Goal: Transaction & Acquisition: Purchase product/service

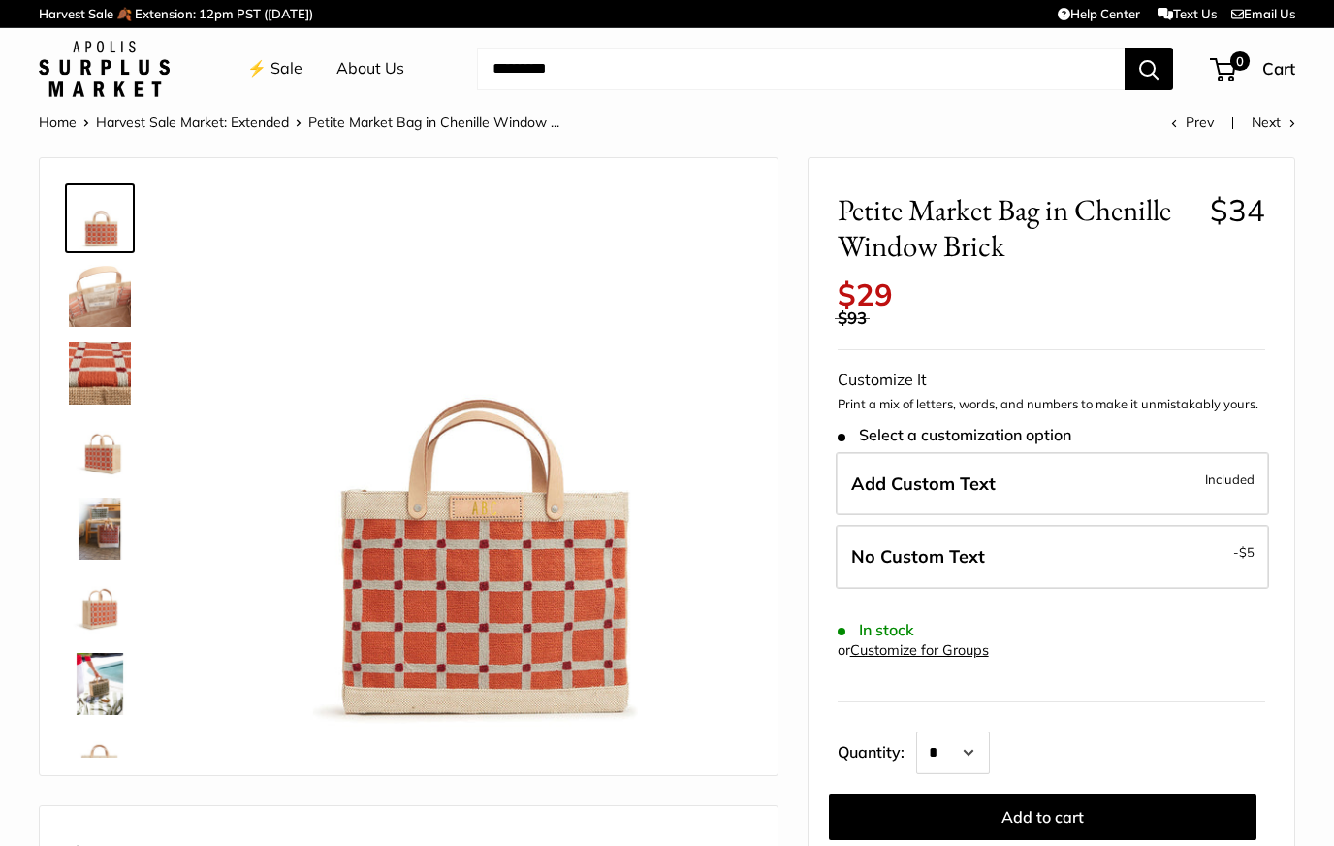
click at [87, 368] on img at bounding box center [100, 373] width 62 height 62
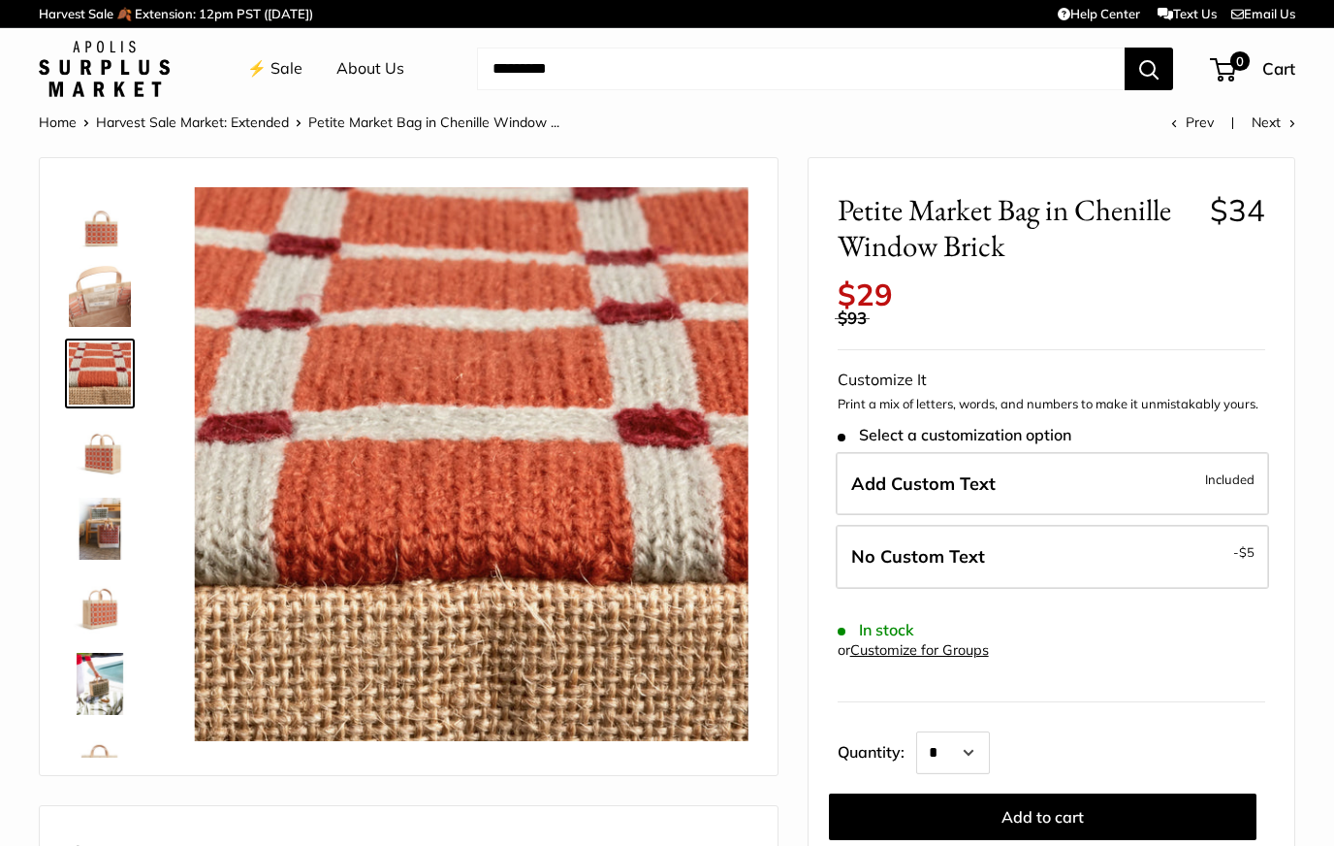
click at [97, 478] on img at bounding box center [100, 451] width 62 height 62
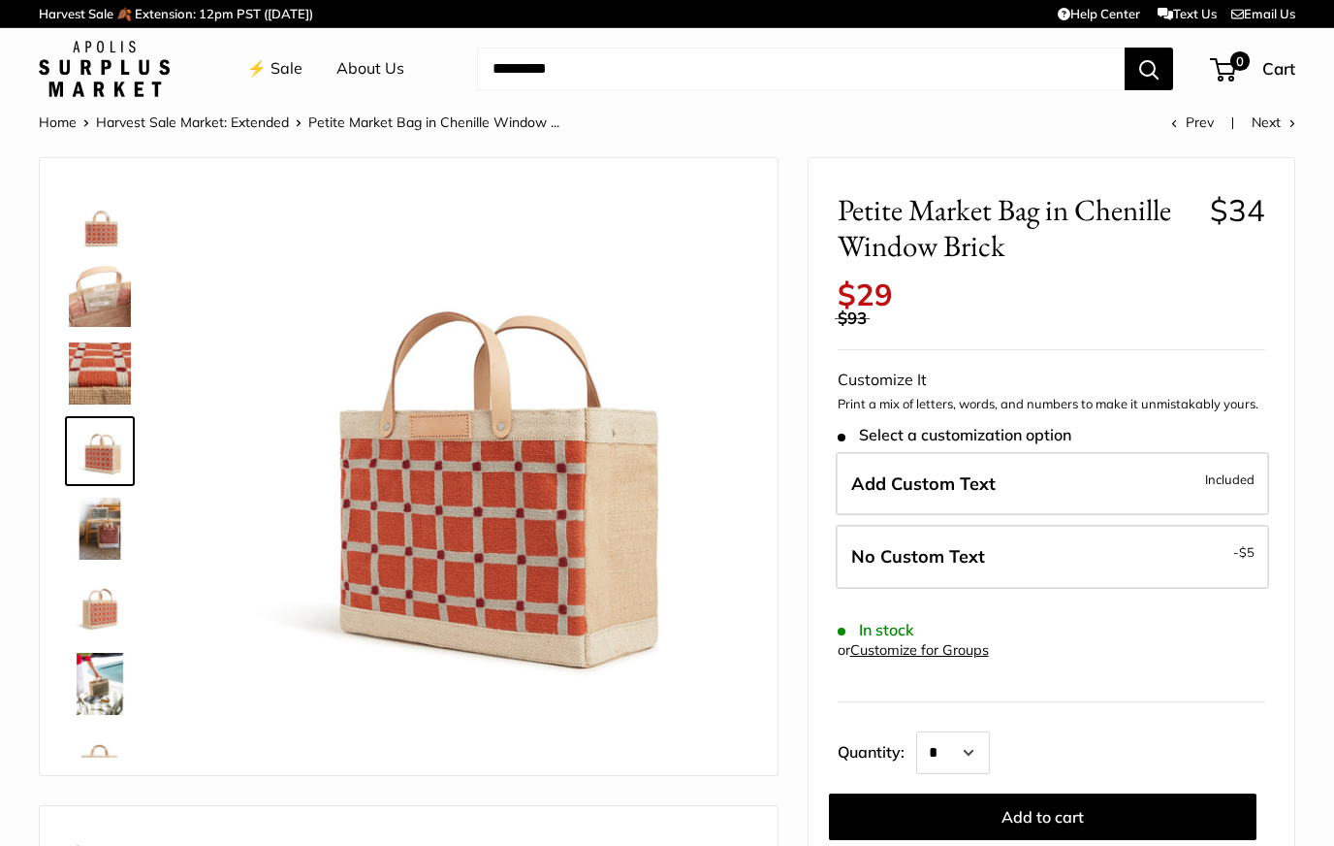
click at [97, 536] on img at bounding box center [100, 528] width 62 height 62
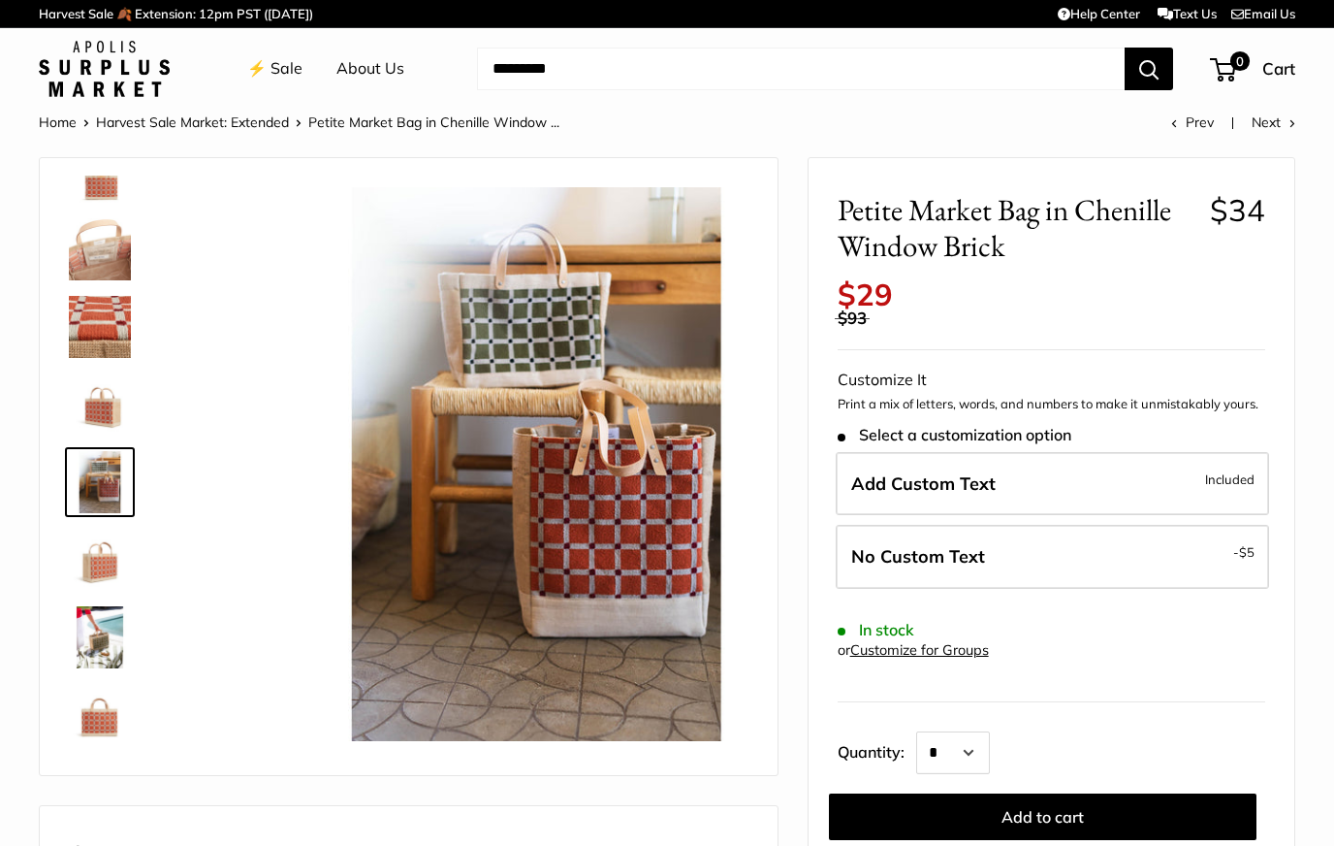
scroll to position [60, 0]
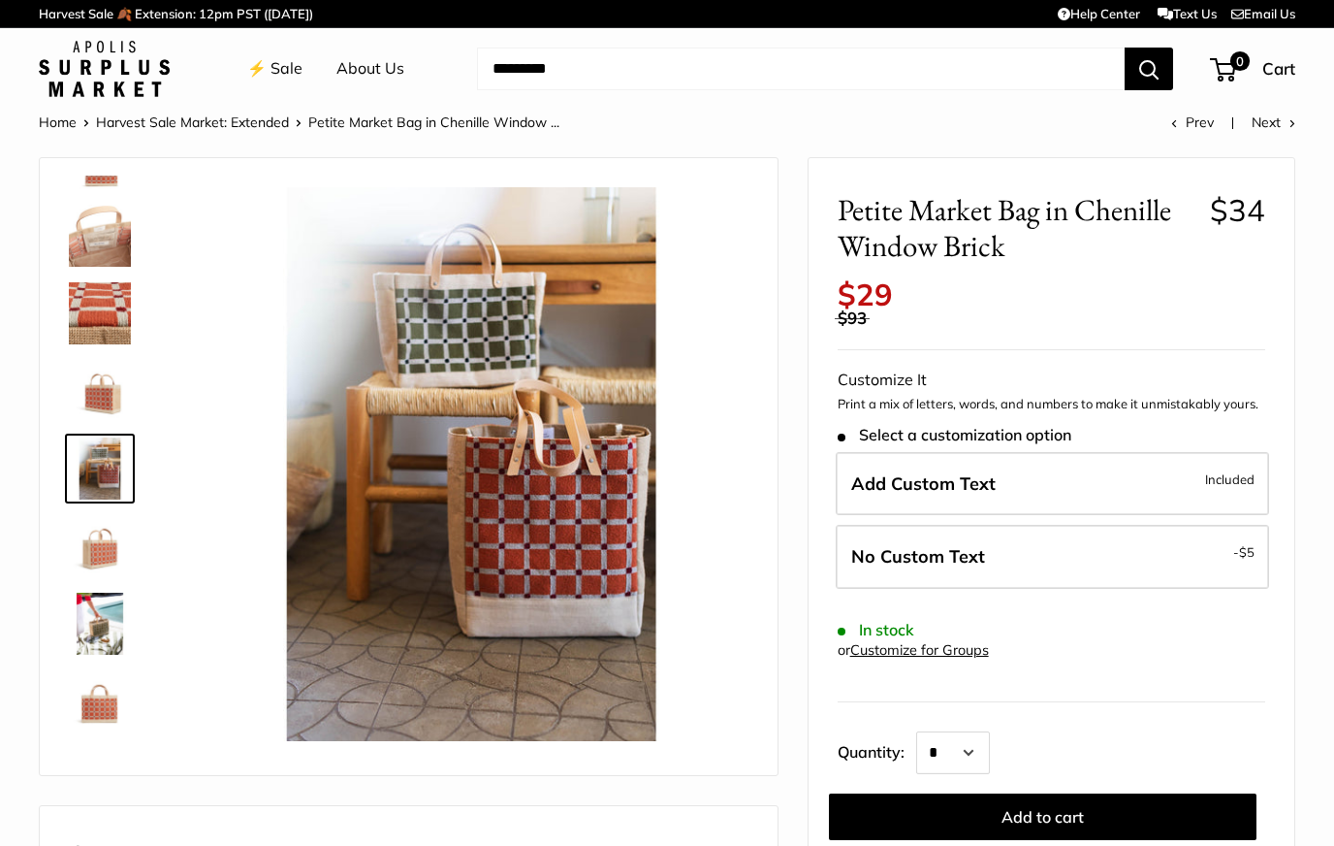
click at [80, 697] on img at bounding box center [100, 701] width 62 height 62
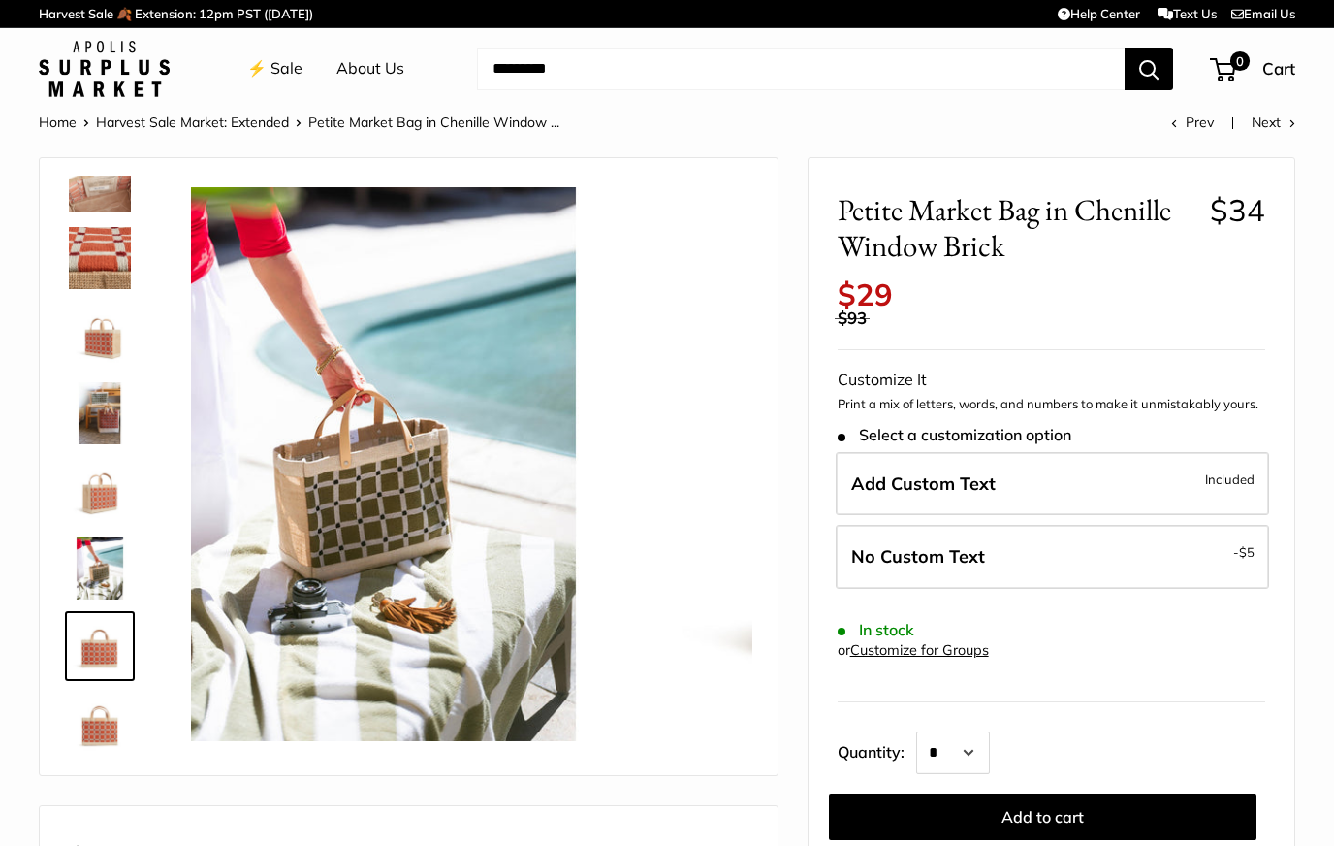
scroll to position [124, 0]
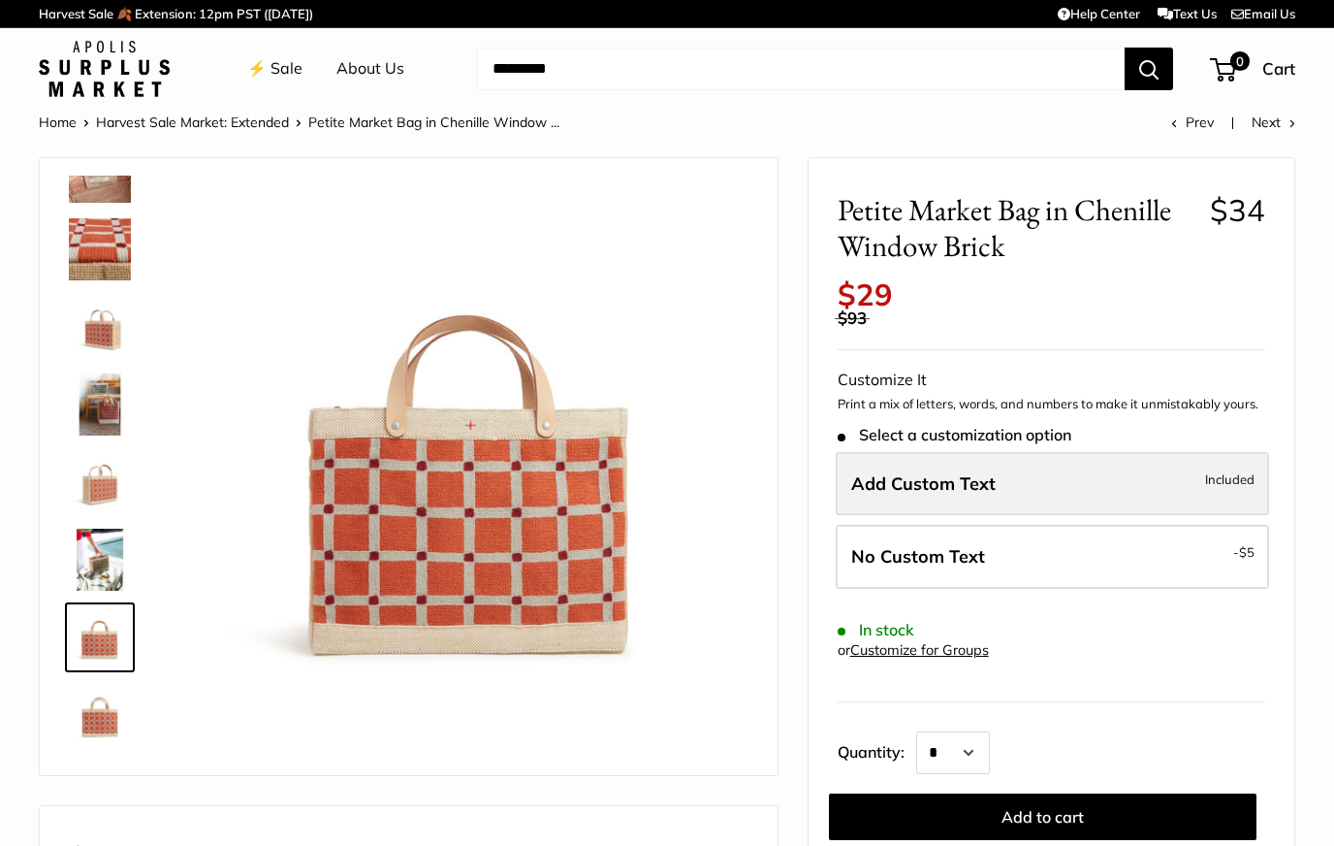
click at [1201, 464] on label "Add Custom Text Included" at bounding box center [1052, 484] width 433 height 64
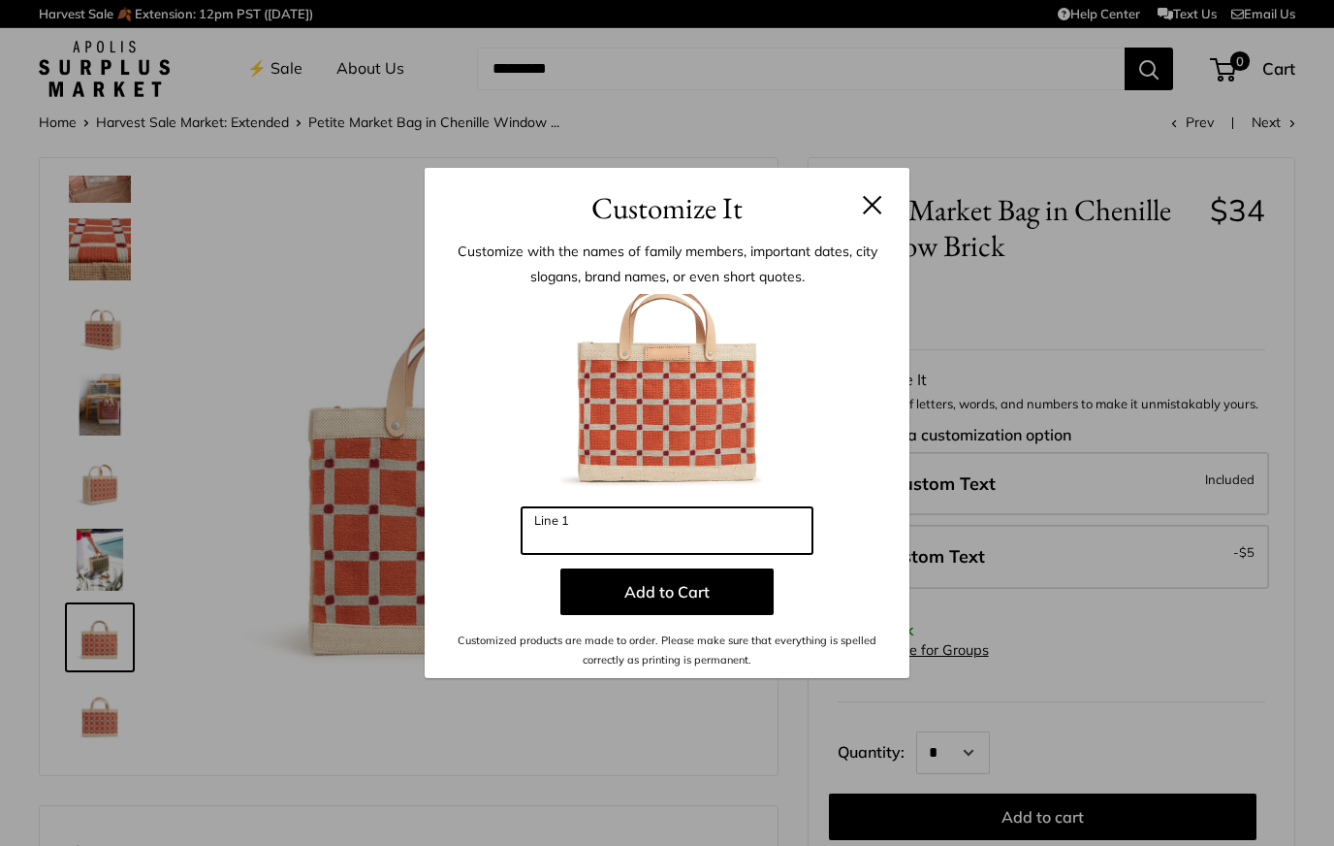
click at [737, 538] on input "Line 1" at bounding box center [667, 530] width 291 height 47
type input "***"
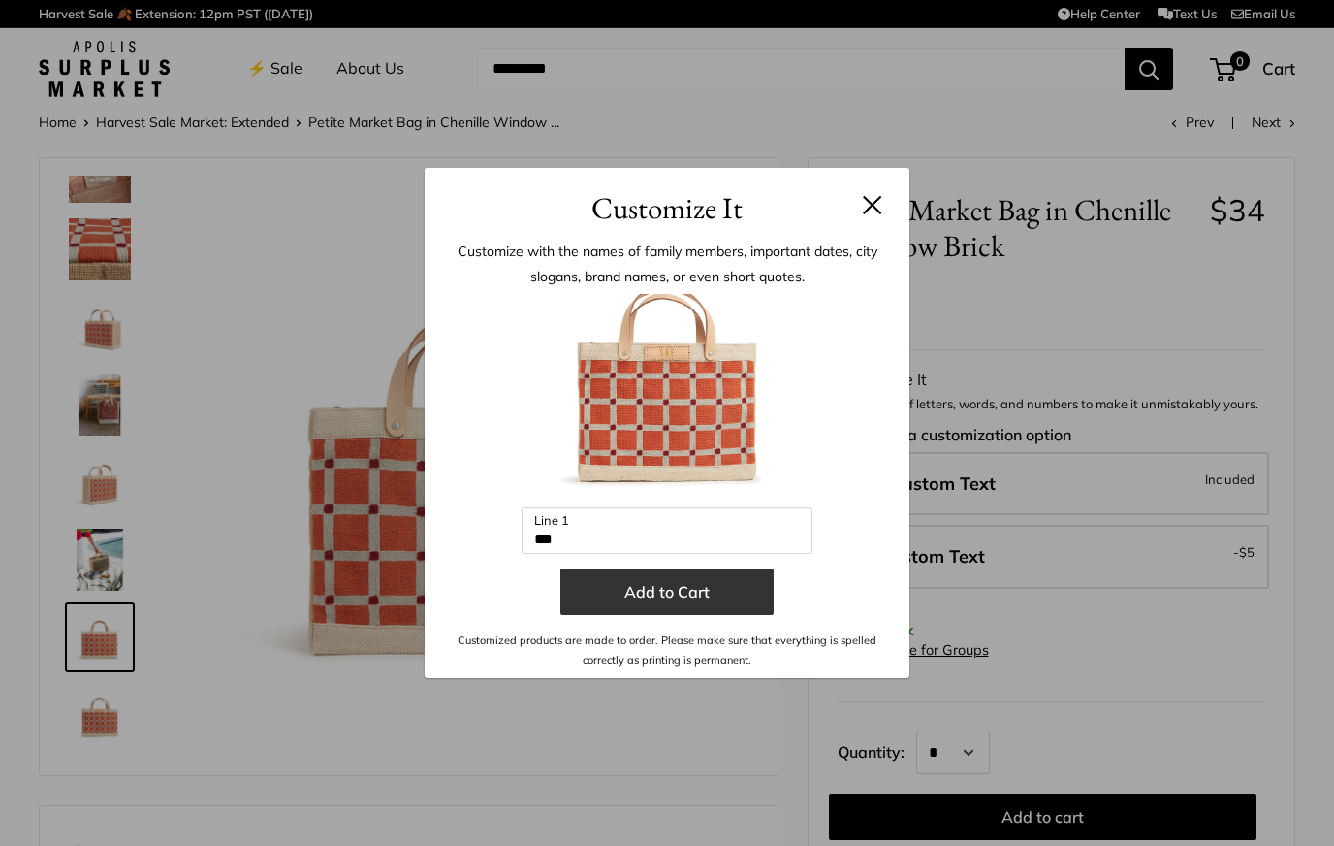
click at [666, 592] on button "Add to Cart" at bounding box center [666, 591] width 213 height 47
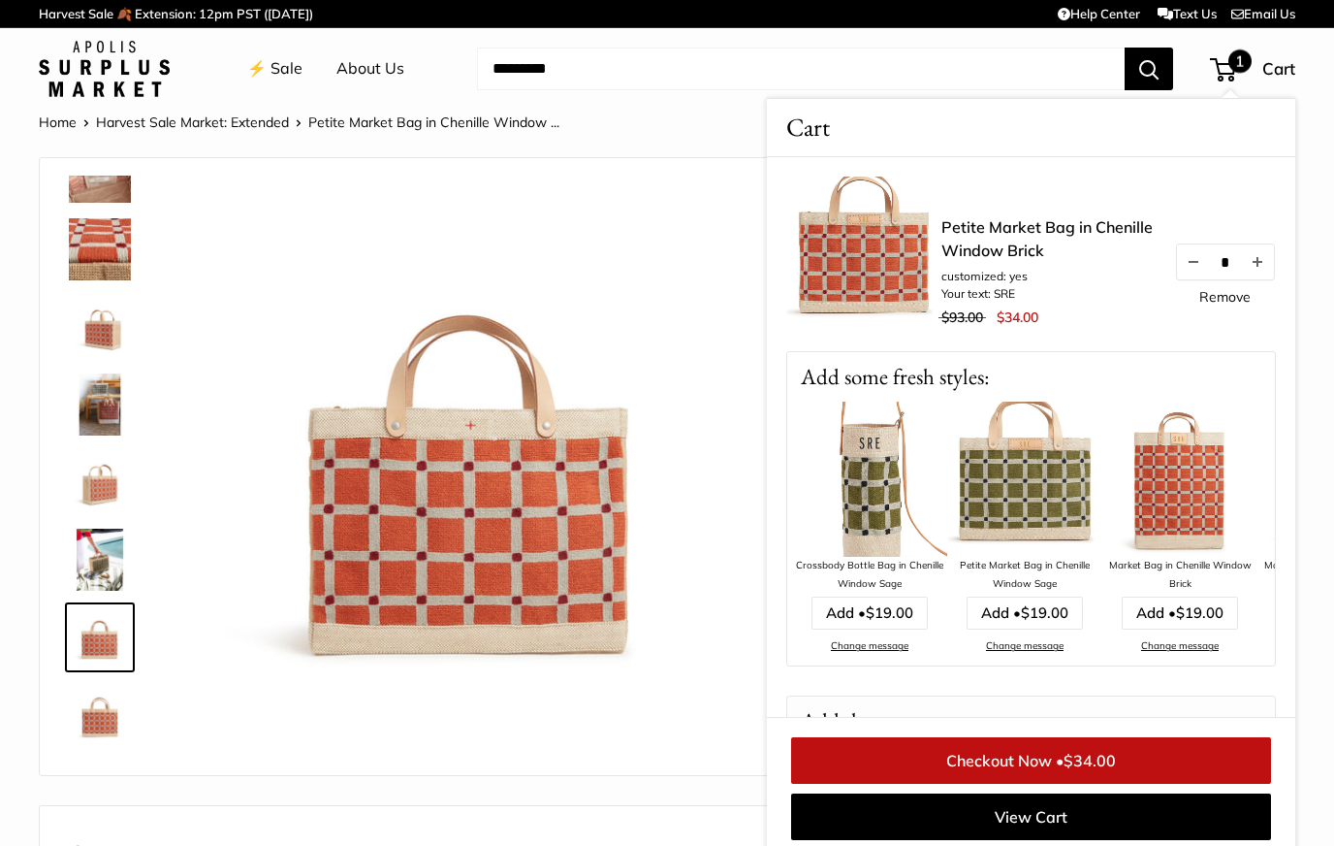
click at [1274, 637] on div "Petite Market Bag in Chenille Window Brick customized: yes Your text: SRE $93.0…" at bounding box center [1031, 437] width 528 height 560
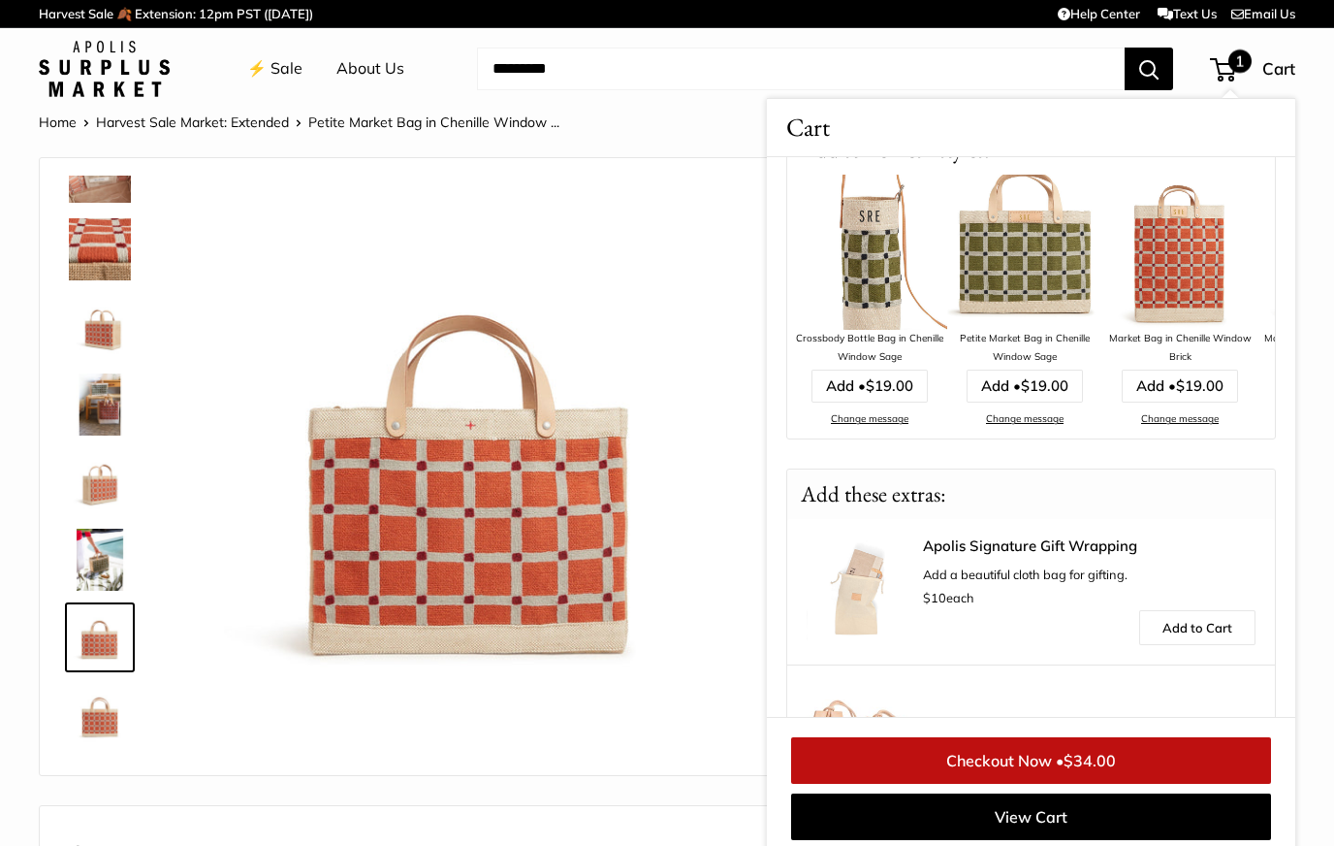
scroll to position [0, 0]
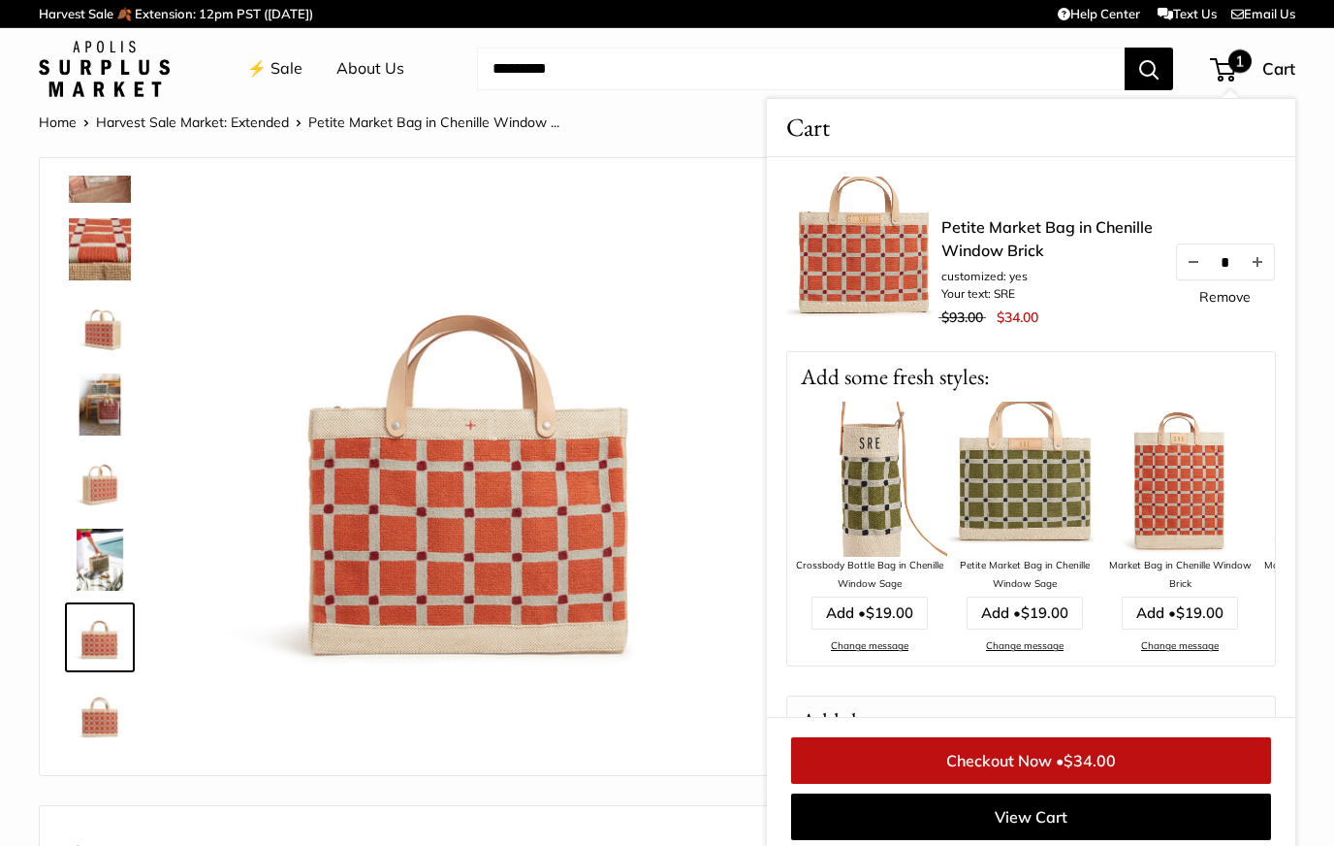
click at [666, 237] on img at bounding box center [472, 464] width 554 height 554
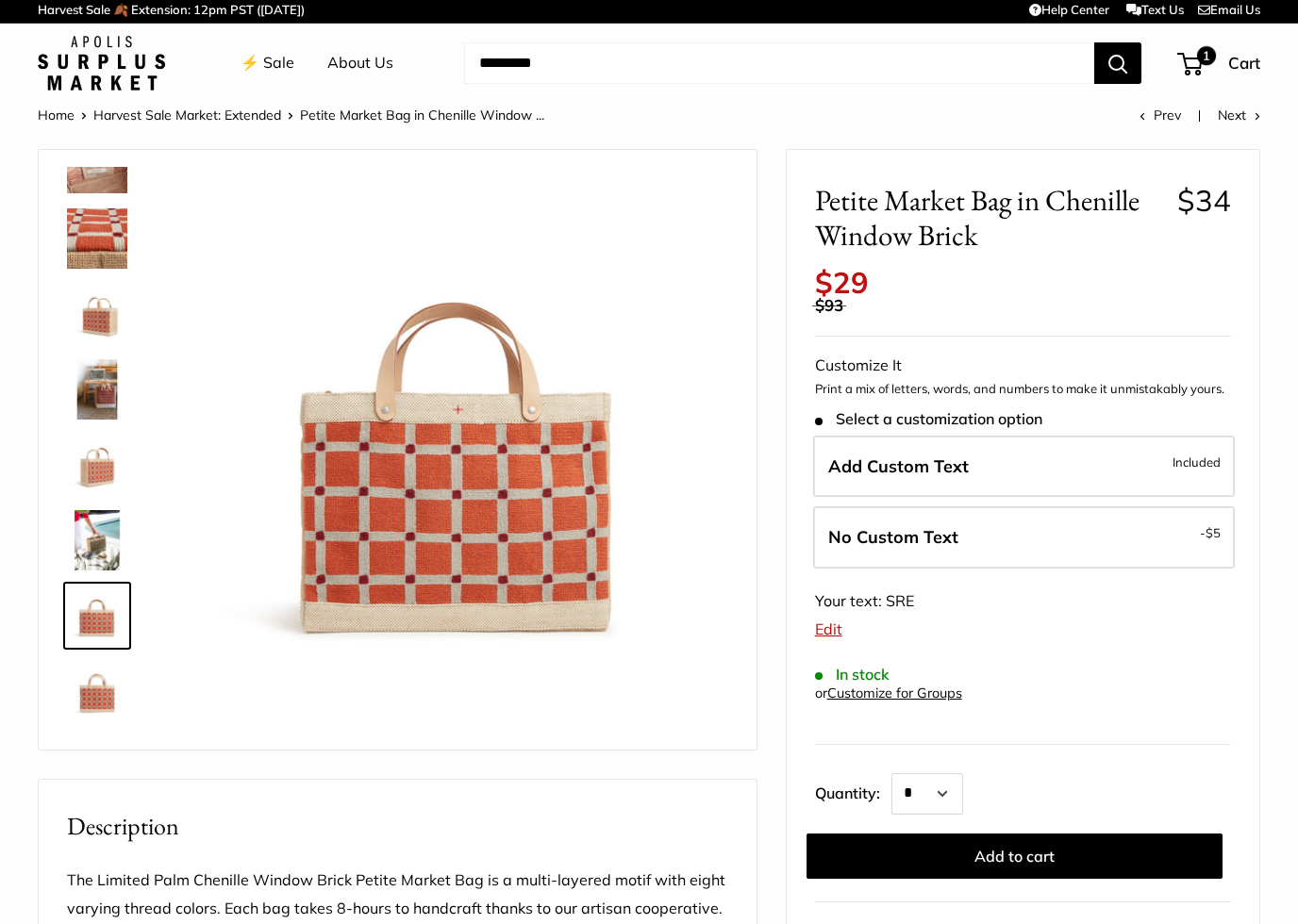
scroll to position [5, 0]
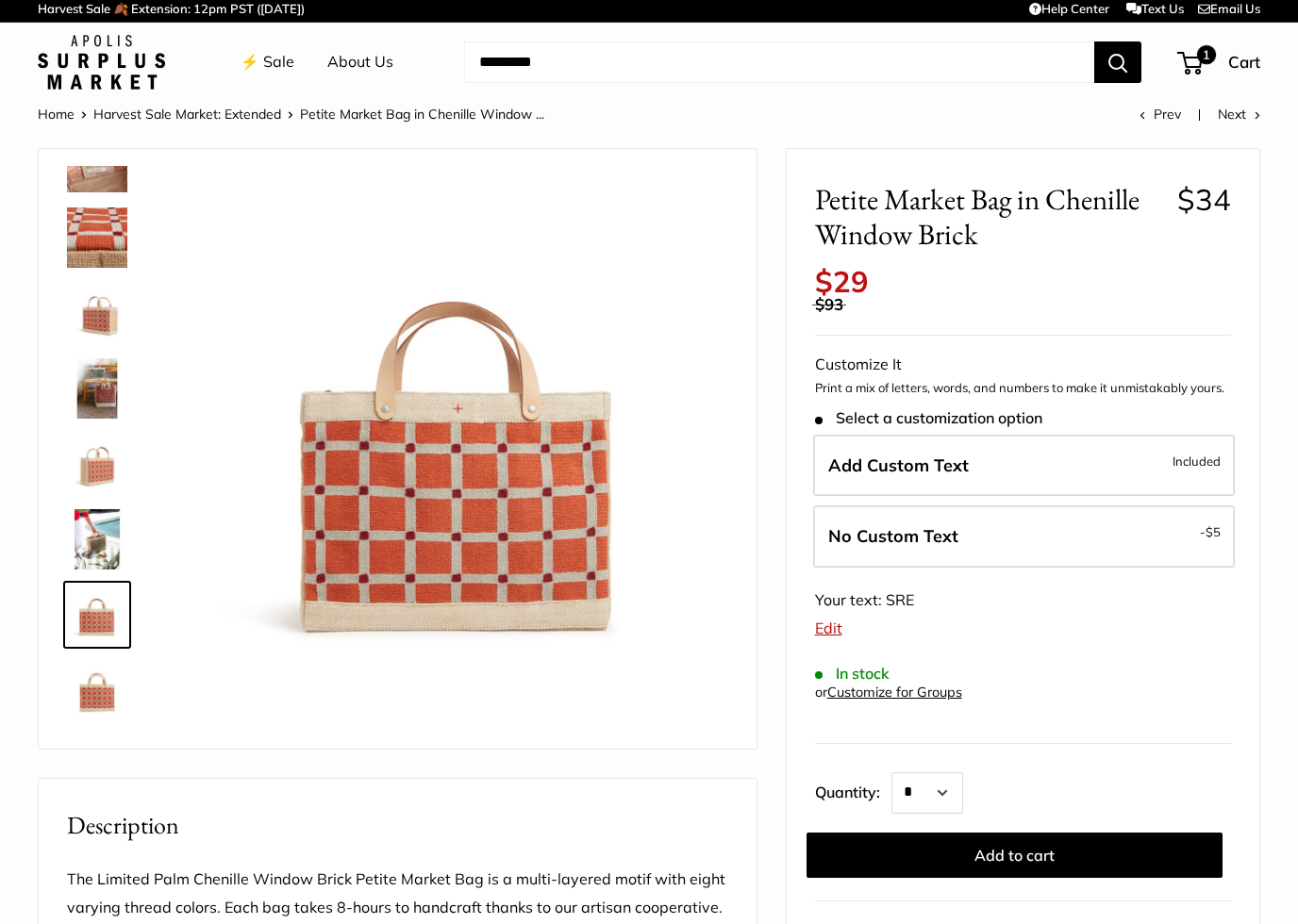
click at [79, 397] on img at bounding box center [97, 388] width 60 height 60
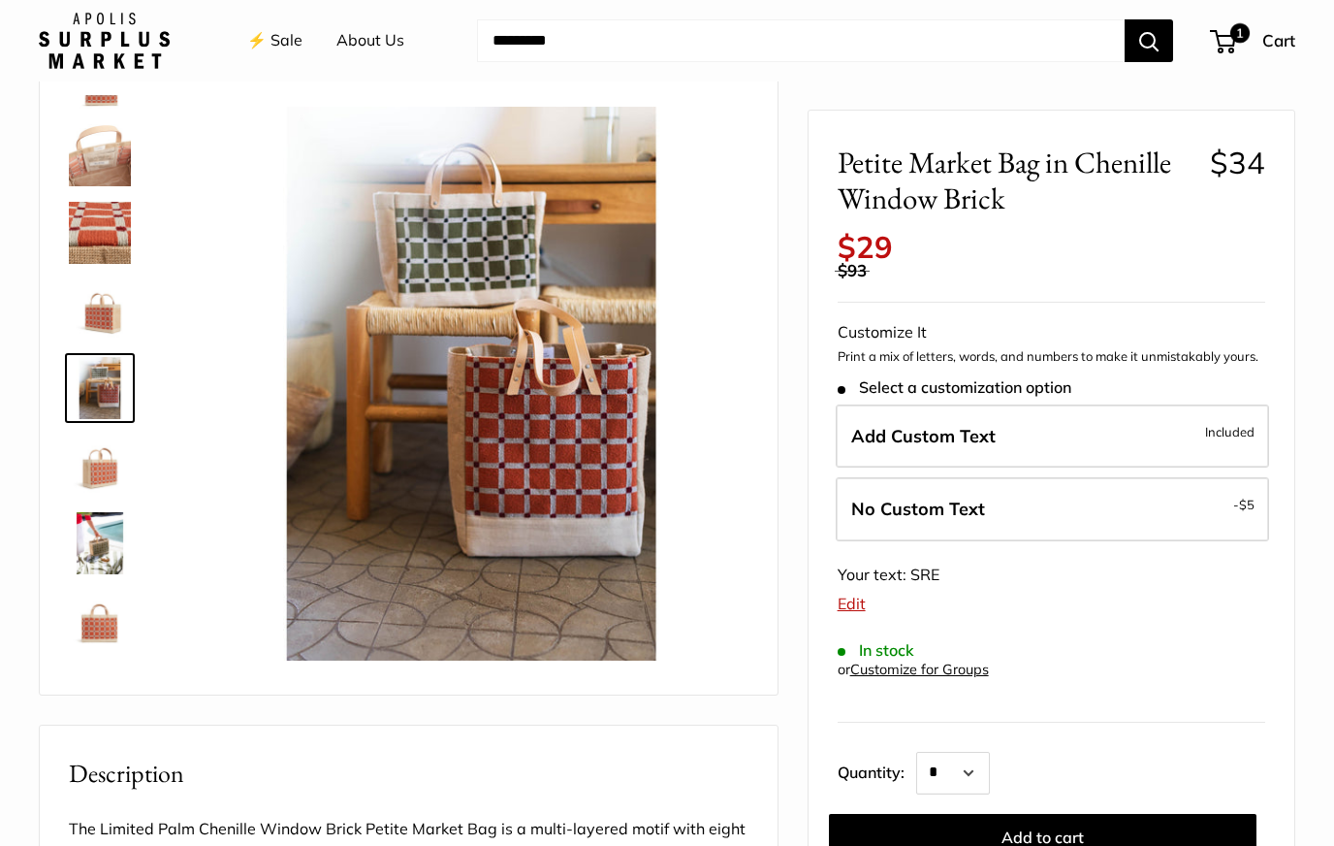
scroll to position [0, 0]
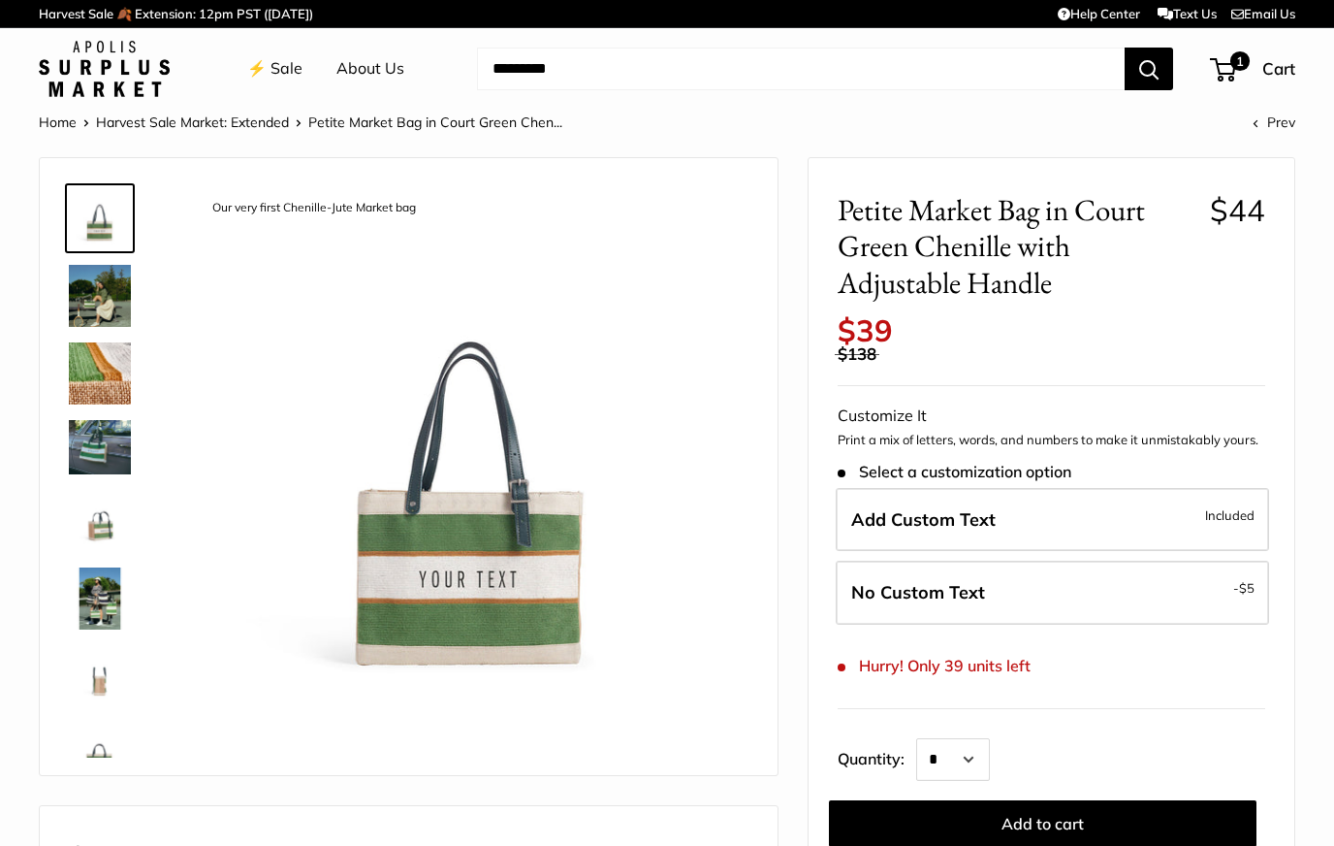
click at [77, 383] on img at bounding box center [100, 373] width 62 height 62
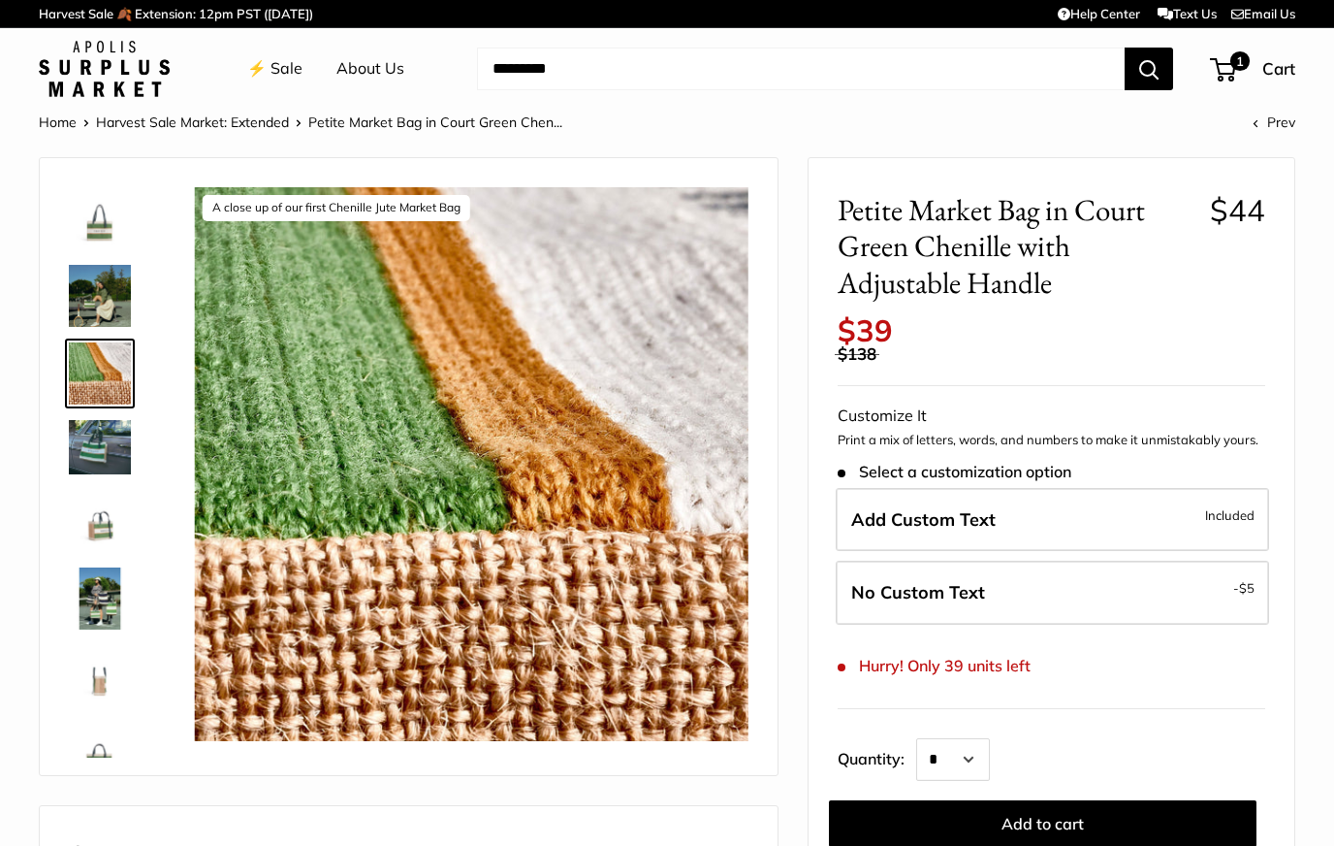
click at [105, 304] on img at bounding box center [100, 296] width 62 height 62
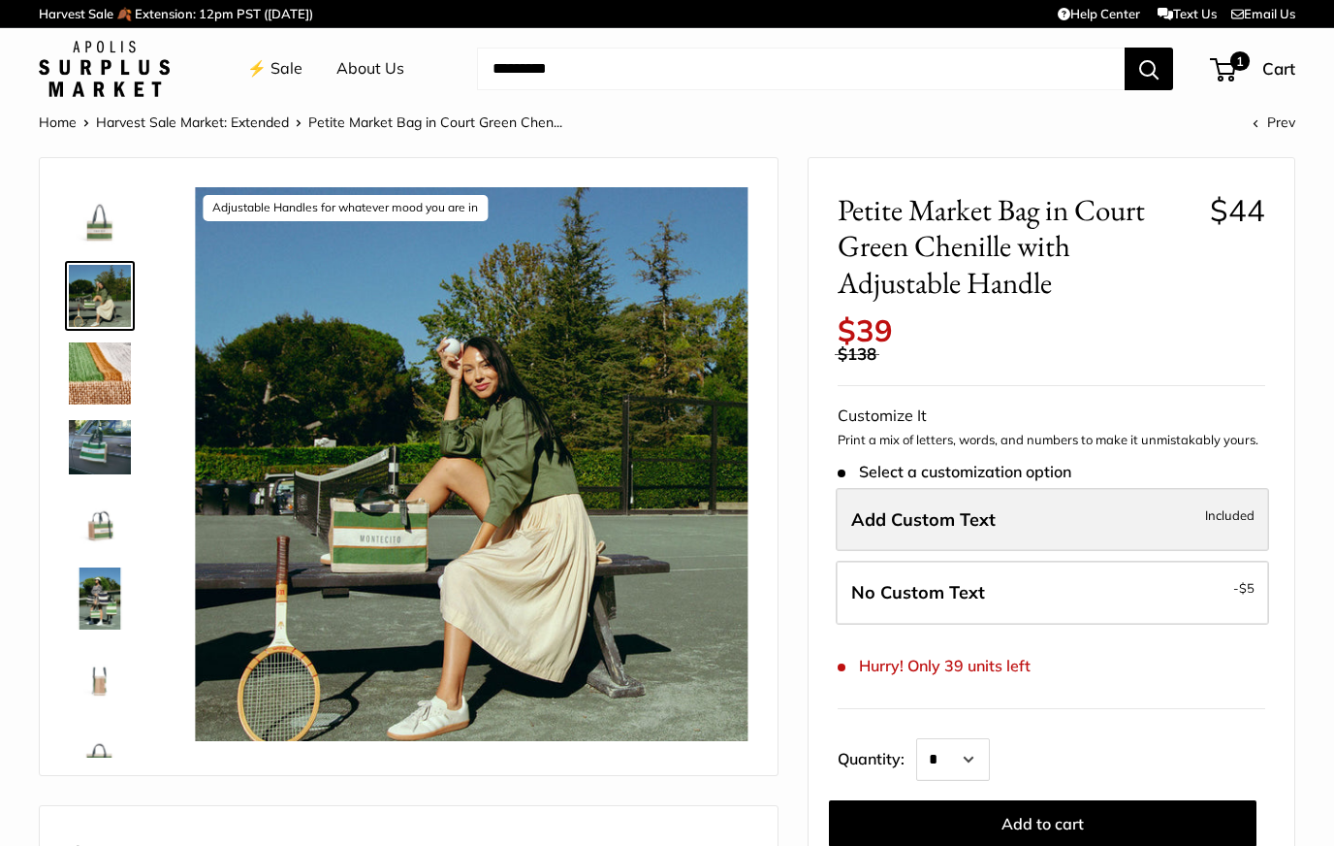
click at [1232, 503] on span "Included" at bounding box center [1229, 514] width 49 height 23
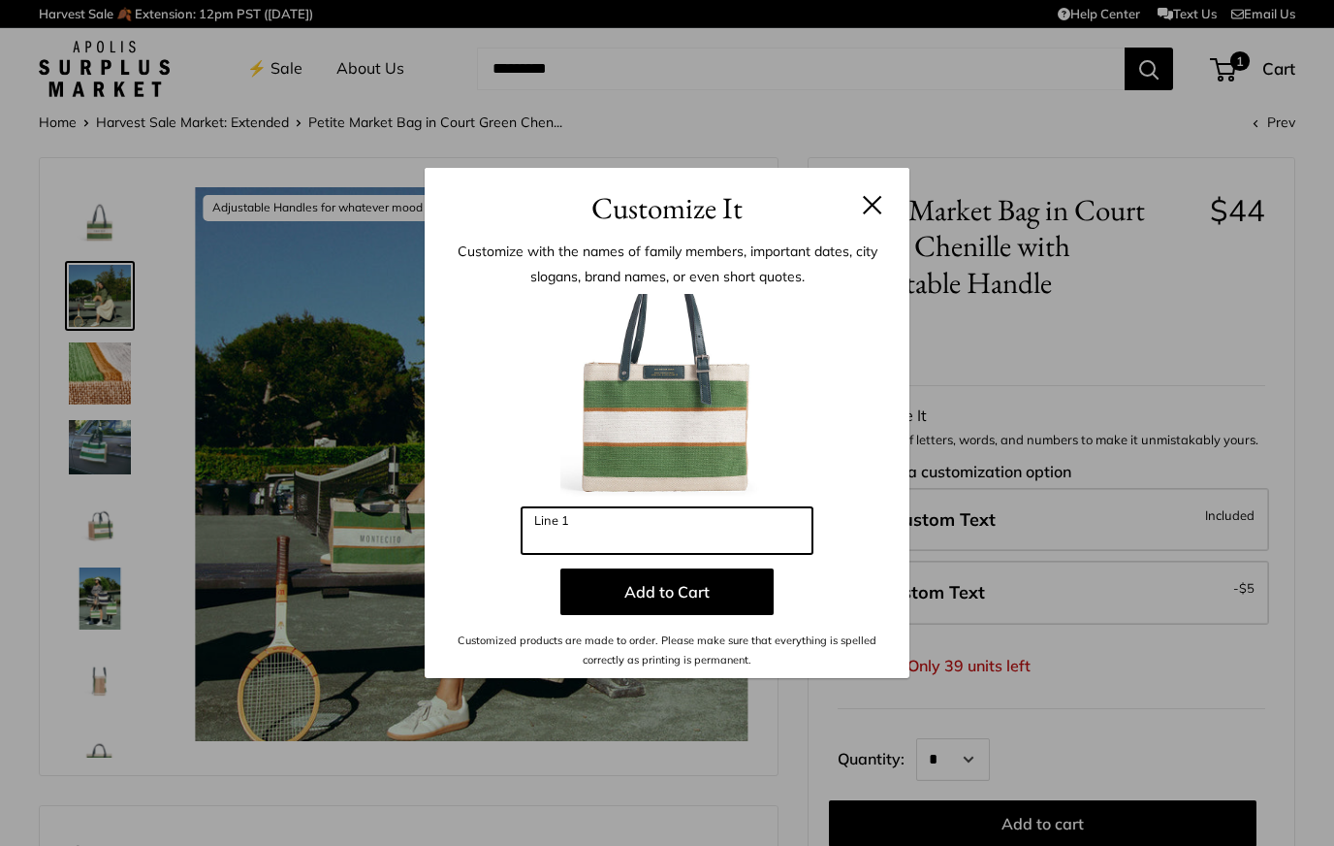
click at [647, 546] on input "Line 1" at bounding box center [667, 530] width 291 height 47
type input "*"
click at [879, 199] on button at bounding box center [872, 204] width 19 height 19
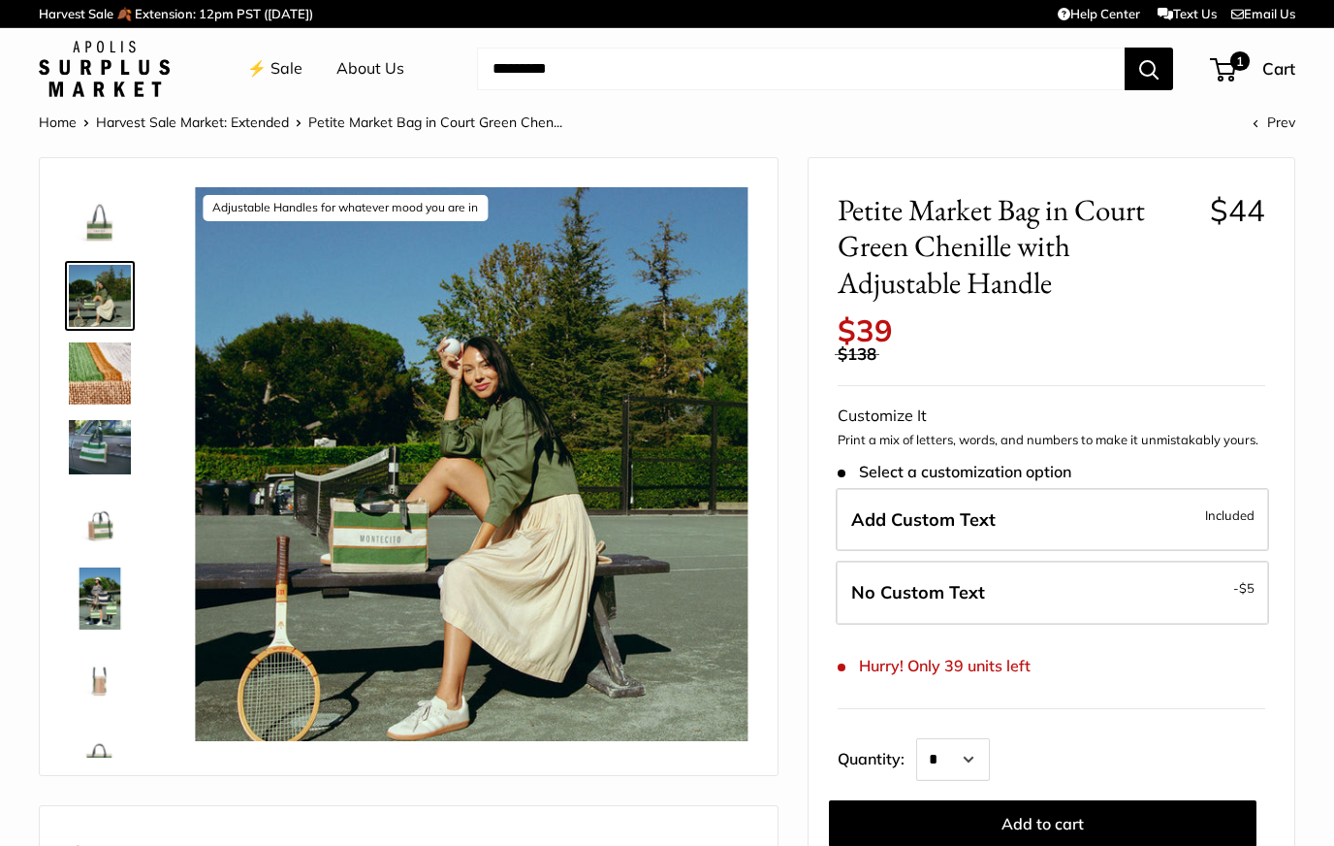
click at [118, 506] on img at bounding box center [100, 521] width 62 height 62
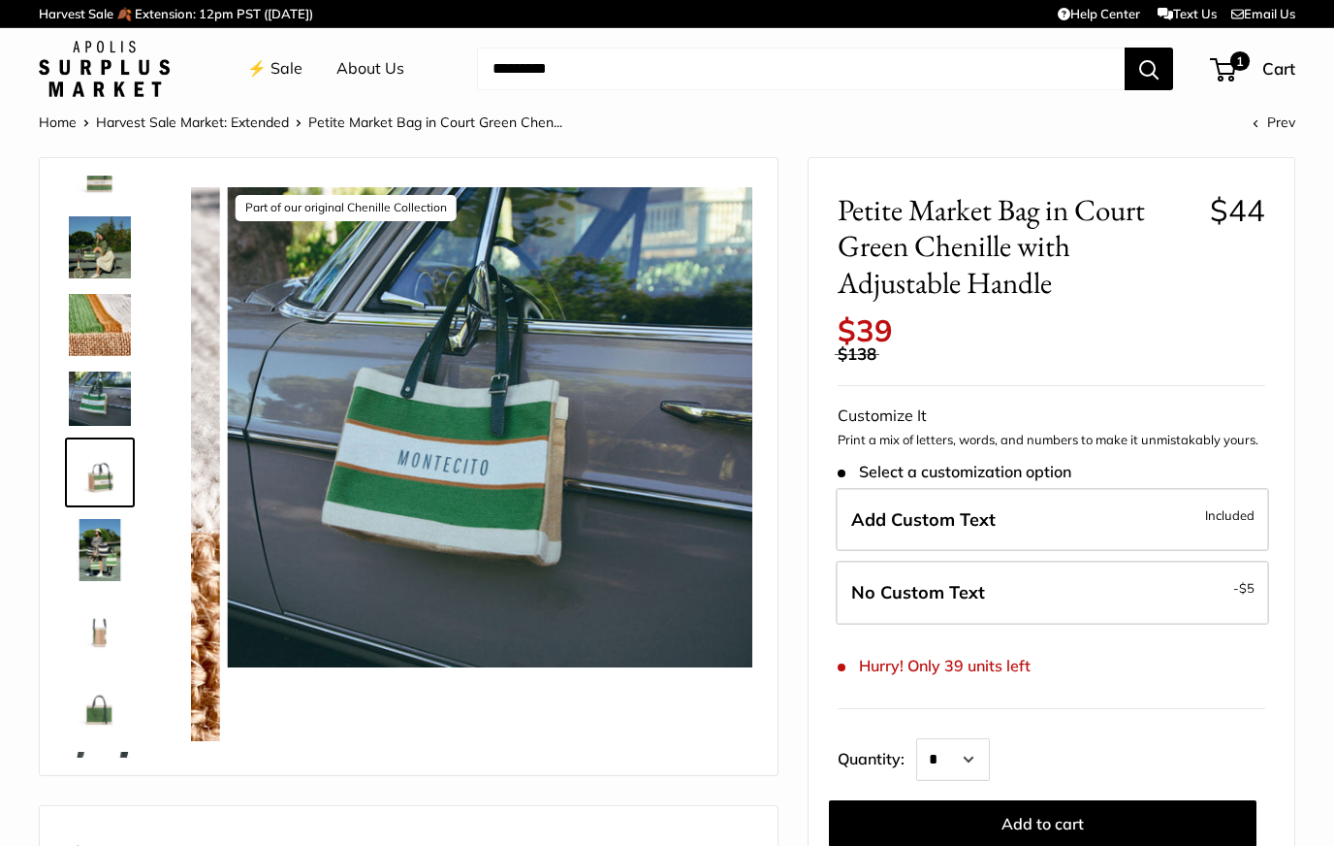
scroll to position [51, 0]
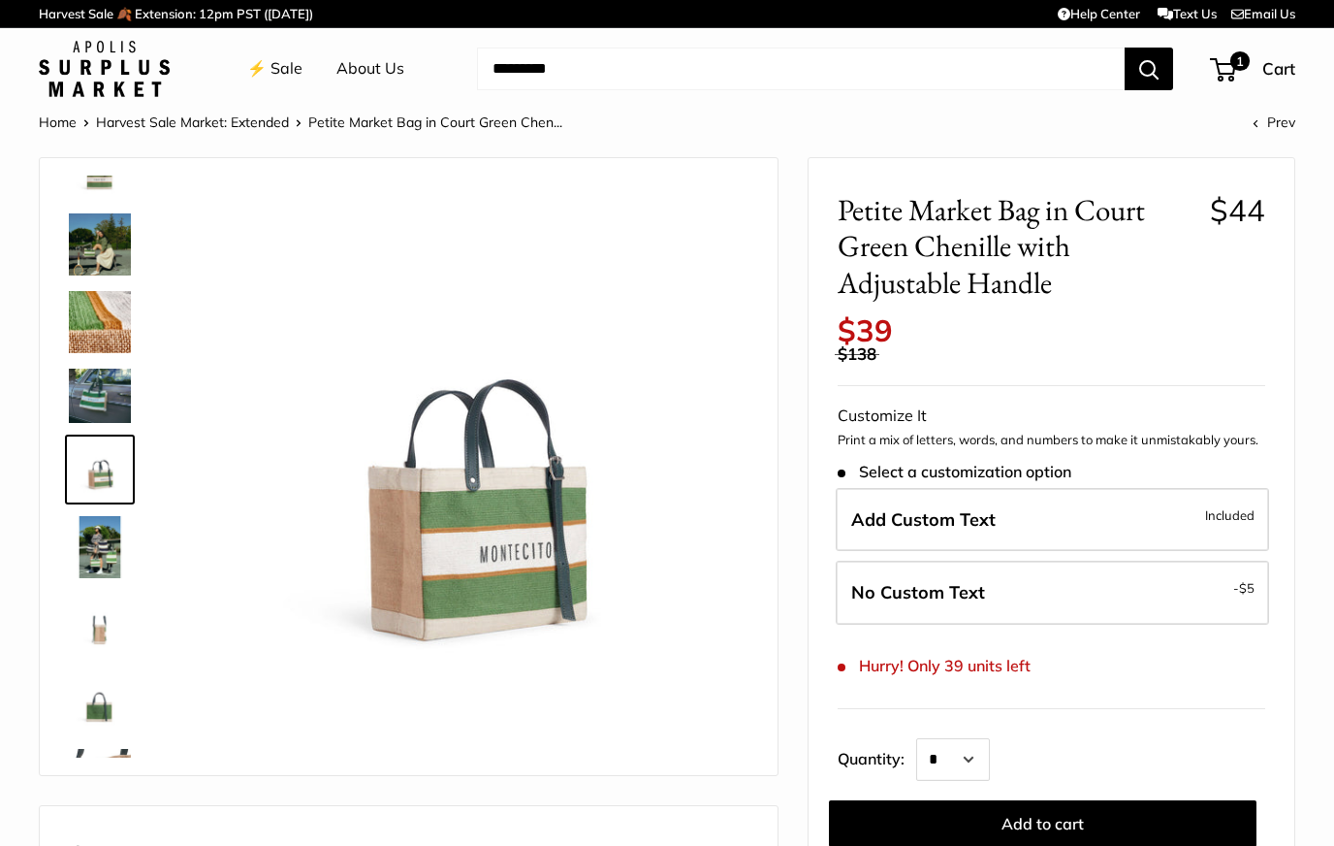
click at [84, 560] on img at bounding box center [100, 547] width 62 height 62
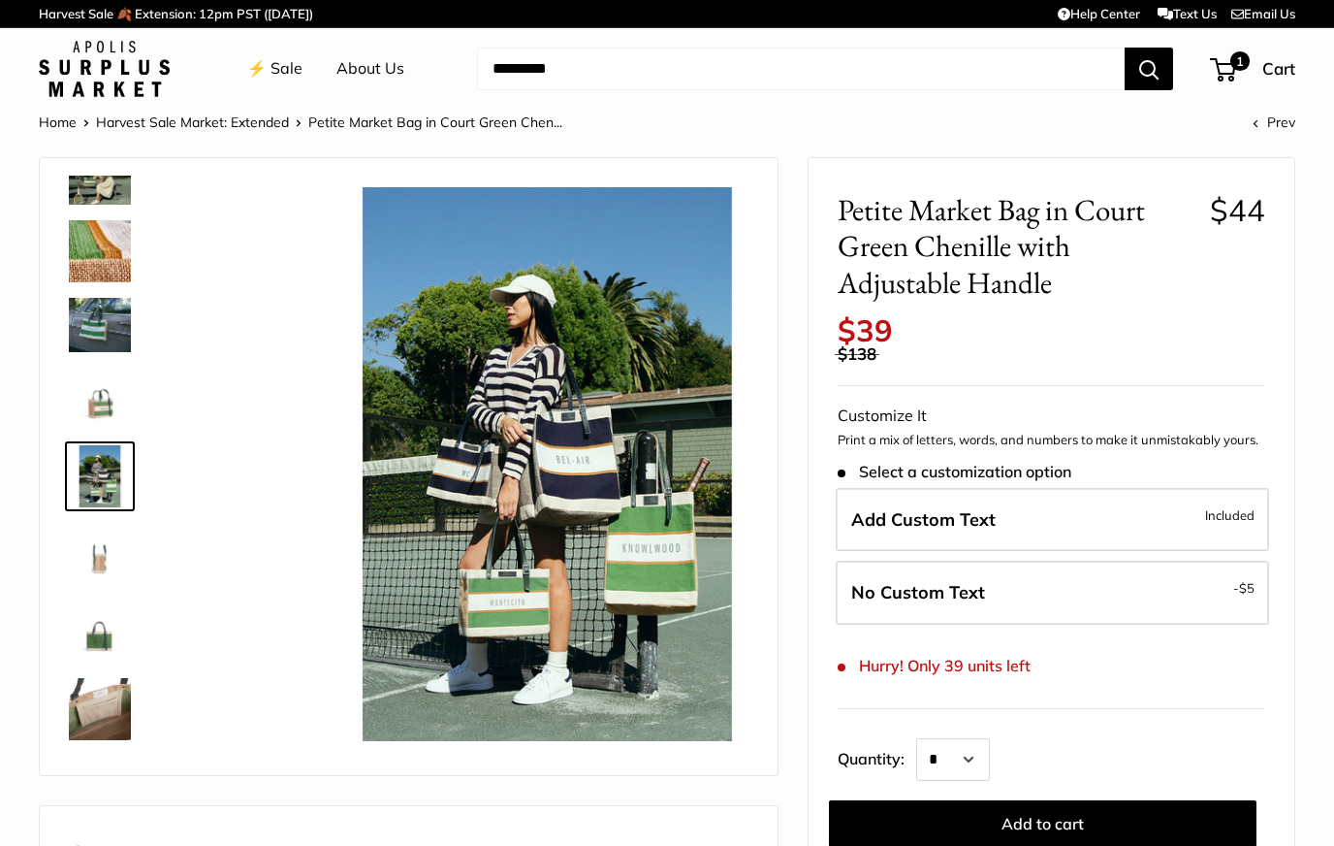
scroll to position [129, 0]
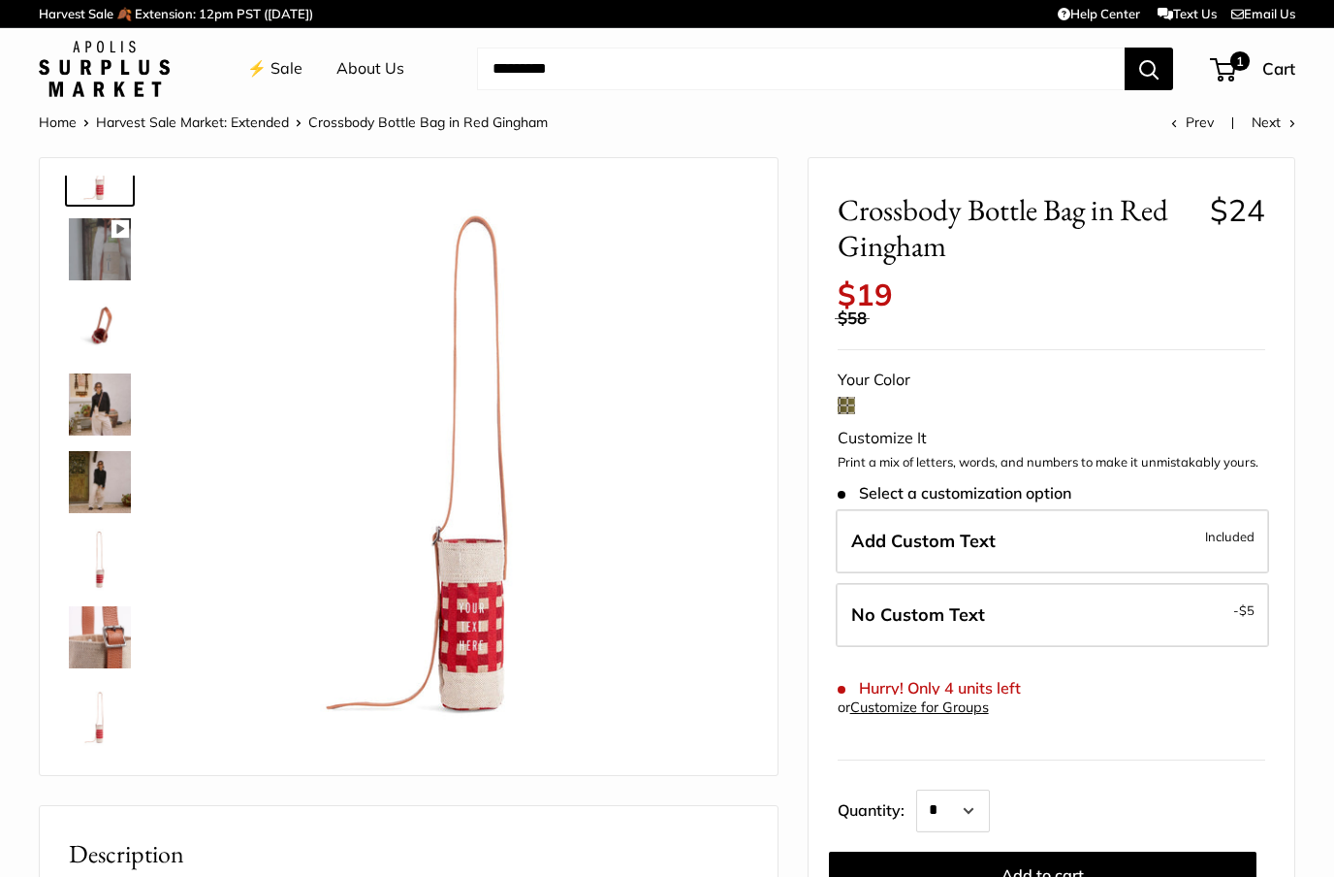
click at [117, 414] on img at bounding box center [100, 404] width 62 height 62
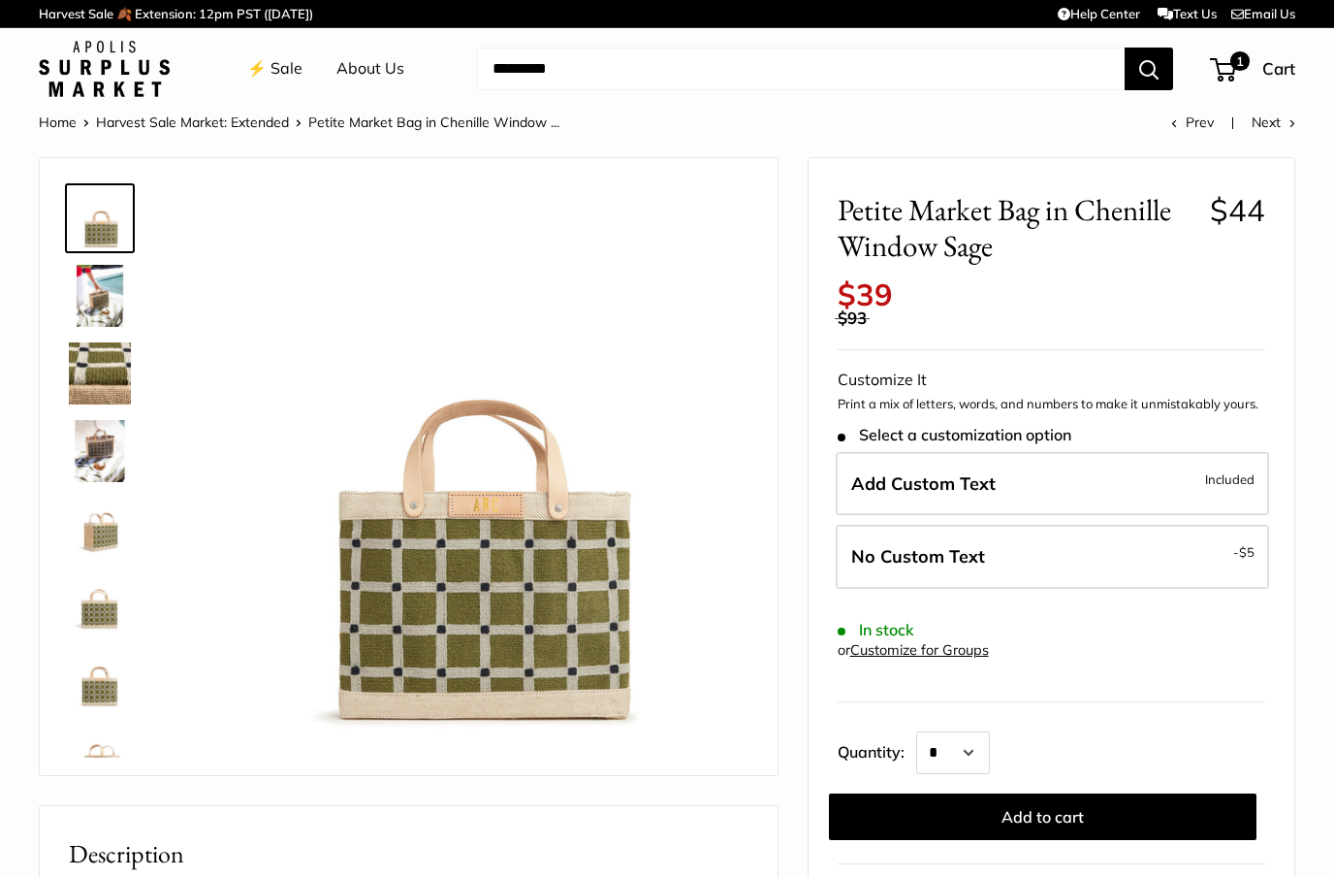
click at [90, 443] on img at bounding box center [100, 451] width 62 height 62
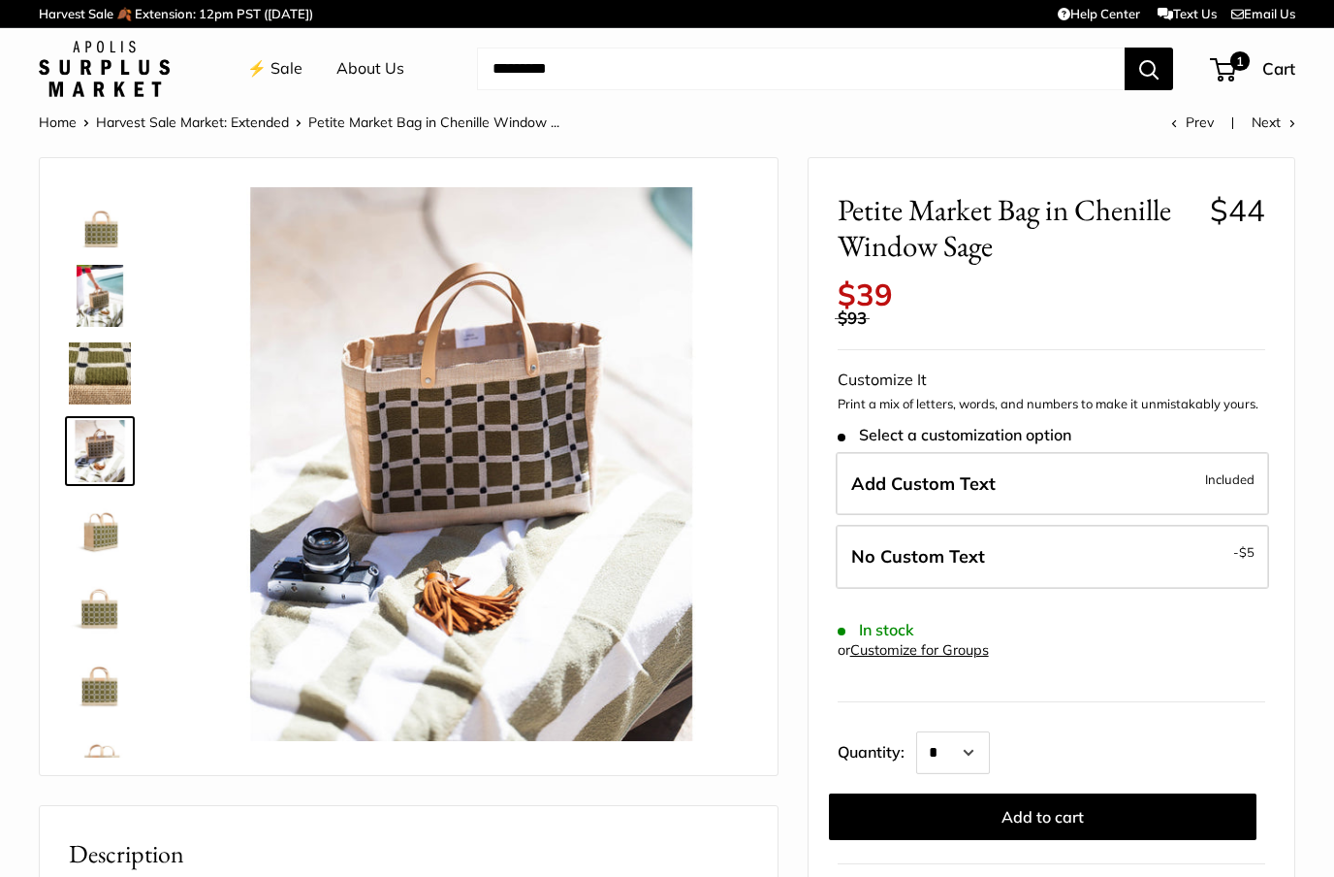
click at [107, 362] on img at bounding box center [100, 373] width 62 height 62
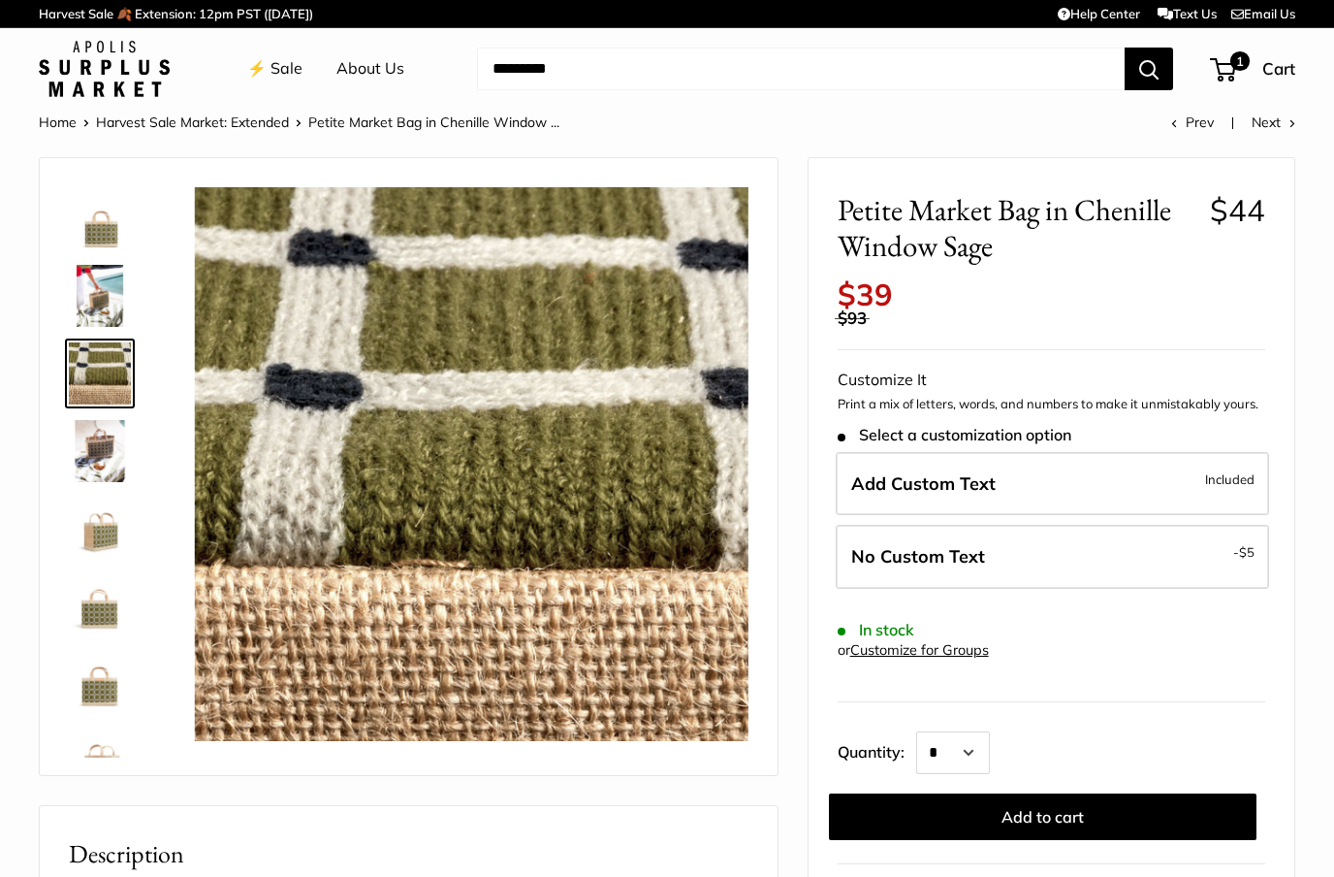
click at [98, 312] on img at bounding box center [100, 296] width 62 height 62
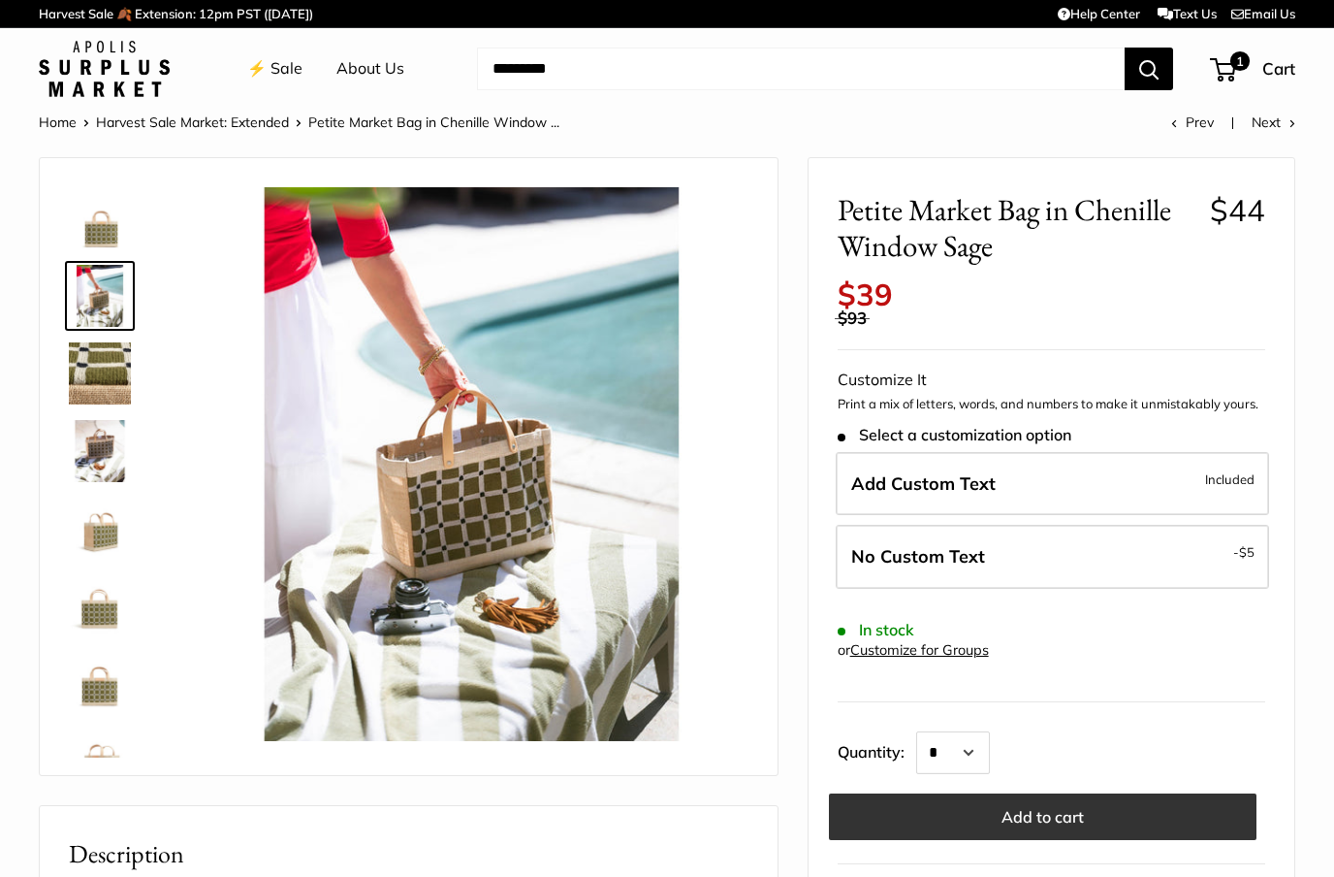
click at [1185, 793] on button "Add to cart" at bounding box center [1043, 816] width 428 height 47
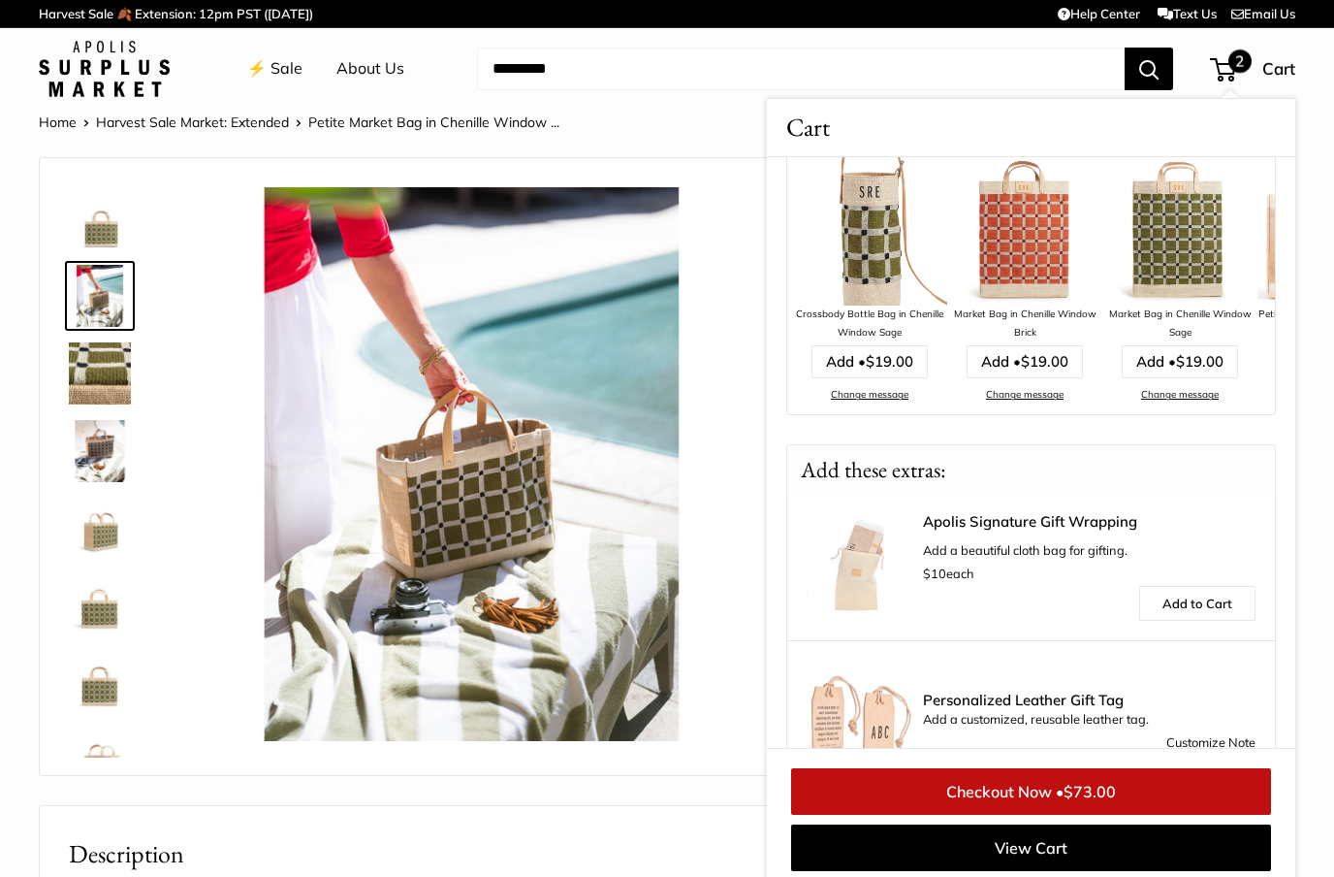
click at [1024, 232] on img at bounding box center [1024, 227] width 155 height 155
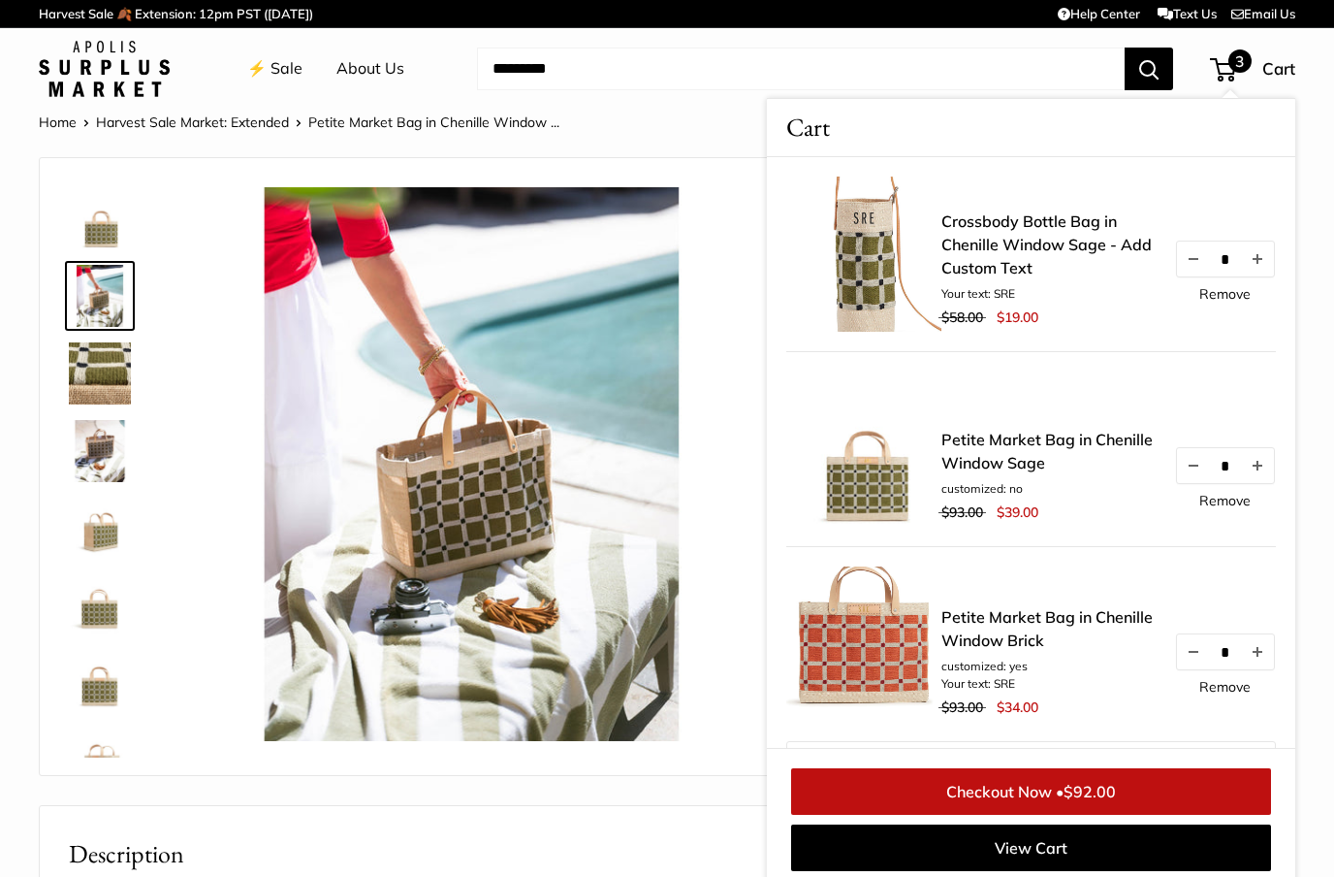
scroll to position [44, 0]
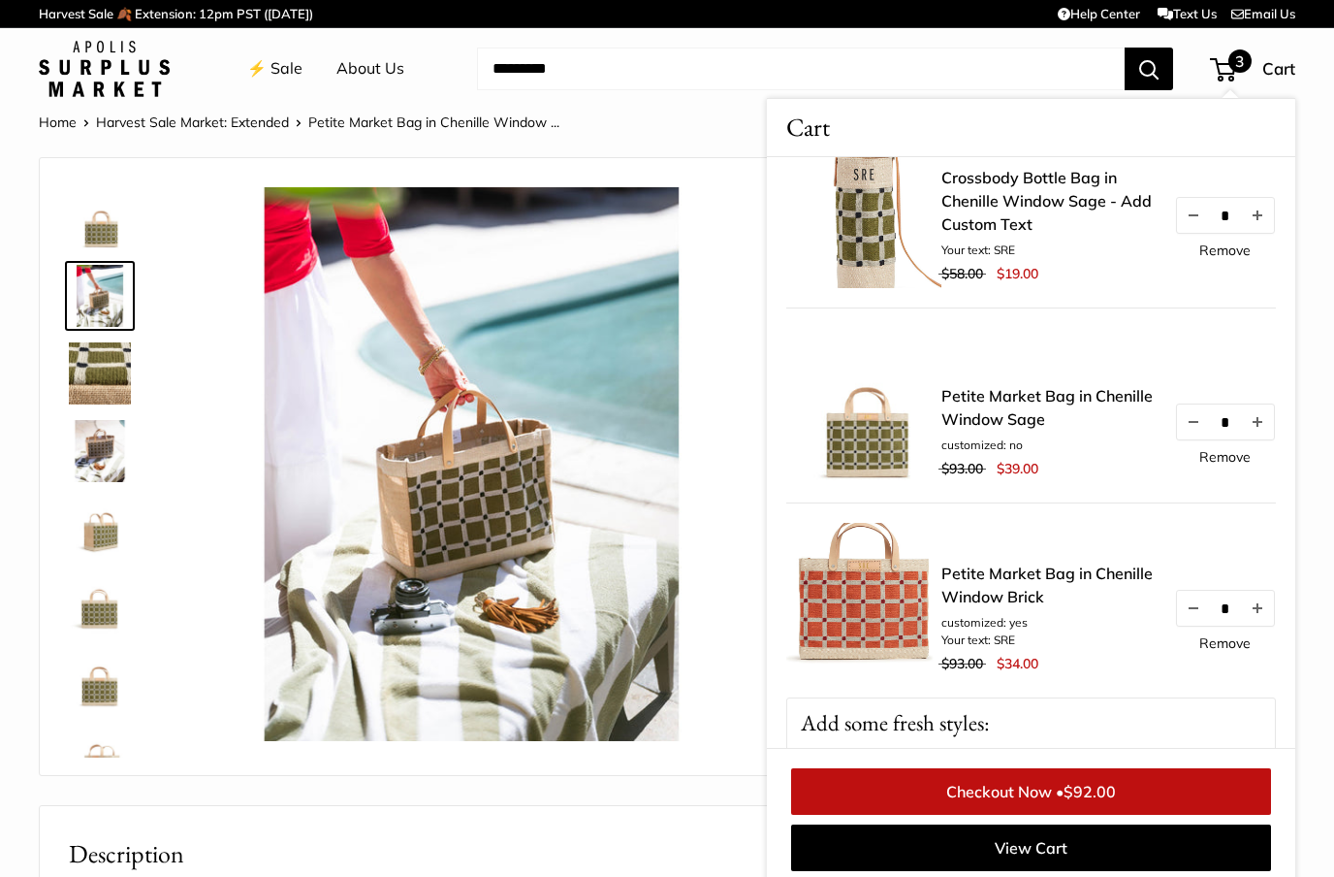
click at [1248, 244] on link "Remove" at bounding box center [1224, 250] width 51 height 14
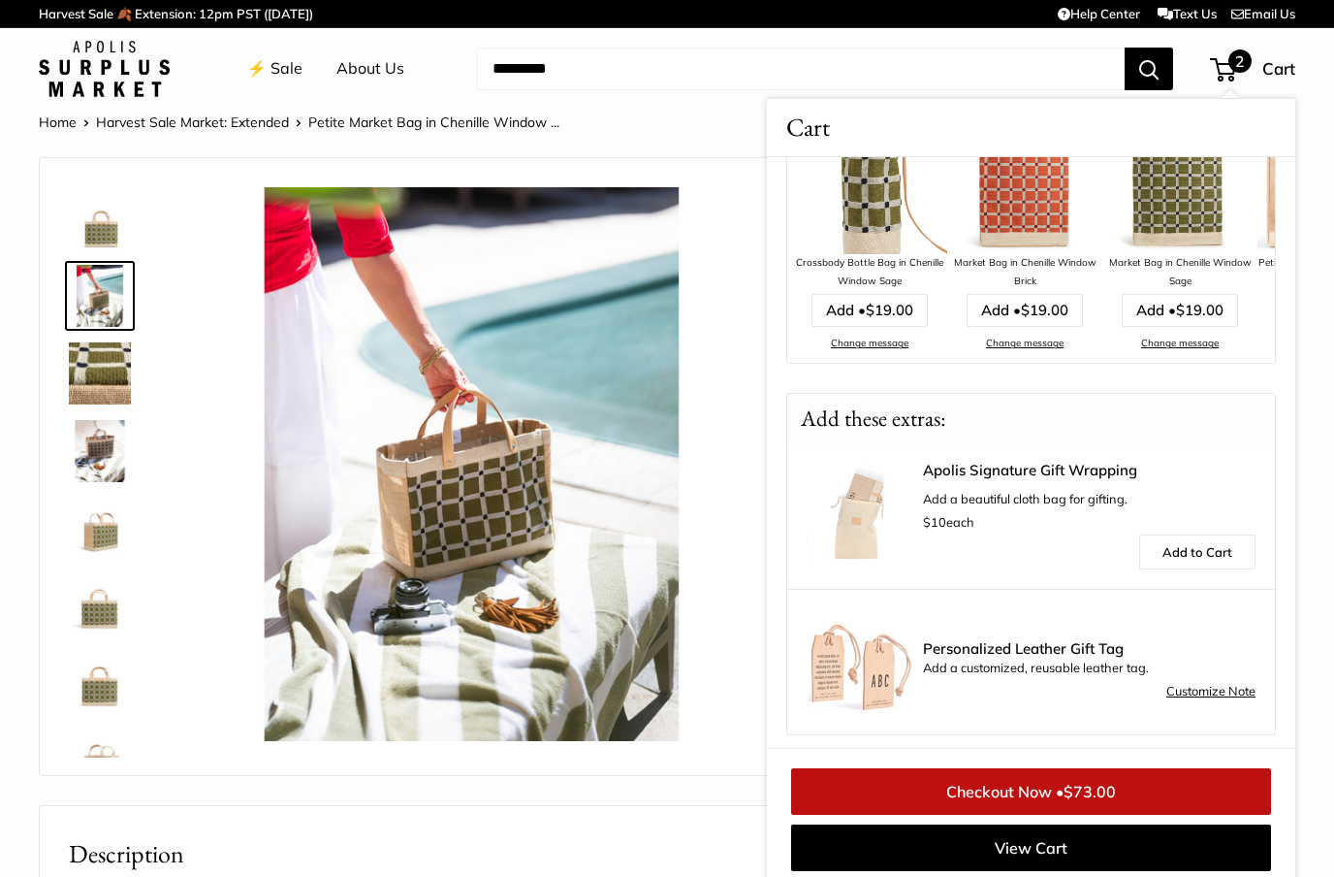
scroll to position [502, 0]
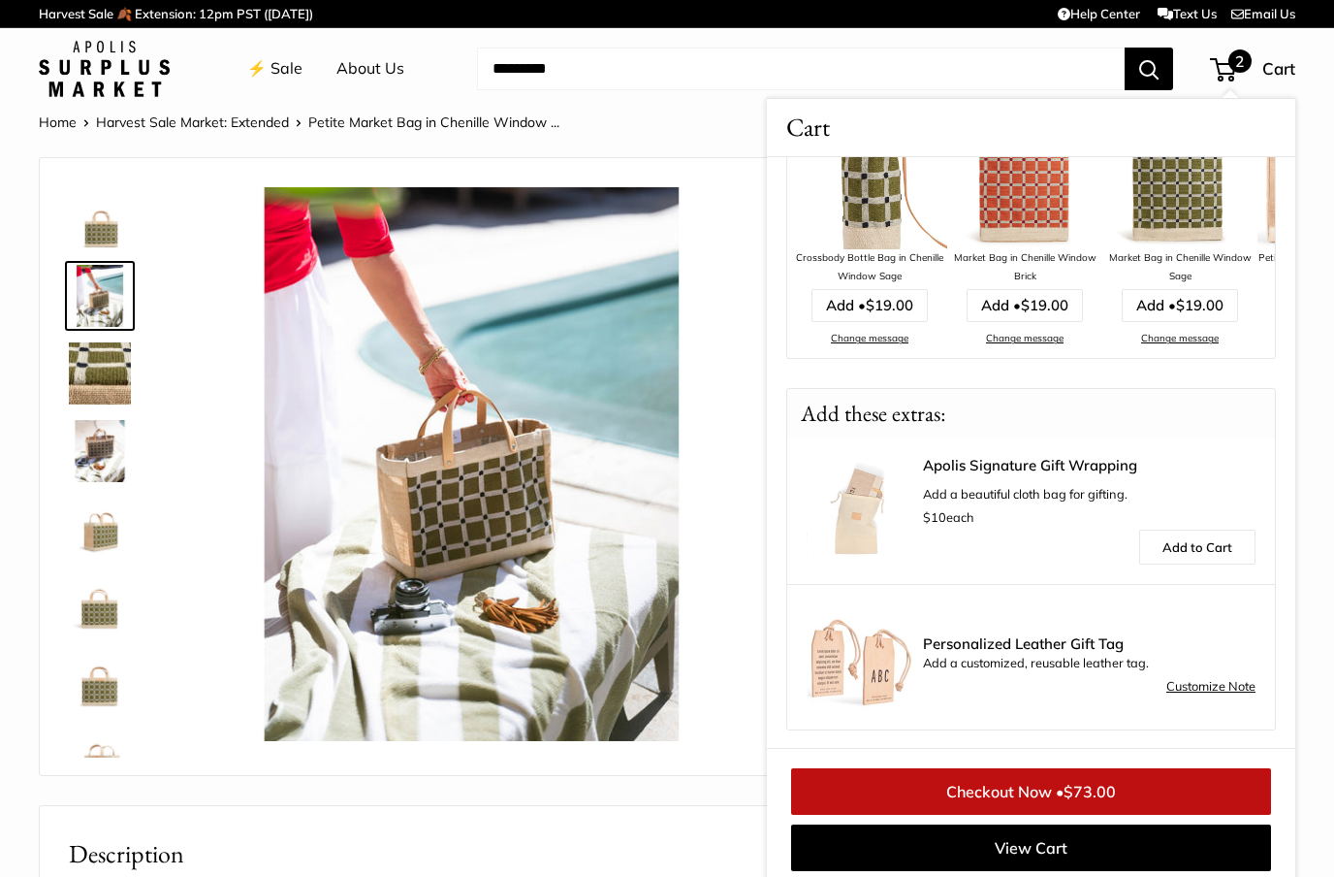
click at [1038, 207] on img at bounding box center [1024, 171] width 155 height 155
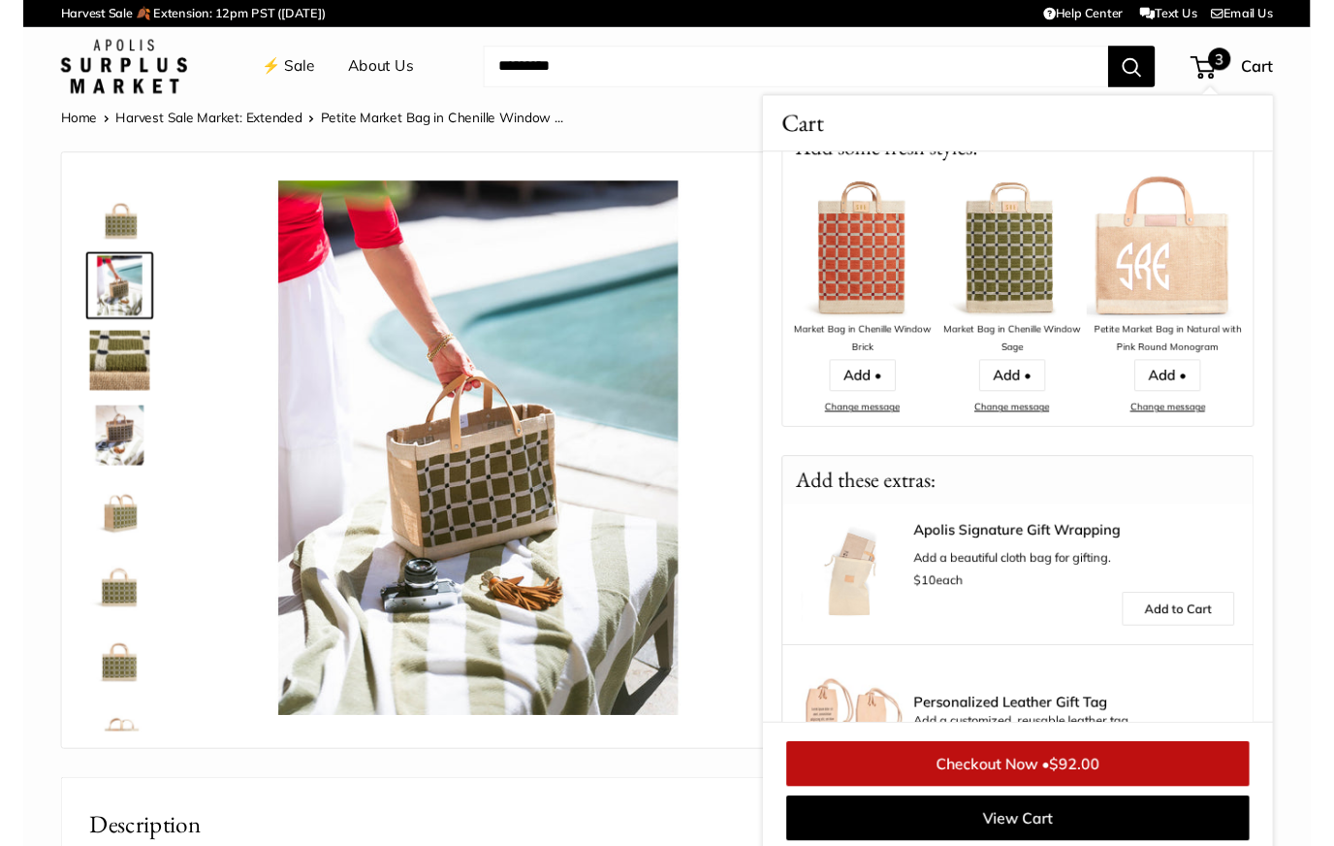
scroll to position [617, 0]
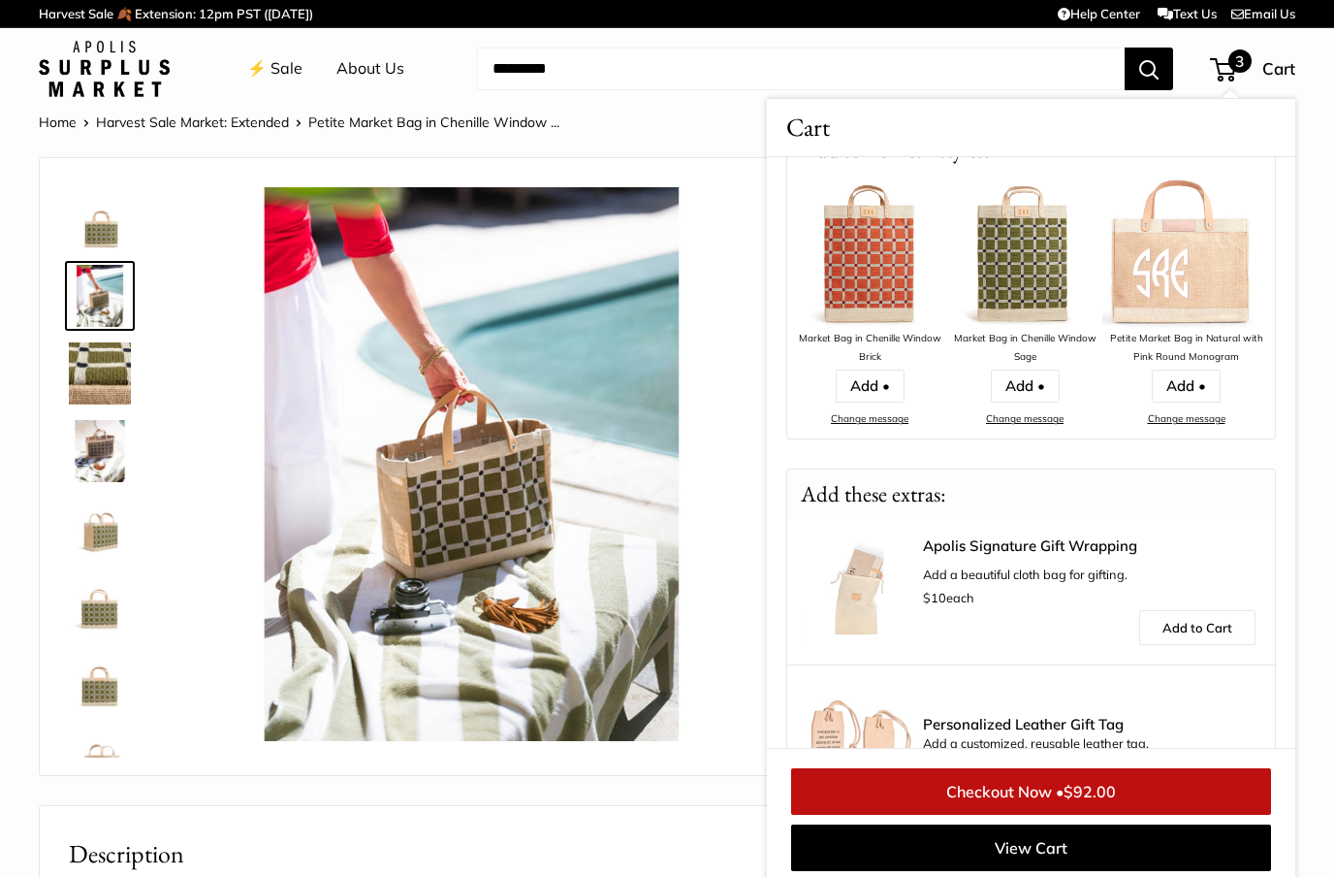
click at [879, 260] on img at bounding box center [869, 252] width 155 height 155
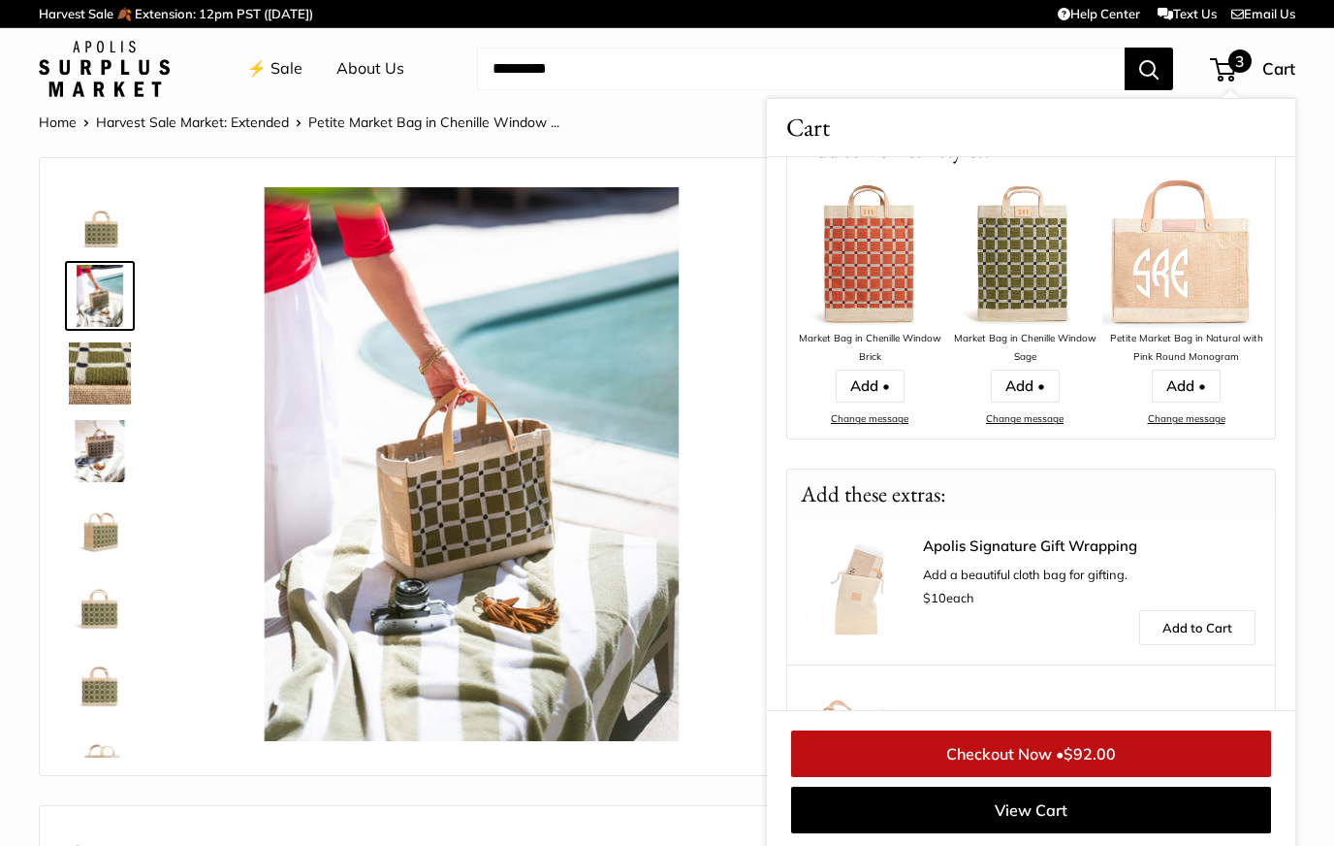
scroll to position [16, 0]
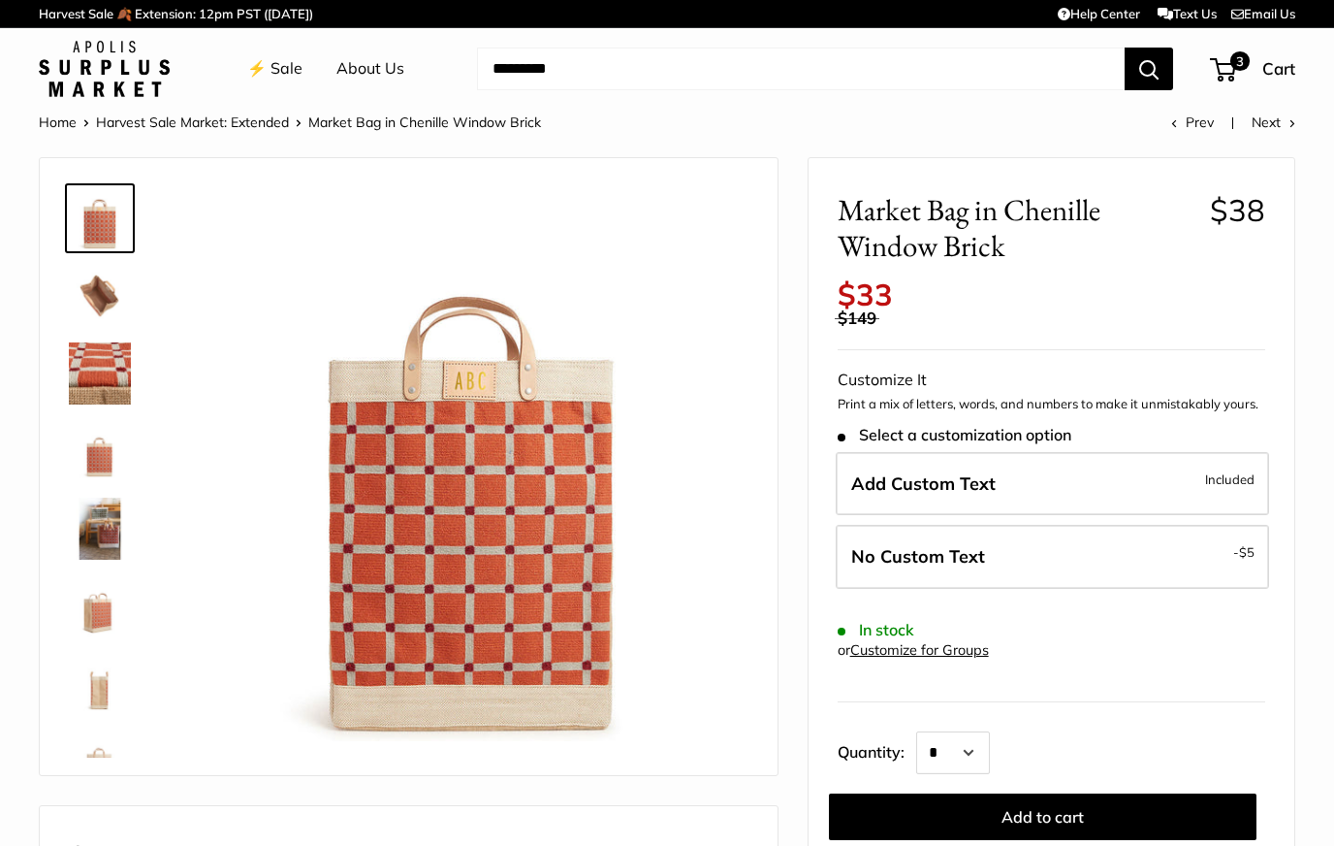
click at [85, 546] on img at bounding box center [100, 528] width 62 height 62
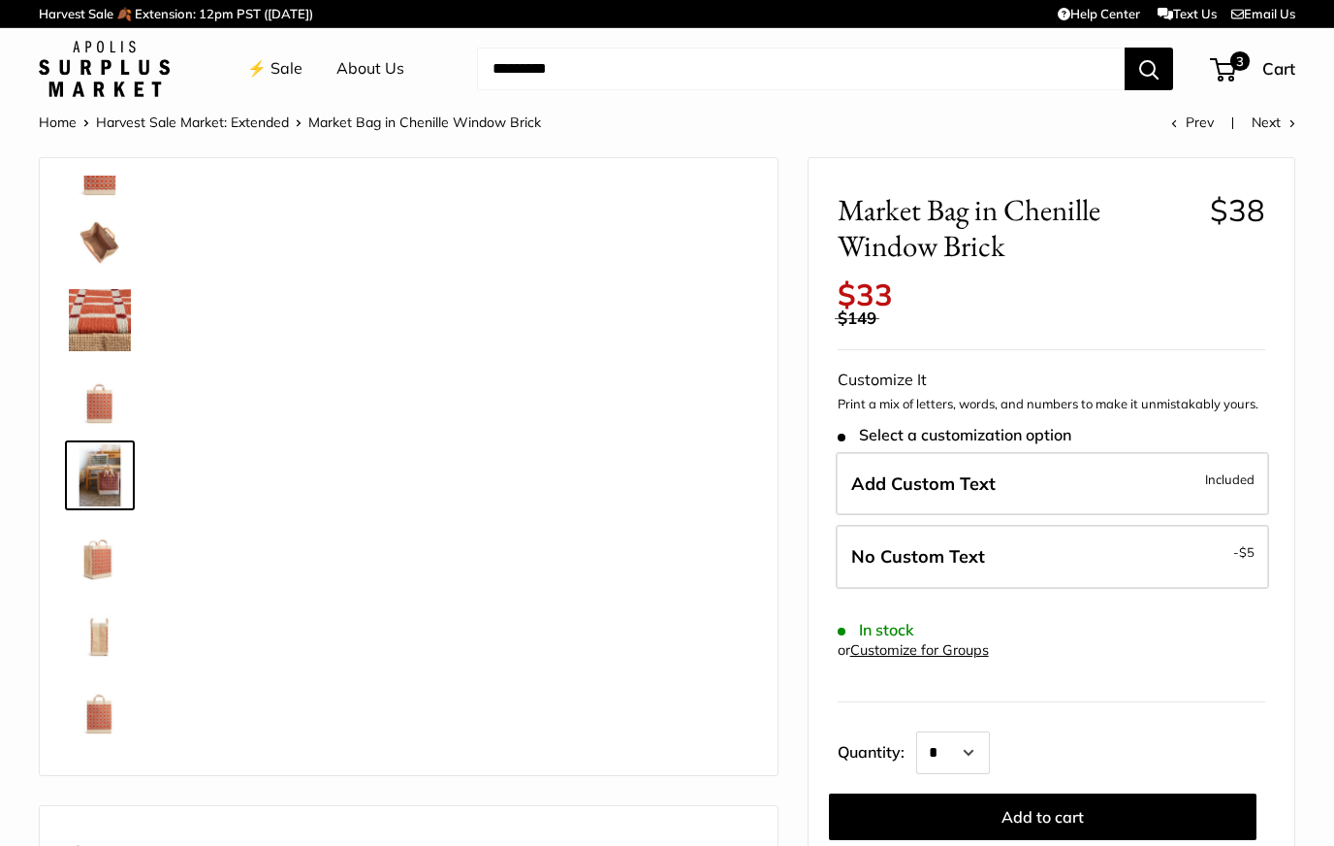
scroll to position [60, 0]
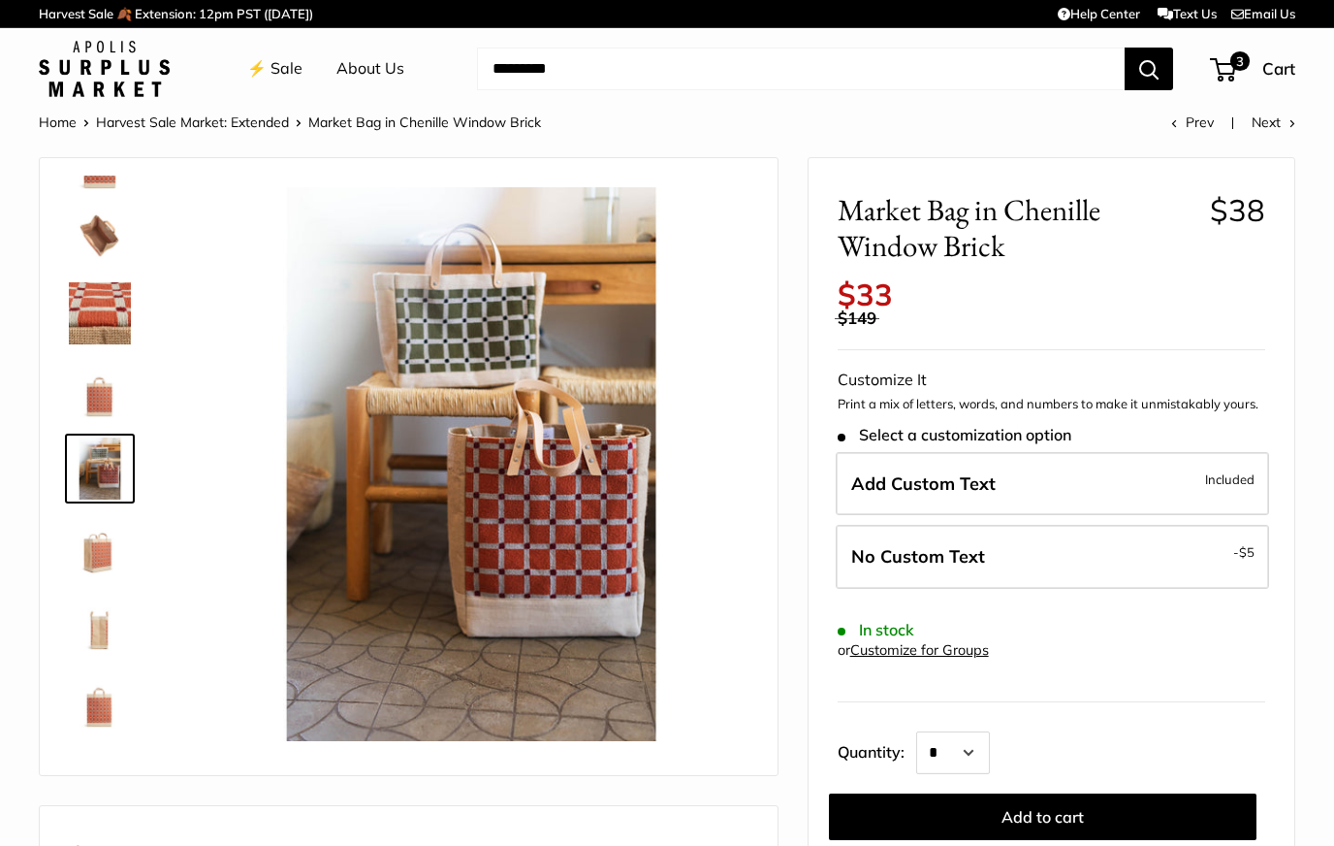
click at [84, 555] on img at bounding box center [100, 546] width 62 height 62
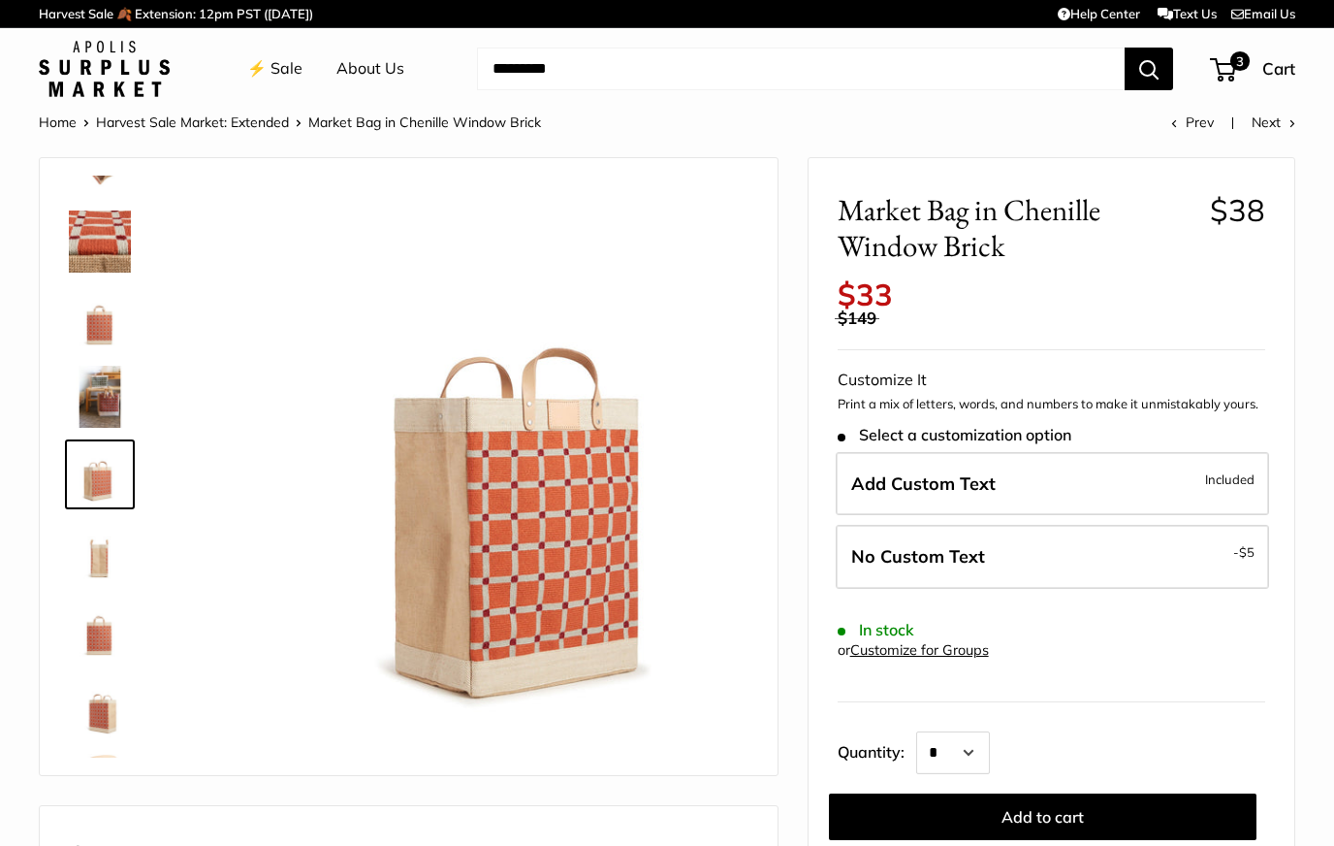
scroll to position [138, 0]
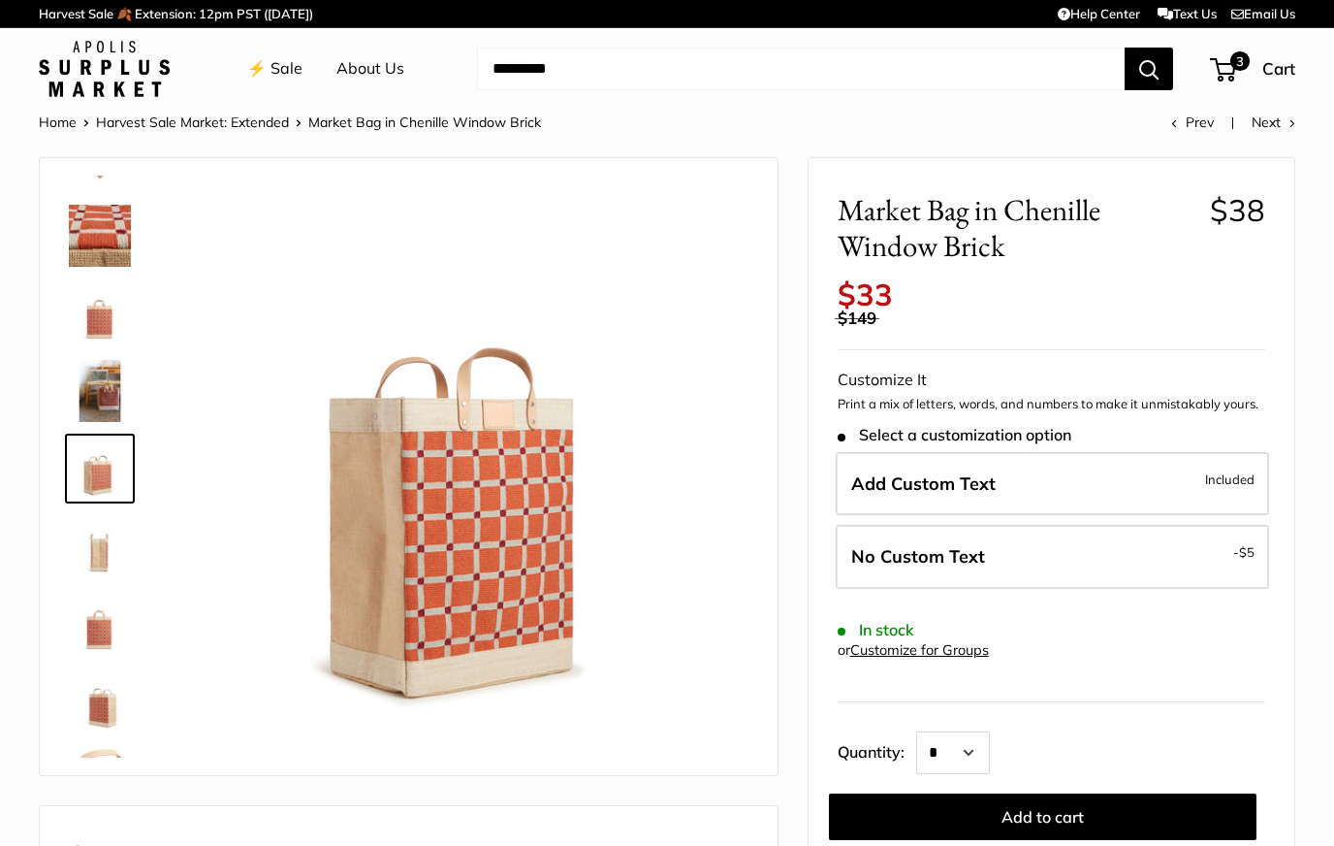
click at [77, 402] on img at bounding box center [100, 391] width 62 height 62
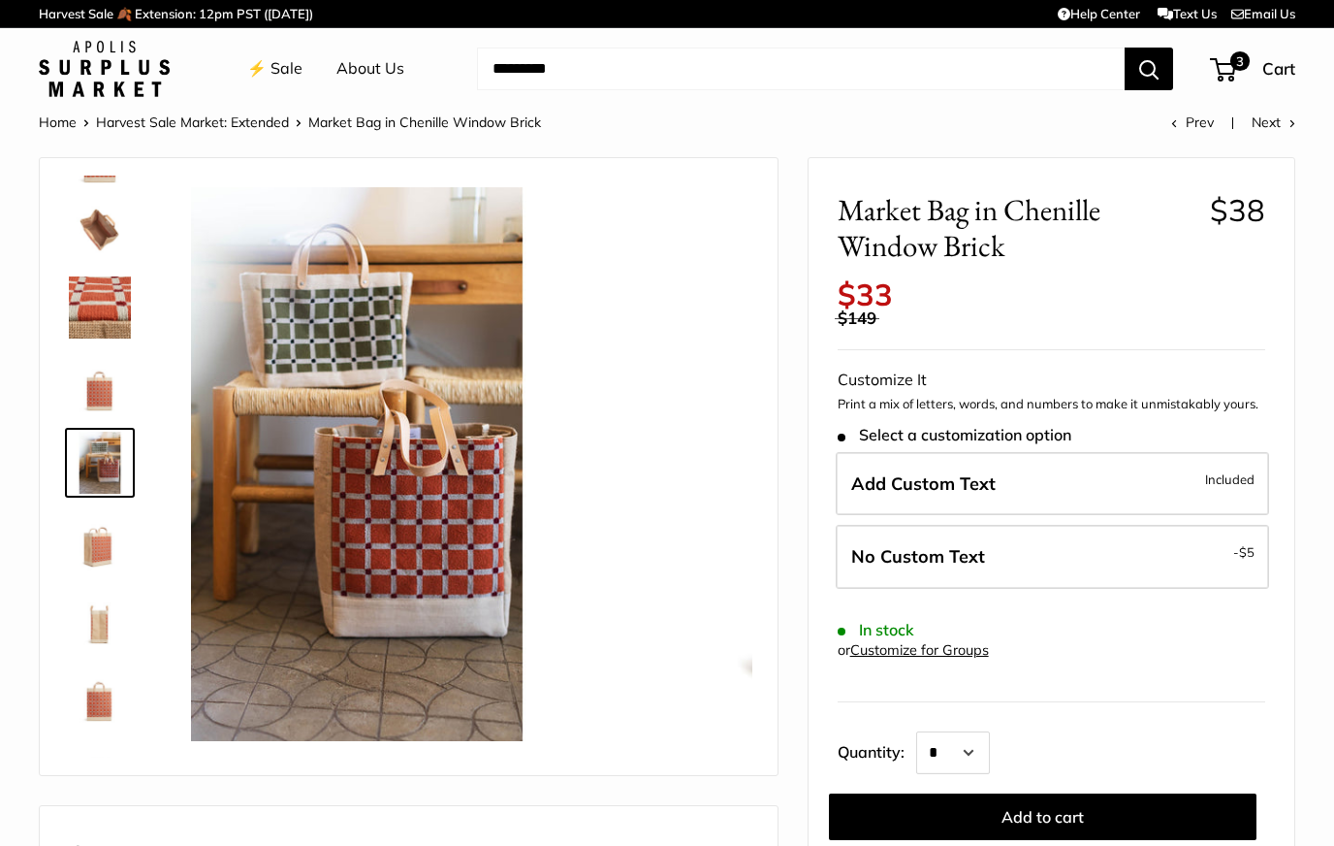
scroll to position [60, 0]
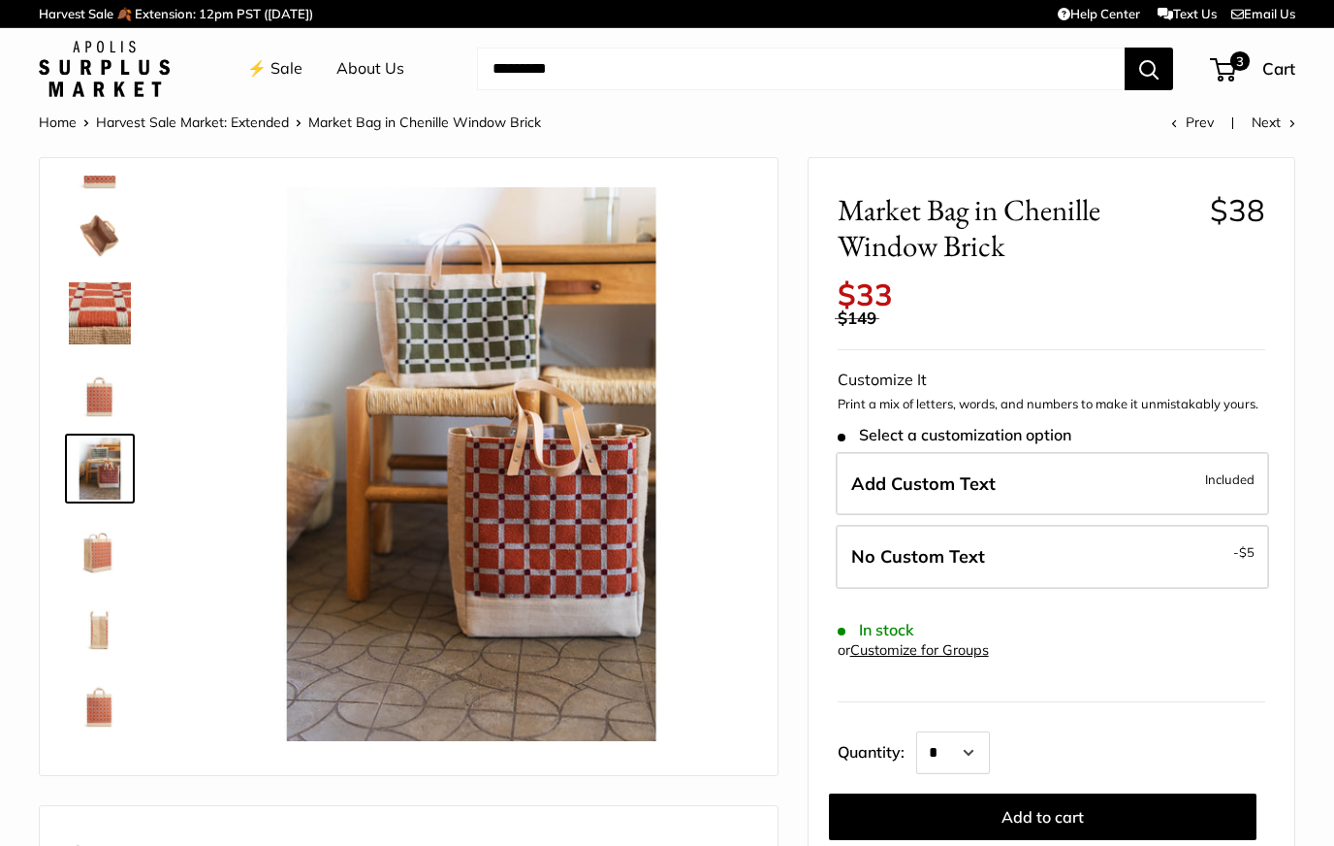
click at [89, 319] on img at bounding box center [100, 313] width 62 height 62
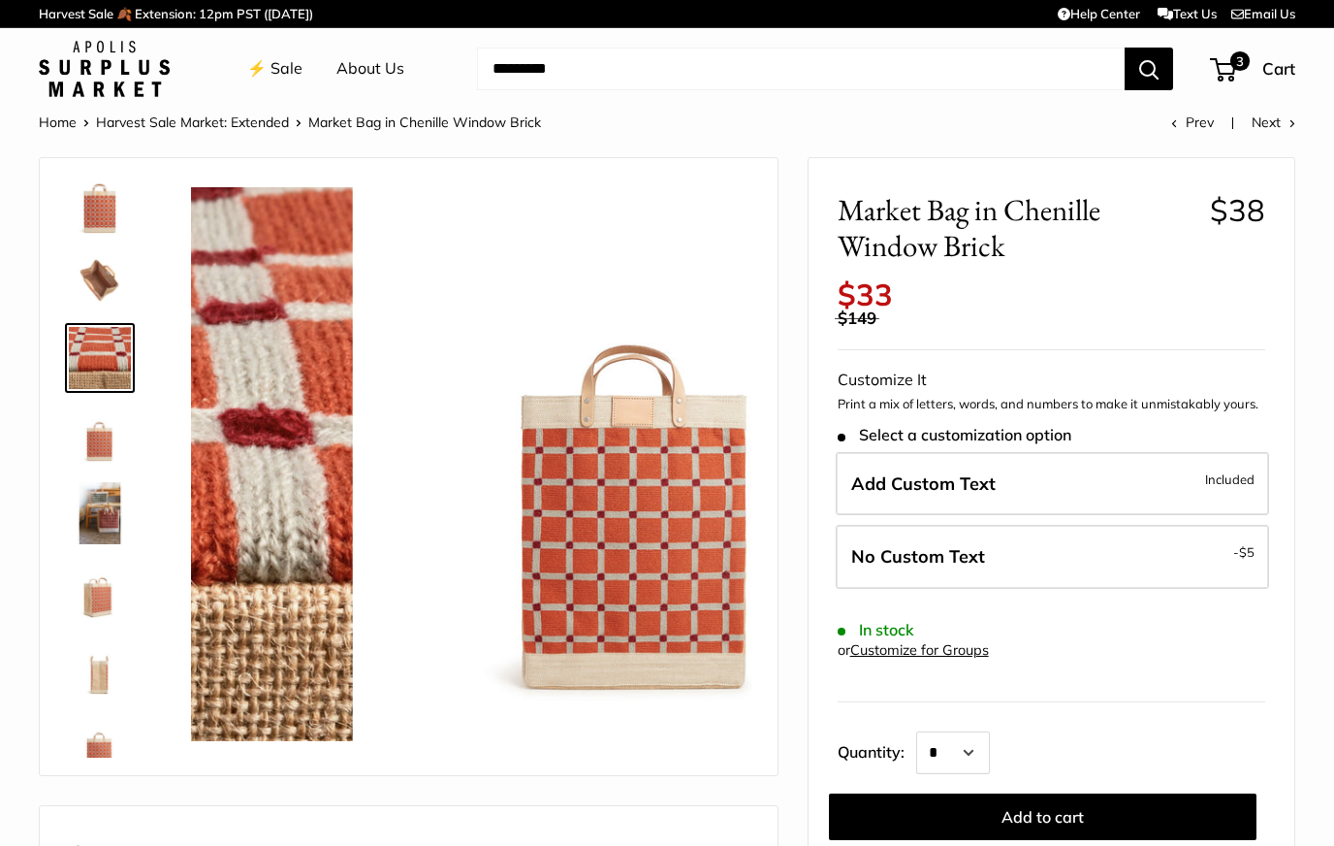
scroll to position [0, 0]
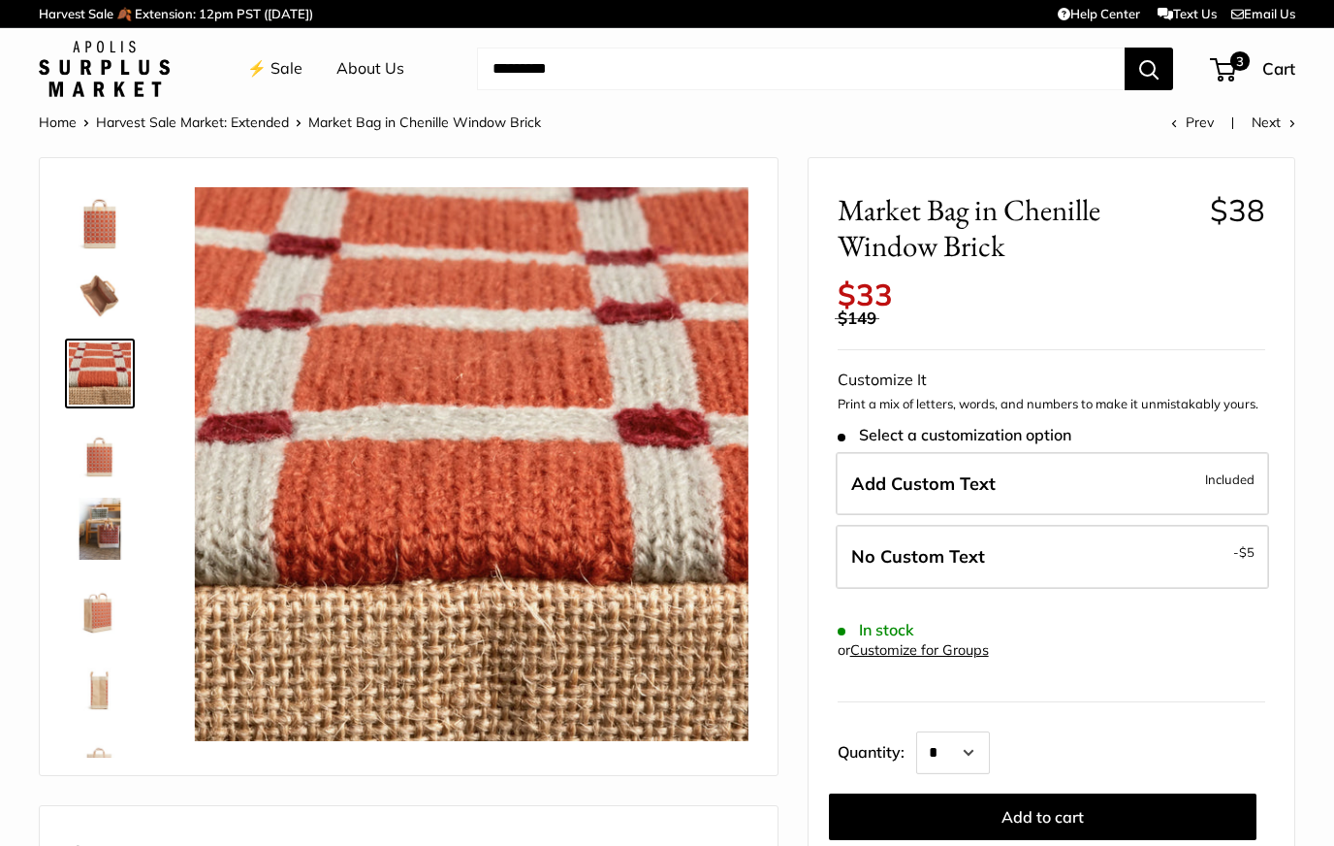
click at [94, 609] on img at bounding box center [100, 606] width 62 height 62
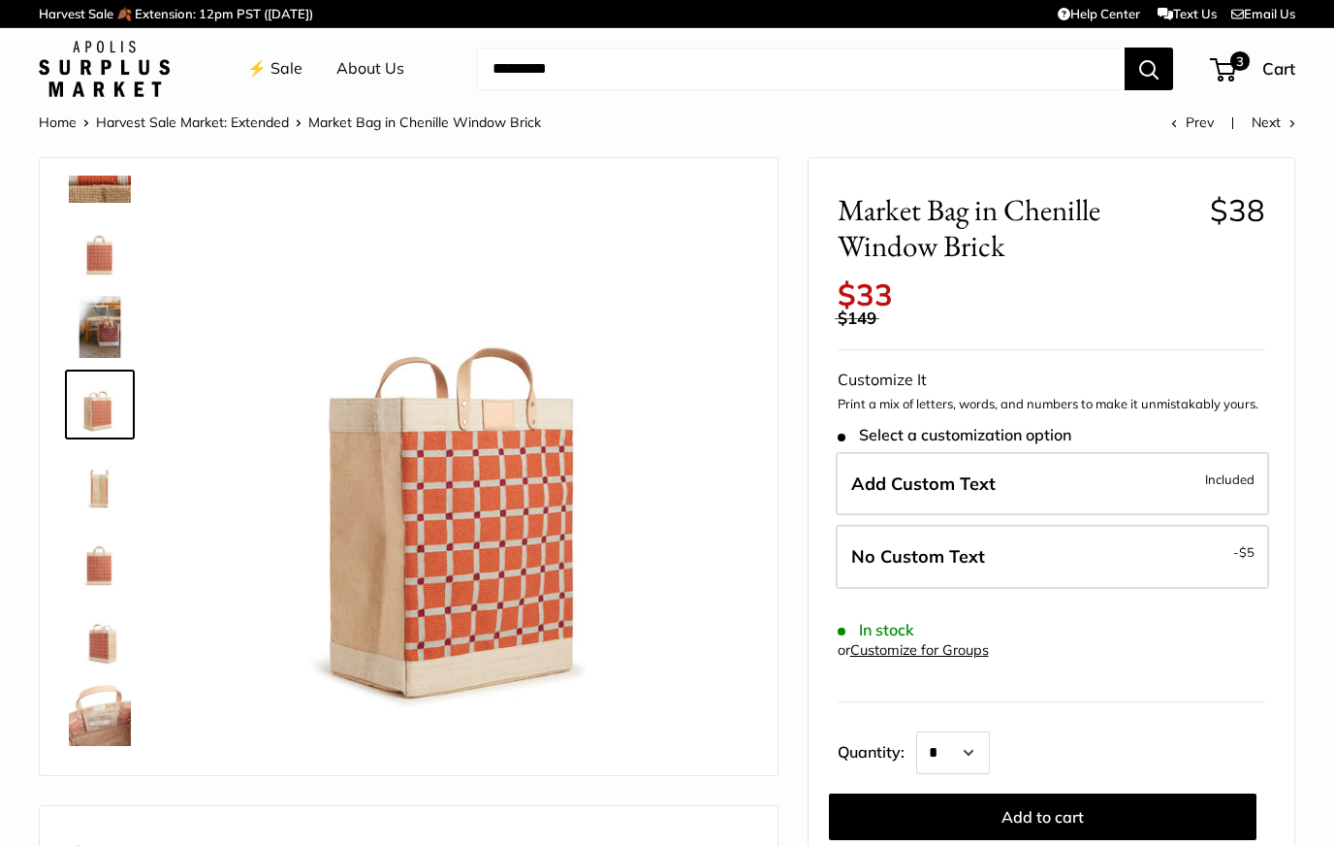
scroll to position [202, 0]
click at [83, 725] on img at bounding box center [100, 715] width 62 height 62
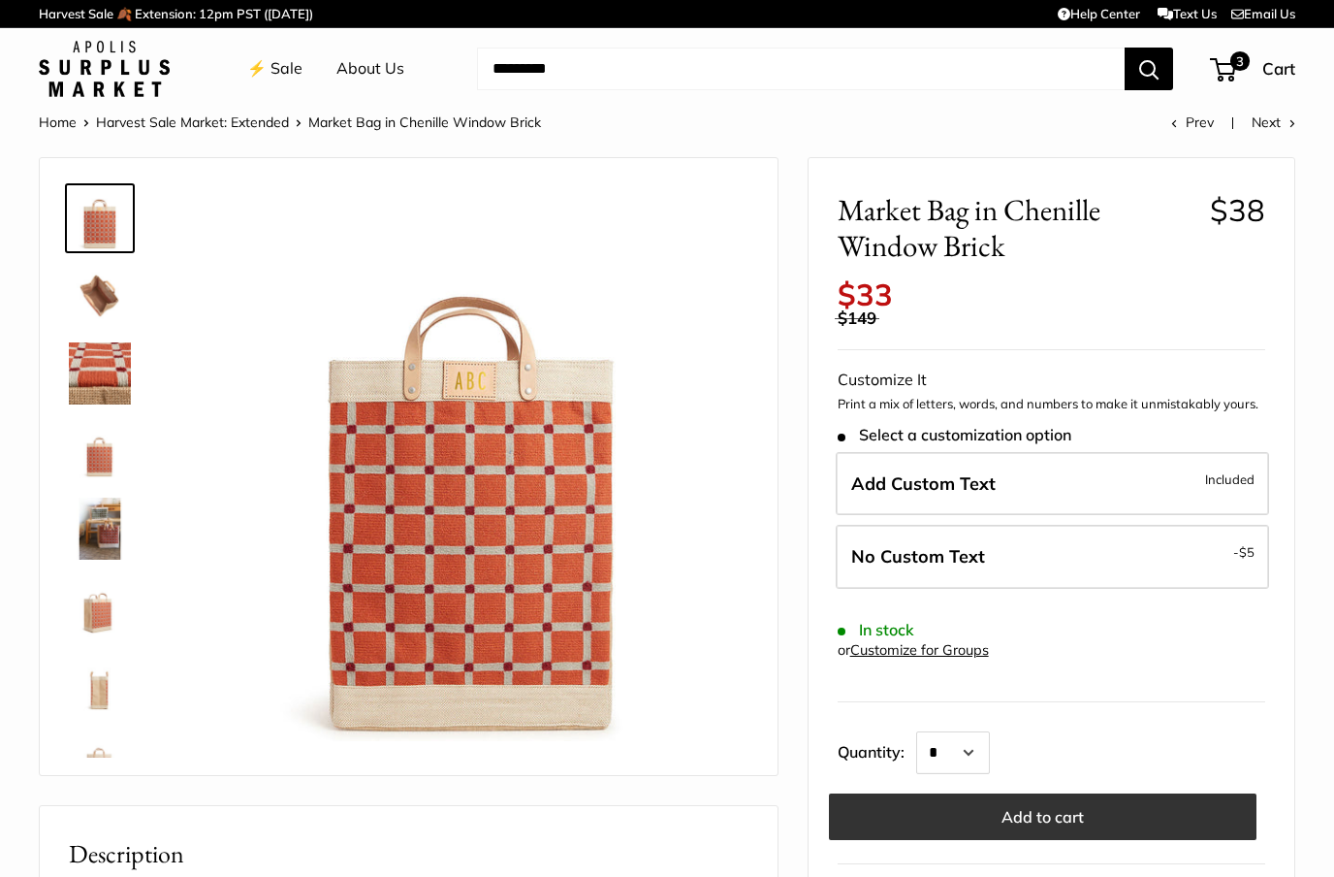
click at [1209, 794] on button "Add to cart" at bounding box center [1043, 816] width 428 height 47
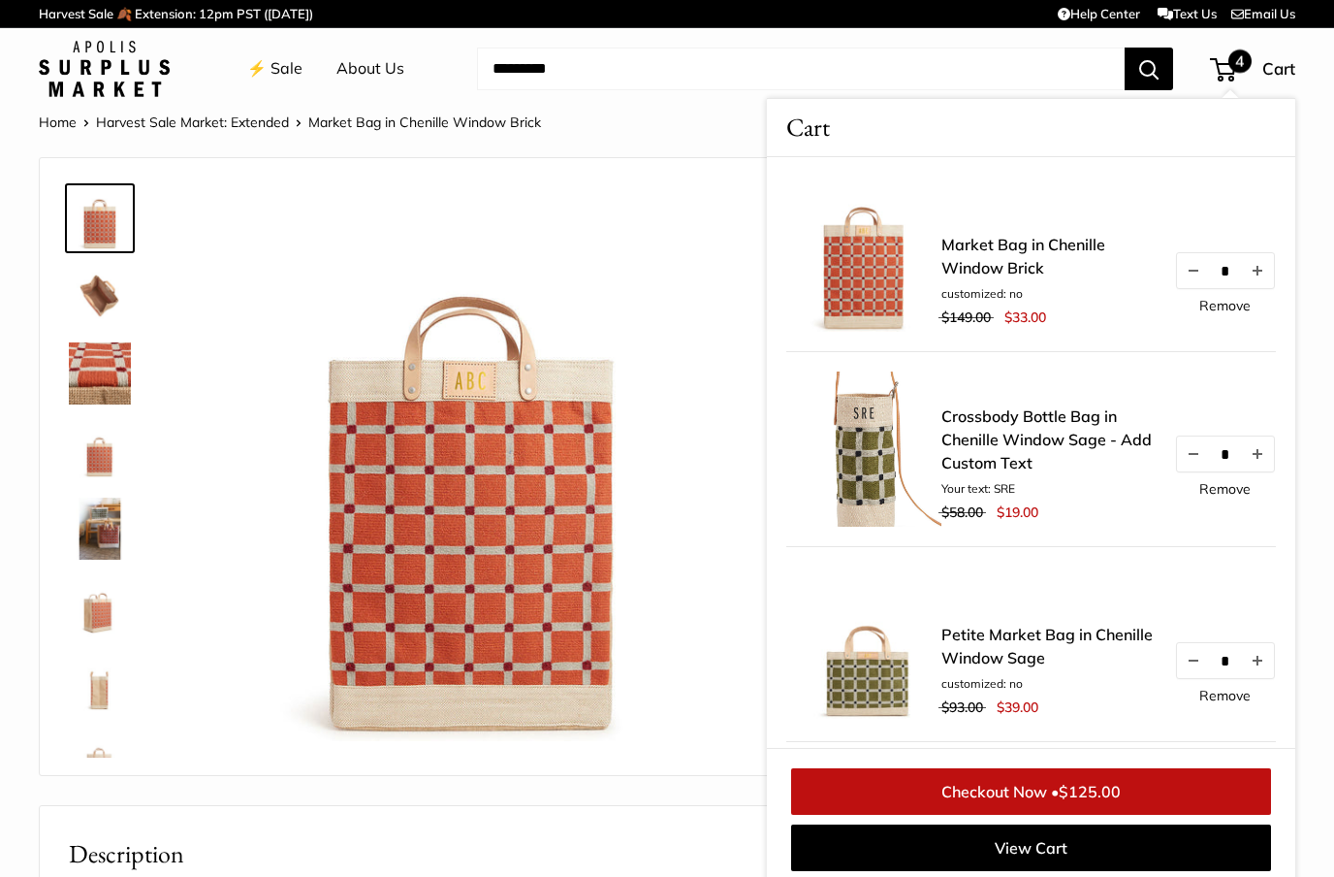
click at [1059, 648] on link "Petite Market Bag in Chenille Window Sage" at bounding box center [1048, 646] width 213 height 47
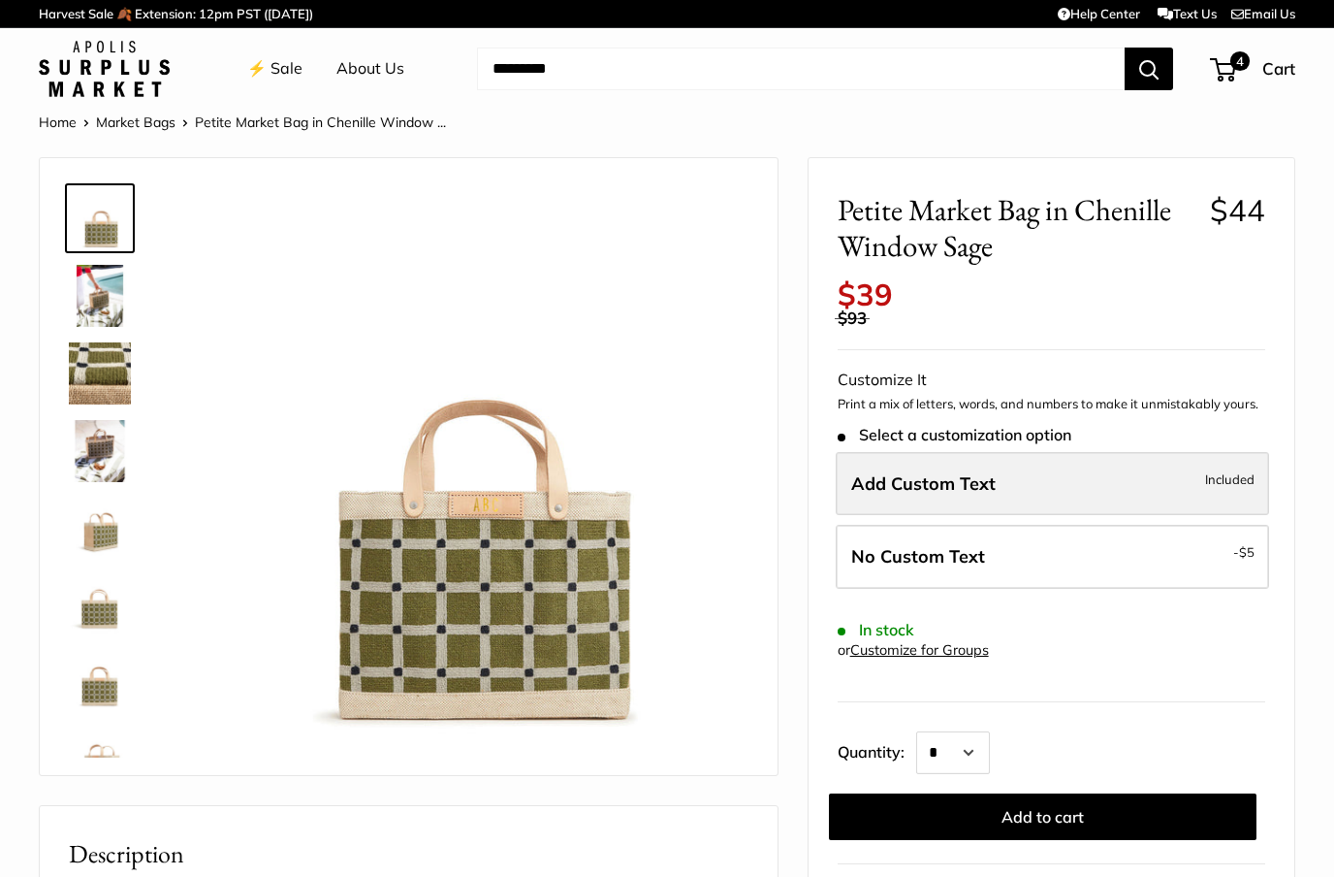
click at [1222, 469] on span "Included" at bounding box center [1229, 478] width 49 height 23
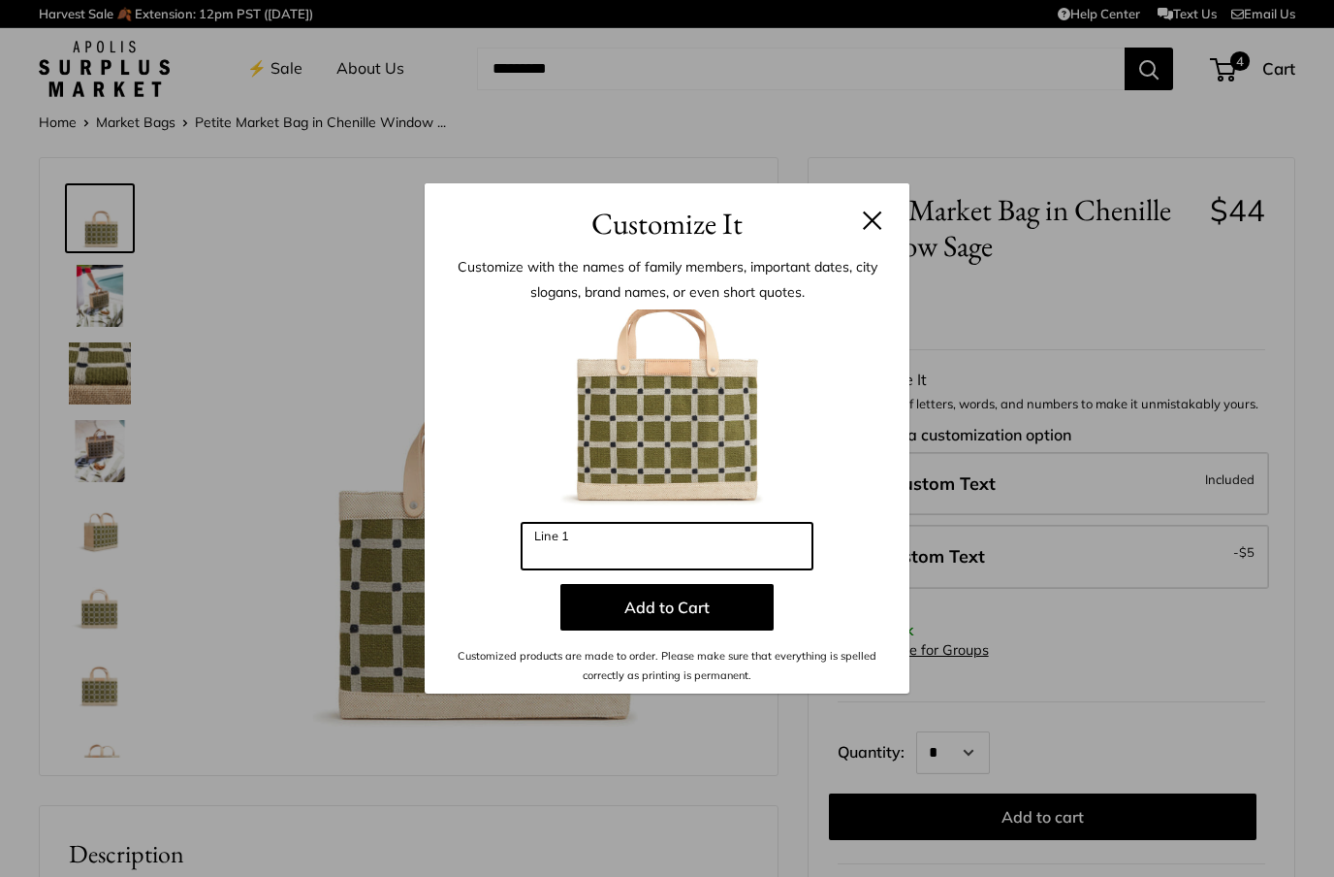
click at [582, 557] on input "Line 1" at bounding box center [667, 546] width 291 height 47
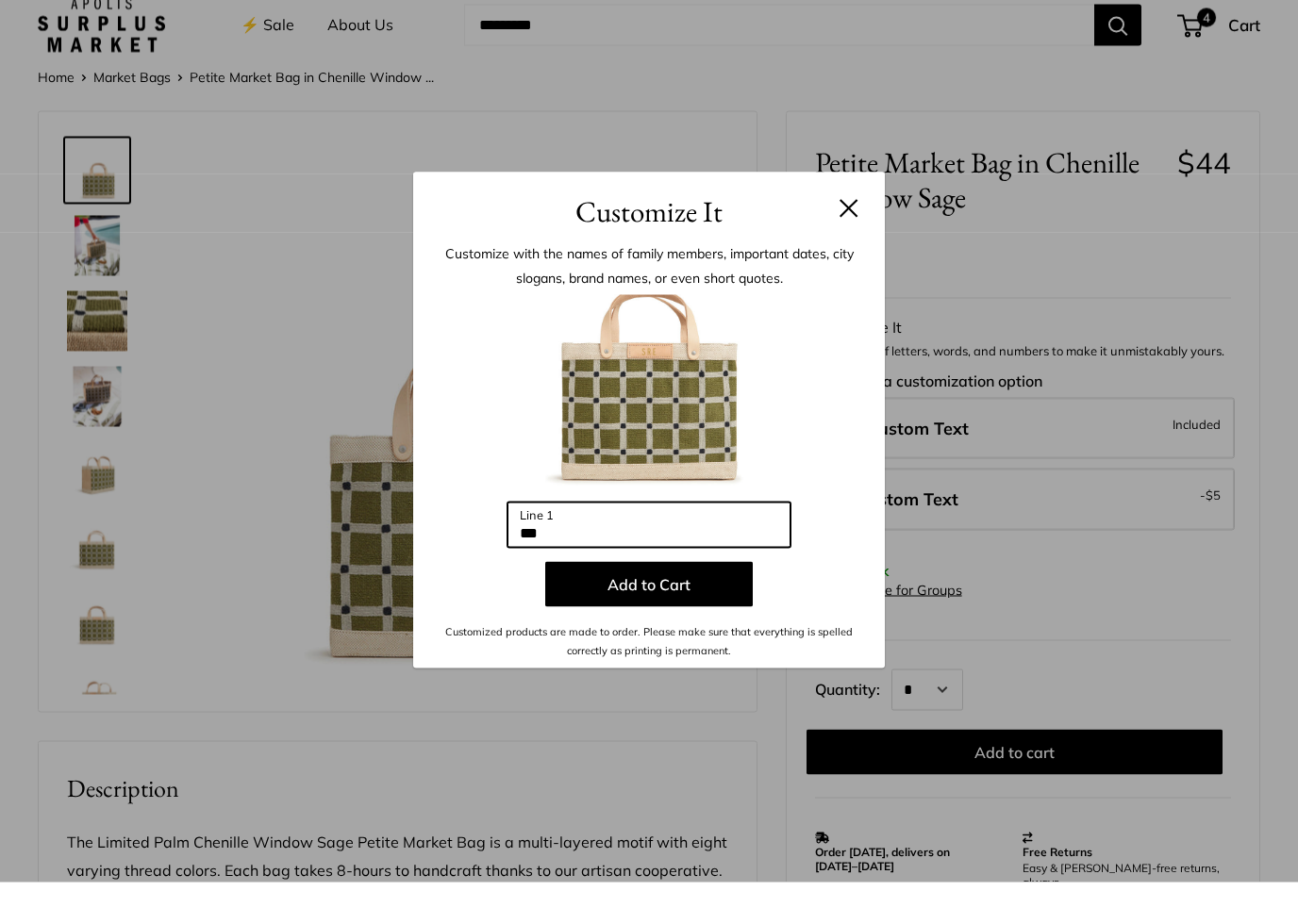
type input "***"
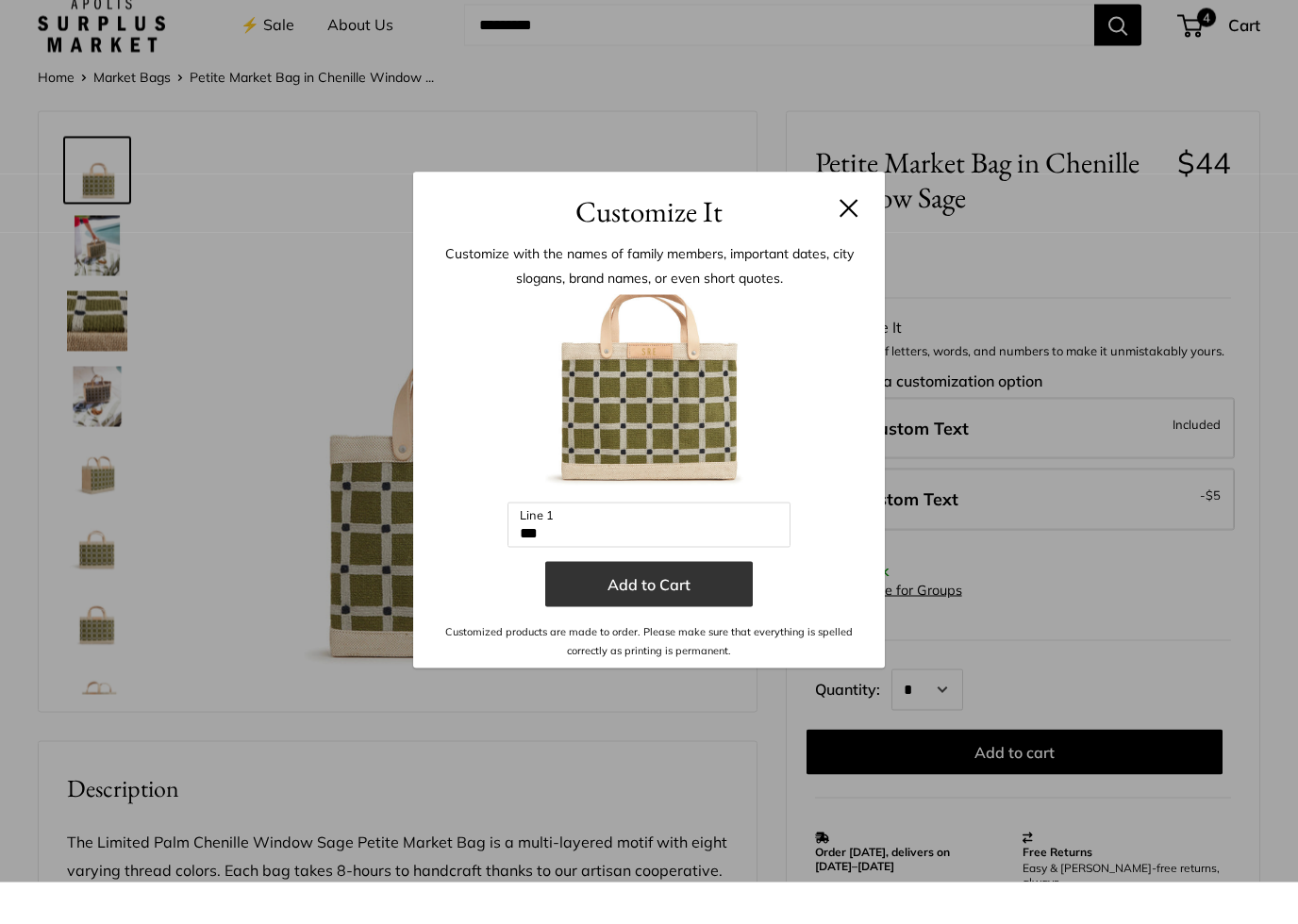
click at [722, 604] on button "Add to Cart" at bounding box center [648, 626] width 207 height 46
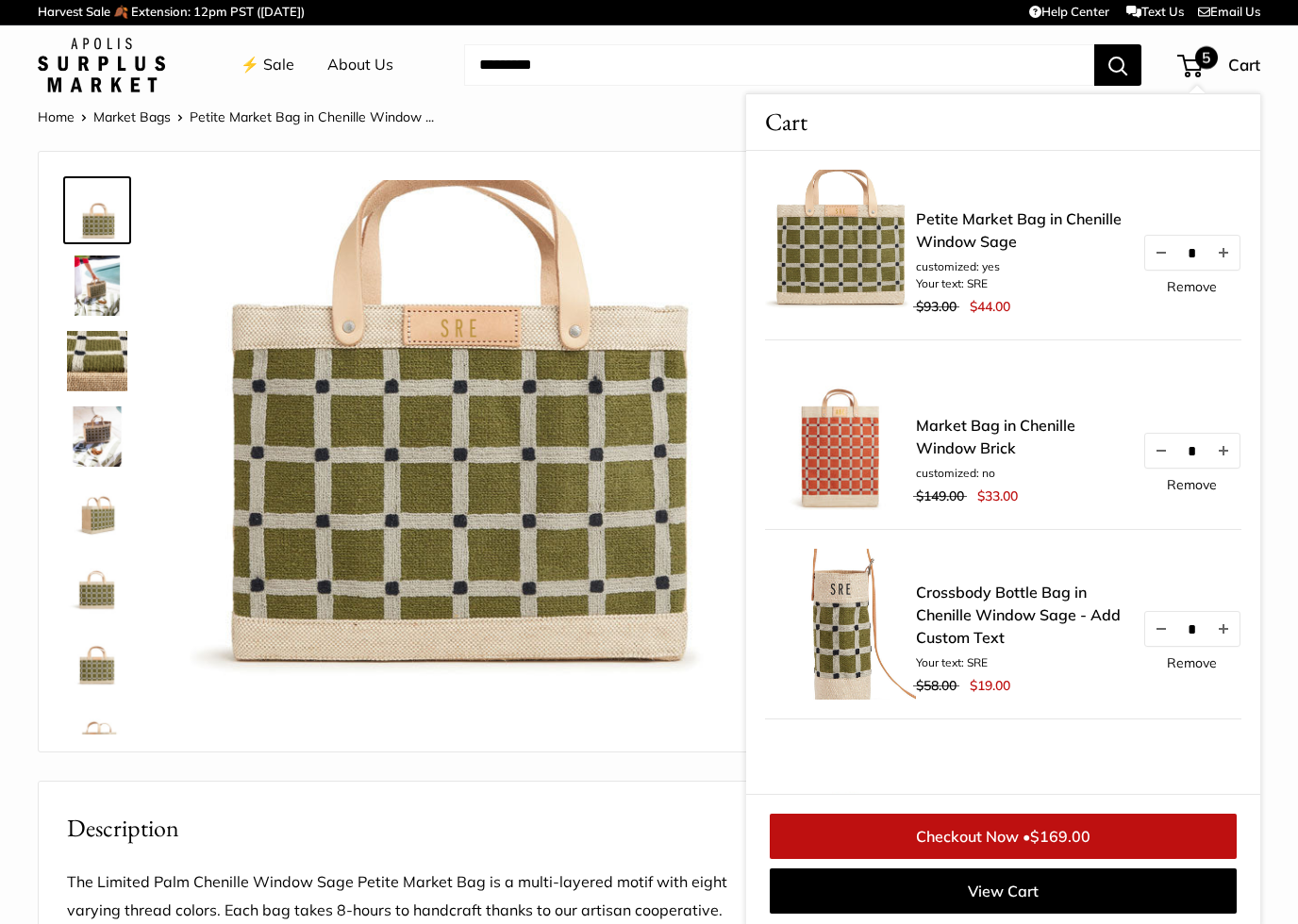
scroll to position [4, 0]
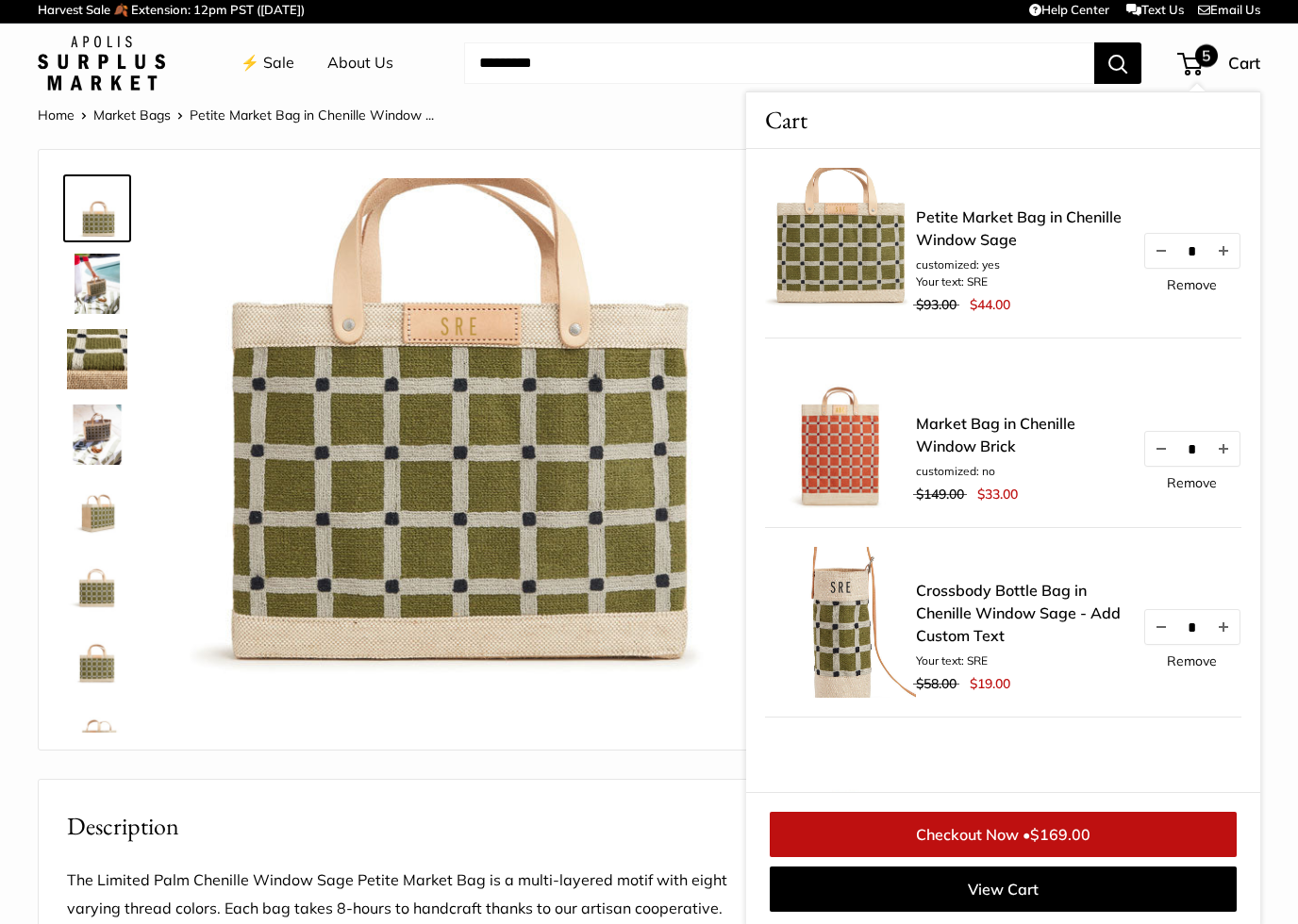
click at [1203, 668] on link "Remove" at bounding box center [1191, 661] width 50 height 14
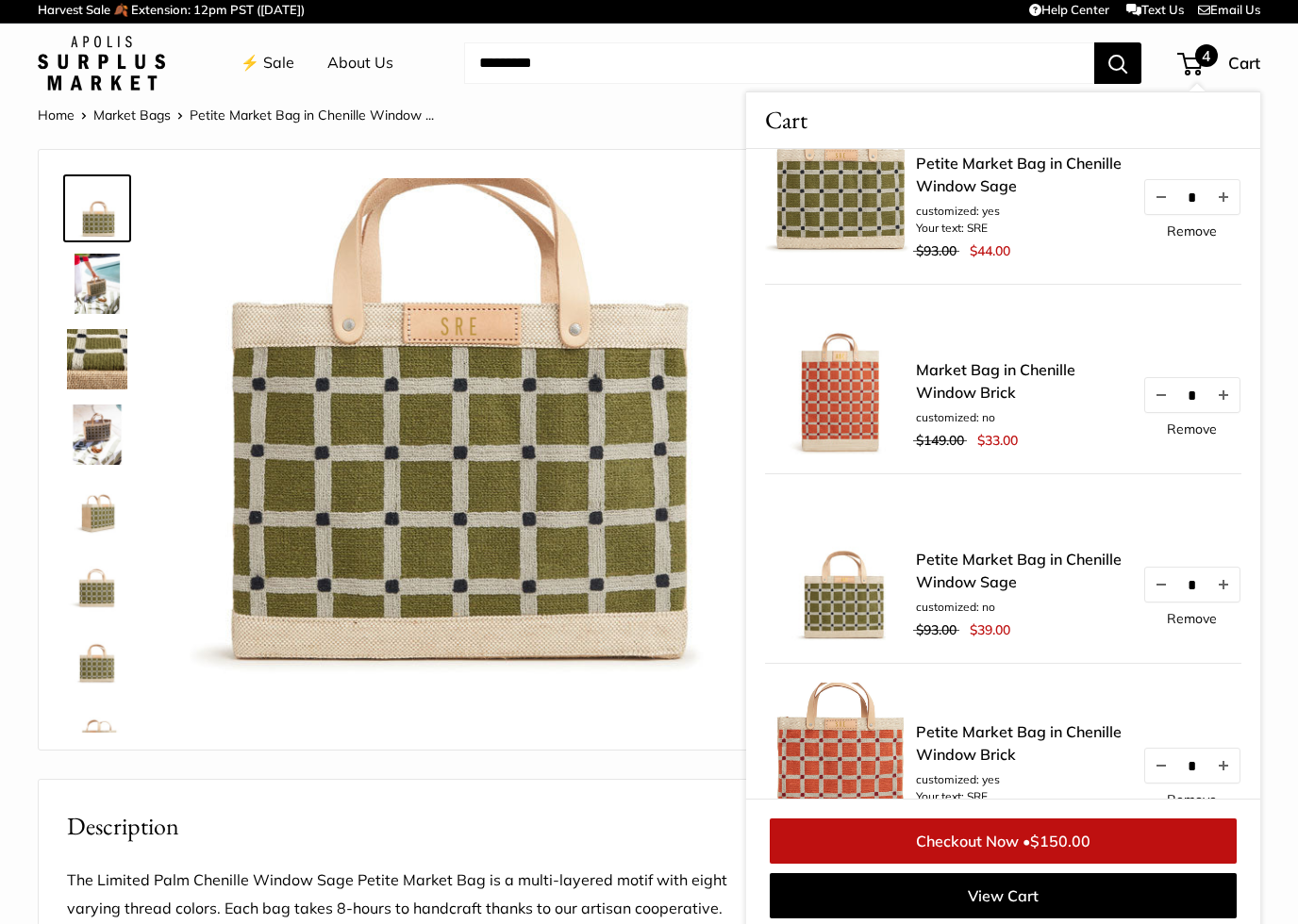
scroll to position [0, 0]
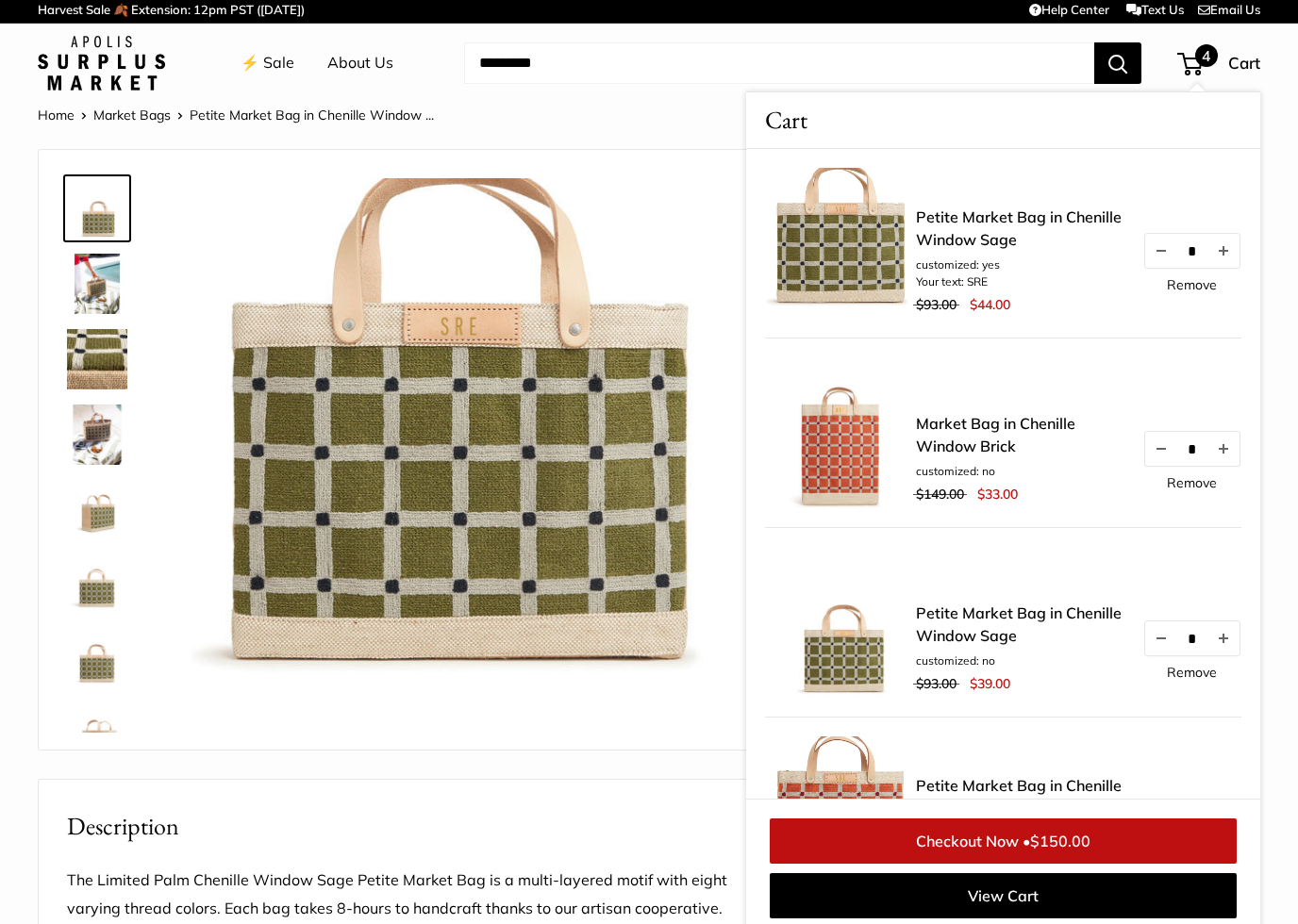
click at [1213, 672] on link "Remove" at bounding box center [1191, 673] width 50 height 14
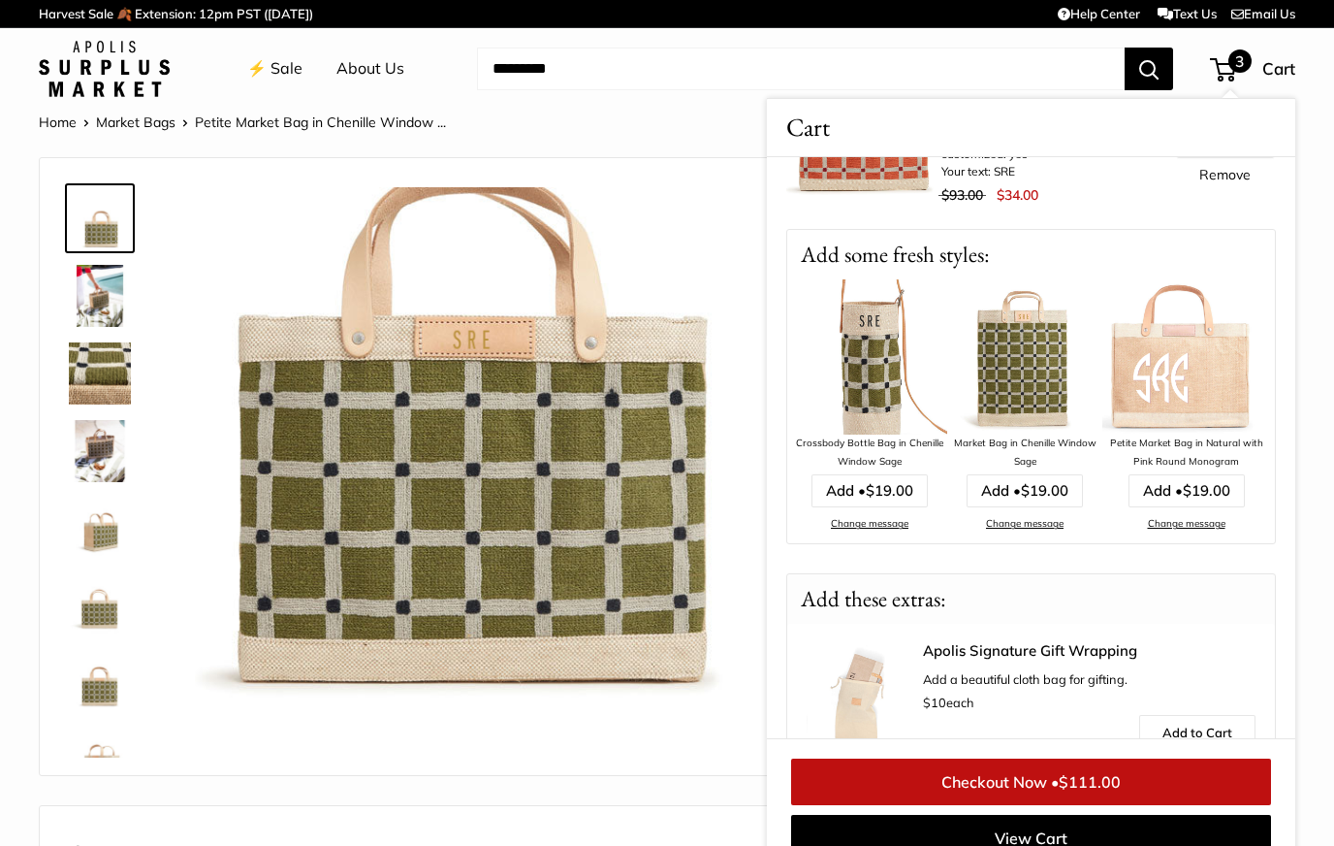
click at [120, 456] on img at bounding box center [100, 451] width 62 height 62
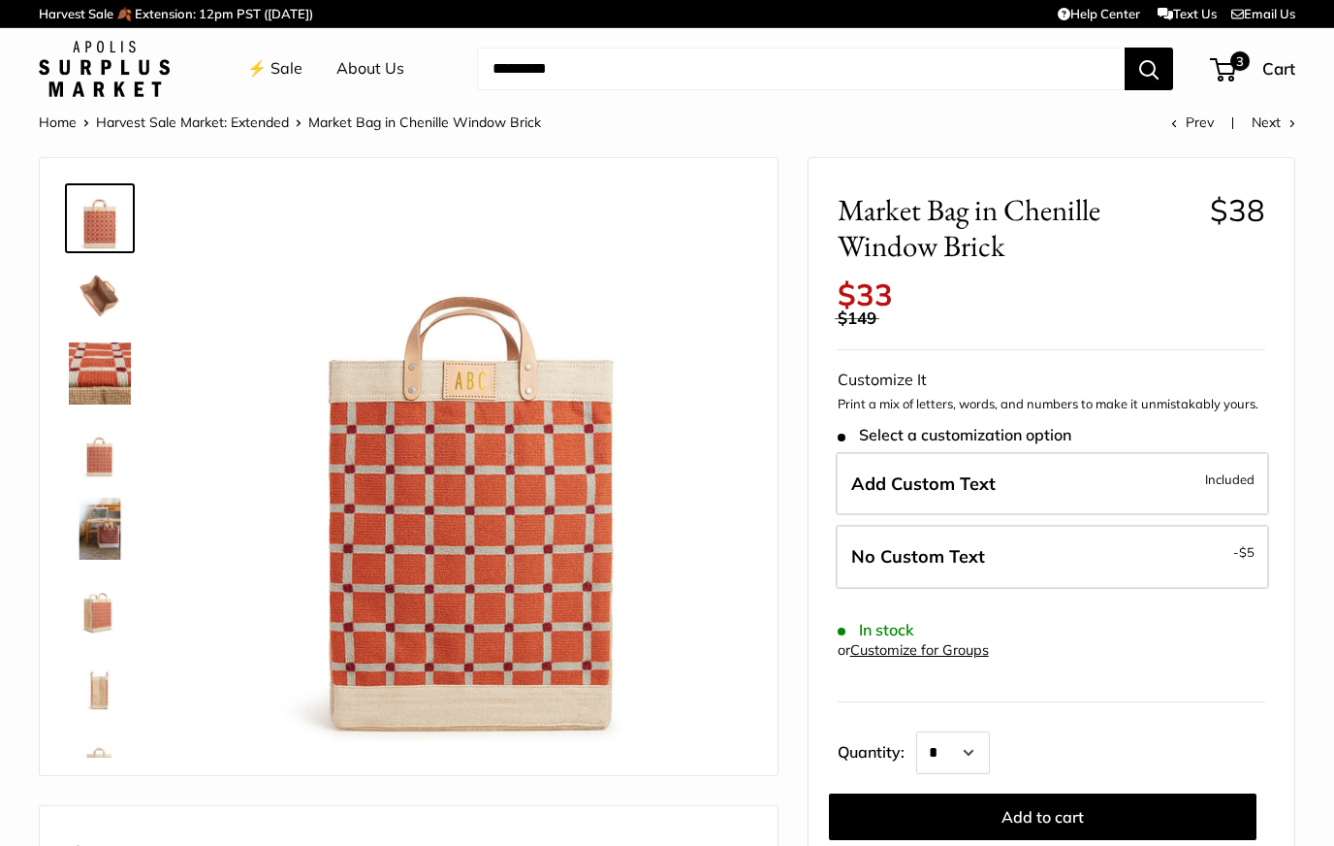
scroll to position [16, 0]
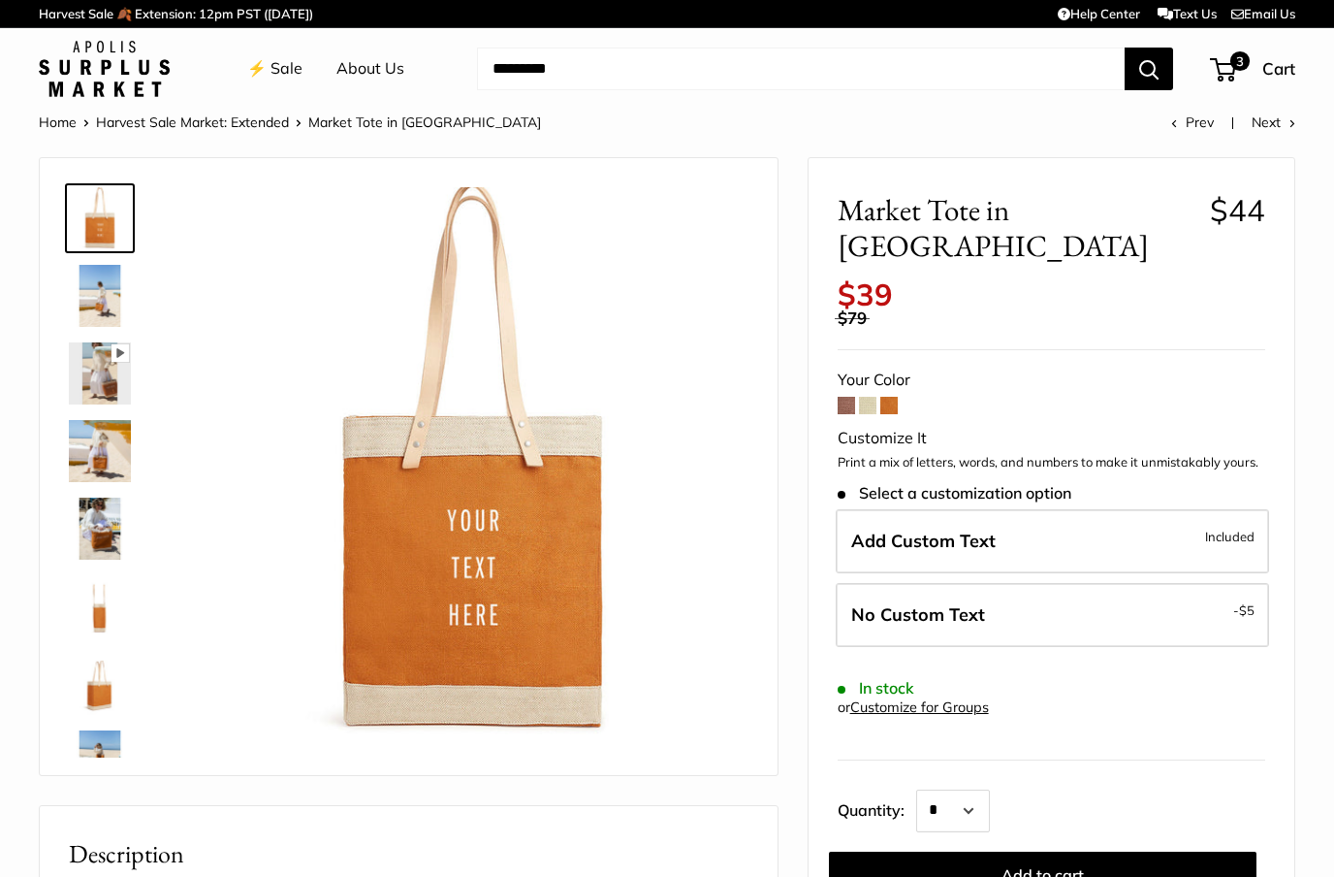
click at [86, 464] on img at bounding box center [100, 451] width 62 height 62
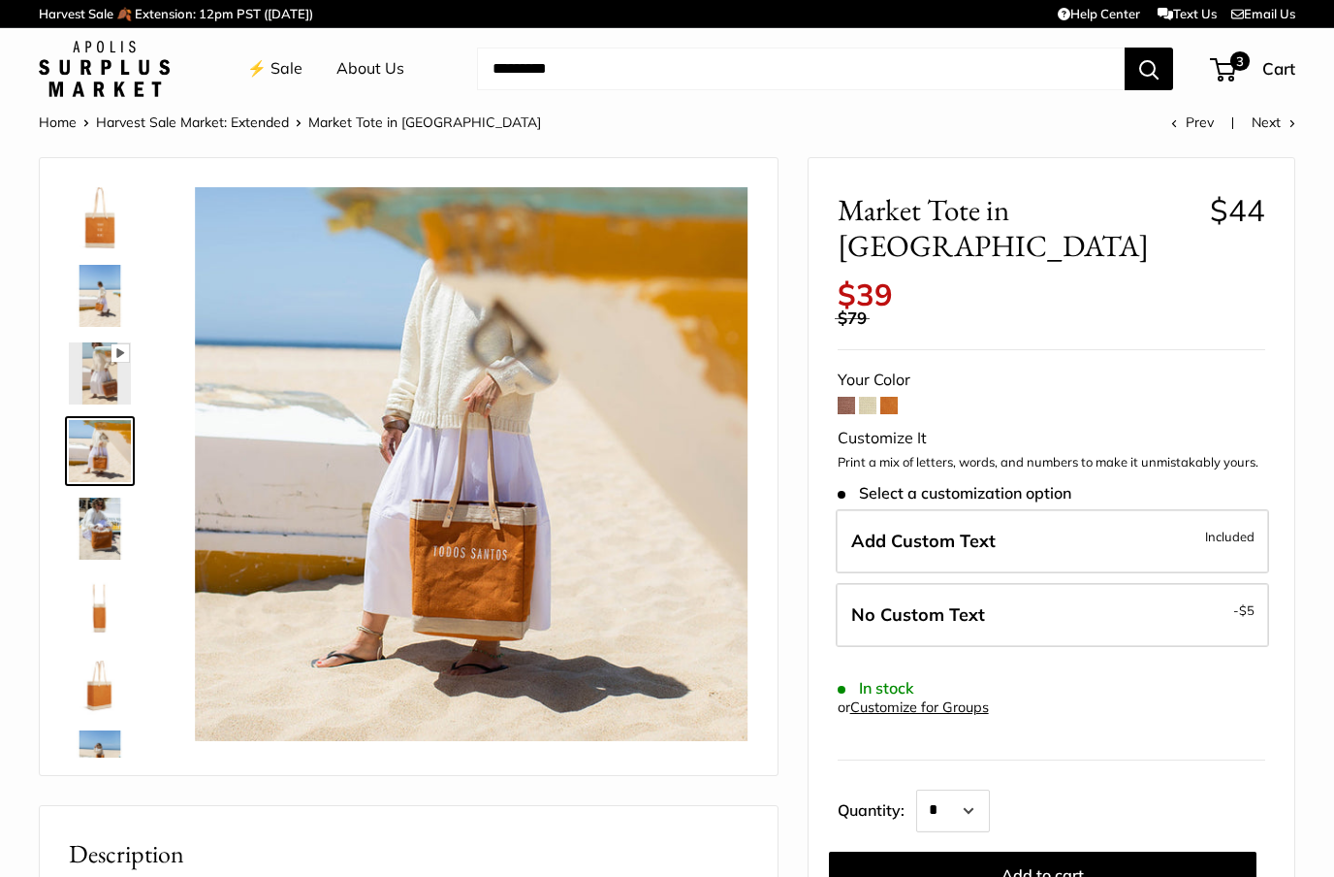
click at [114, 544] on img at bounding box center [100, 528] width 62 height 62
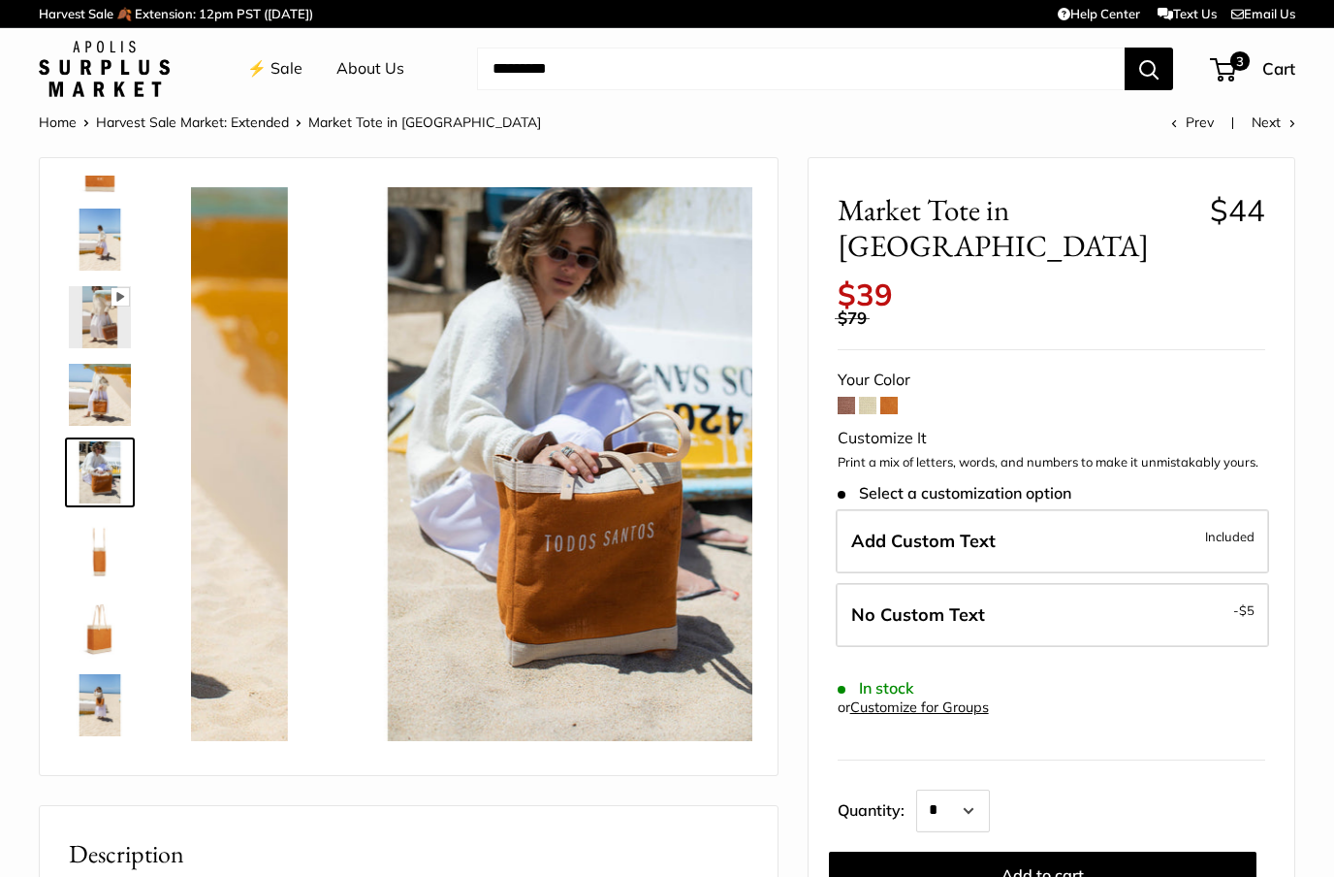
scroll to position [60, 0]
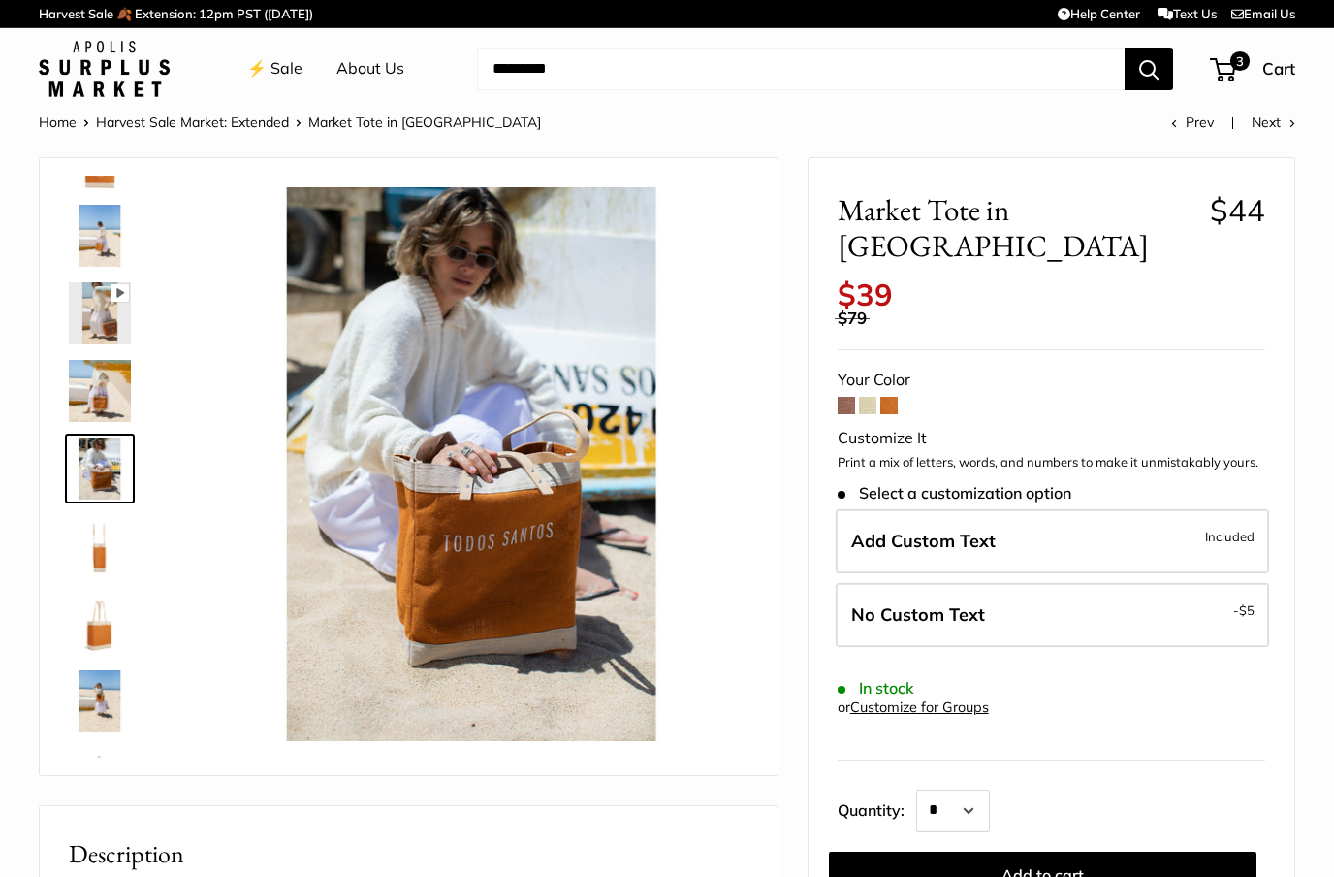
click at [112, 621] on img at bounding box center [100, 623] width 62 height 62
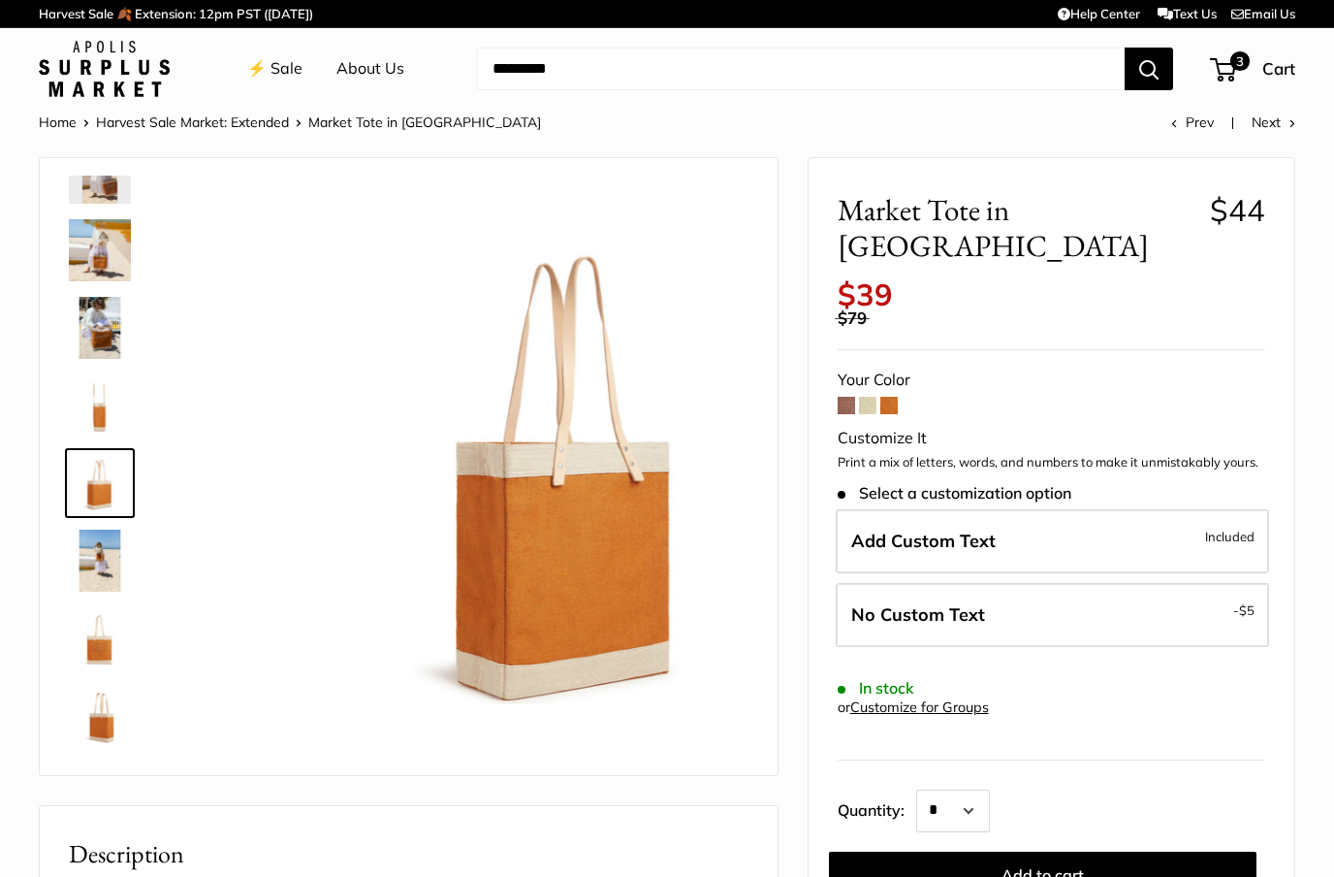
scroll to position [215, 0]
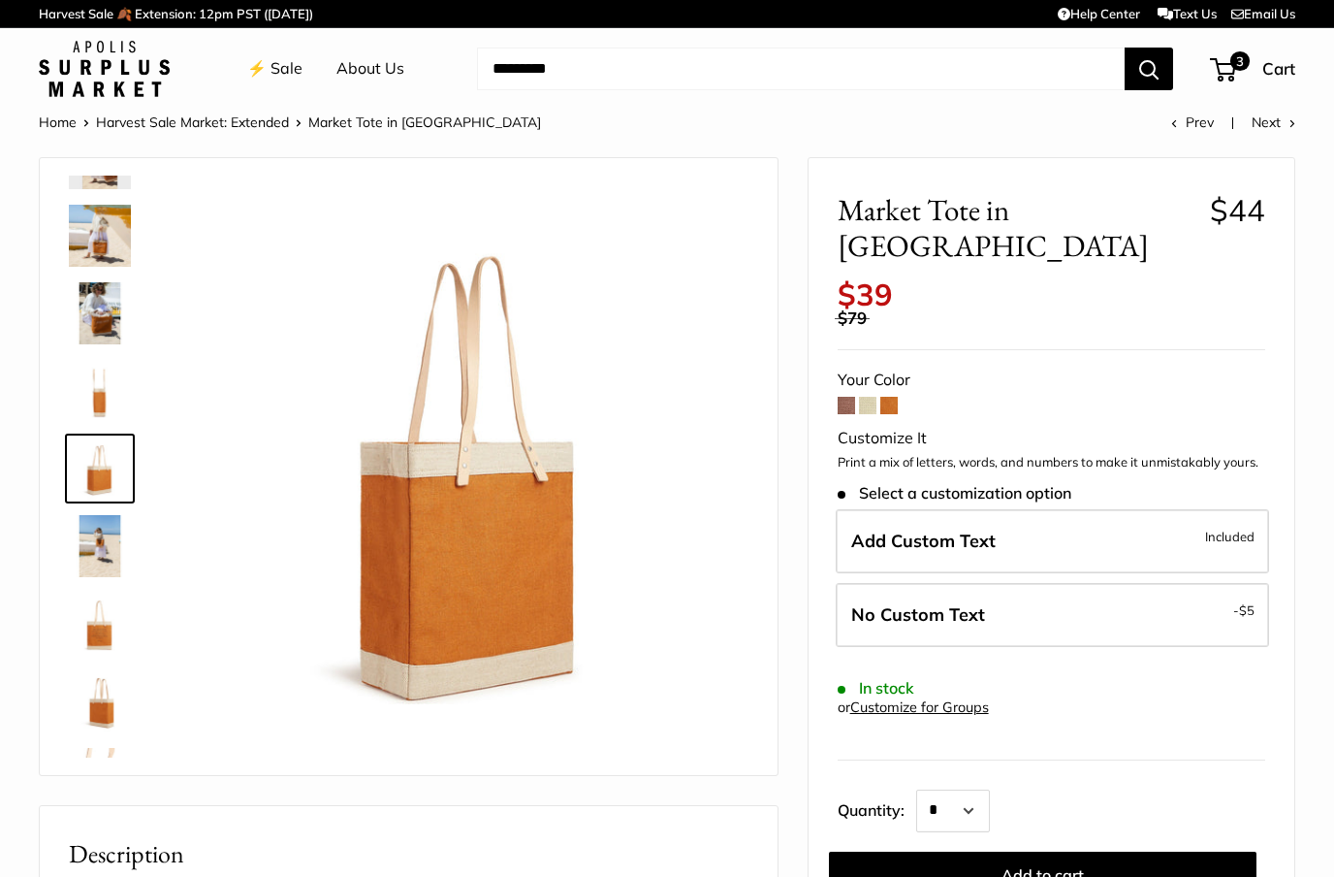
click at [106, 220] on img at bounding box center [100, 236] width 62 height 62
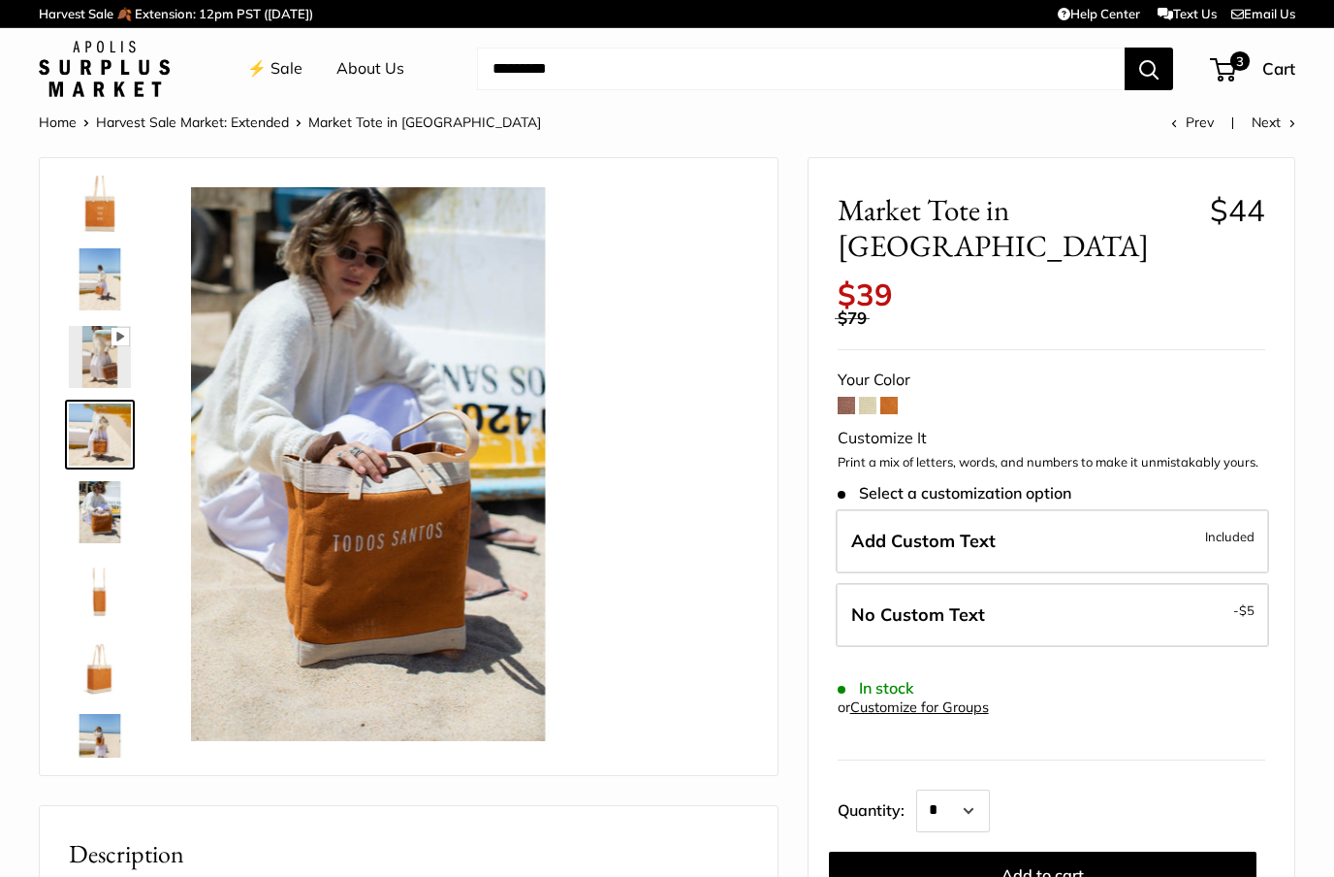
scroll to position [0, 0]
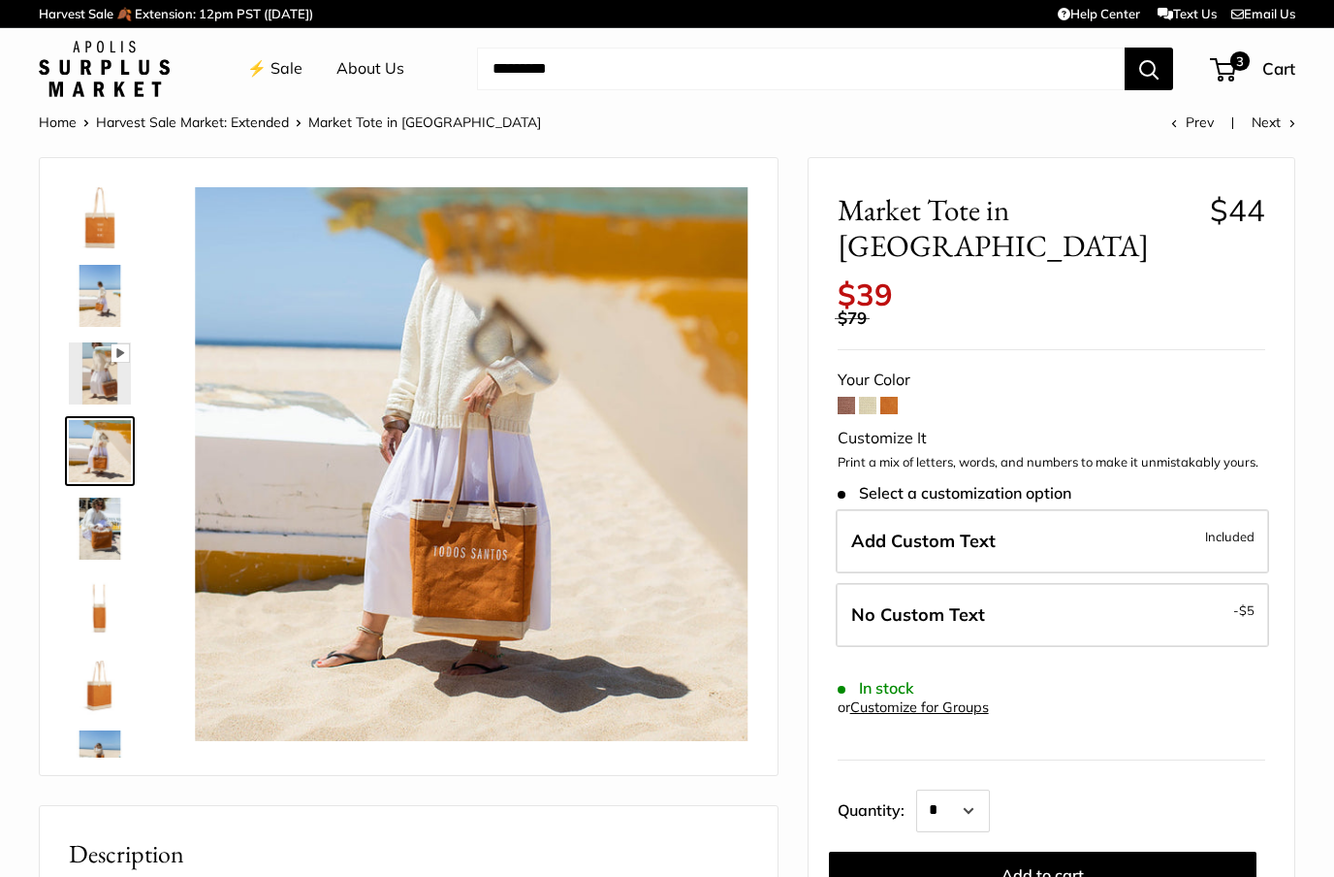
click at [104, 219] on img at bounding box center [100, 218] width 62 height 62
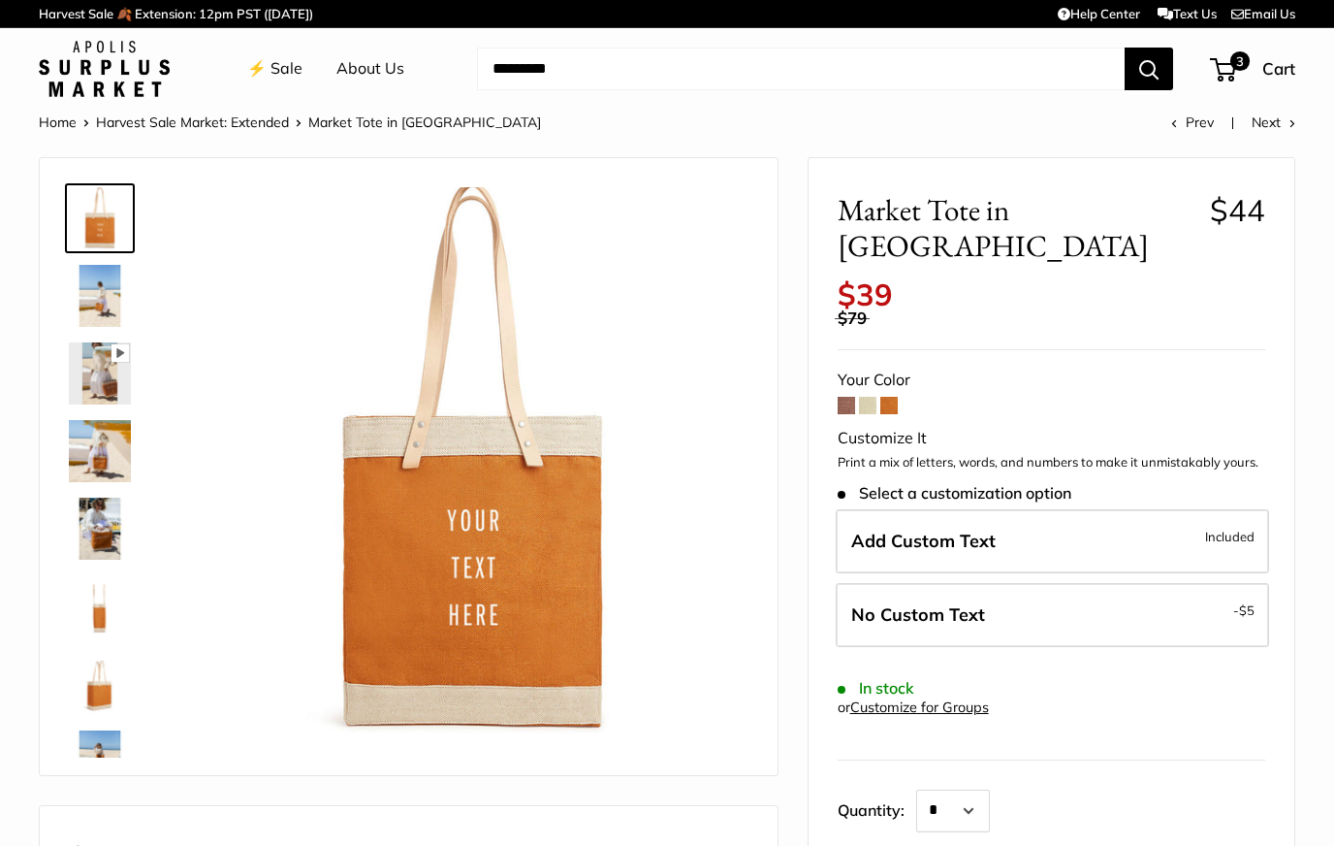
click at [890, 397] on span at bounding box center [888, 405] width 17 height 17
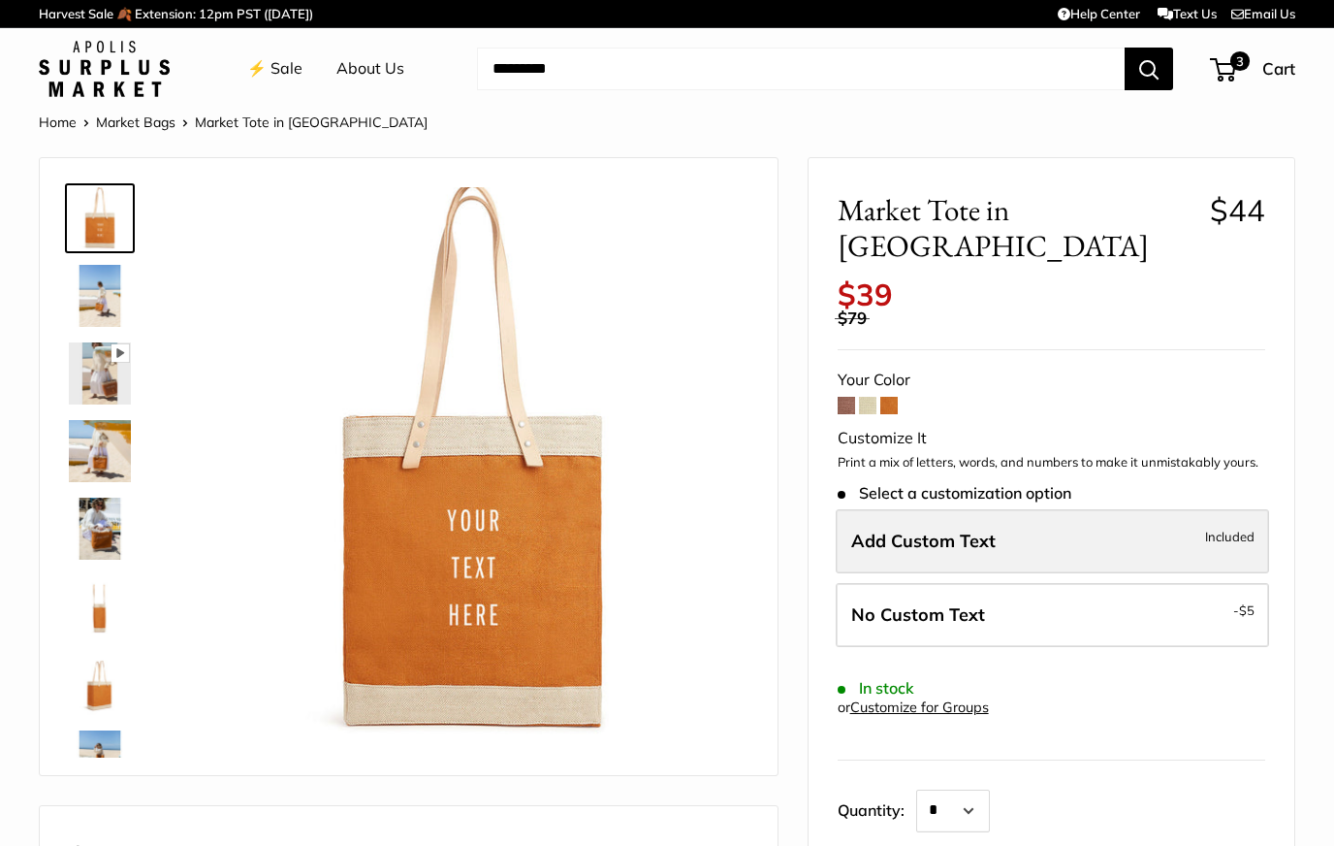
click at [957, 529] on span "Add Custom Text" at bounding box center [923, 540] width 144 height 22
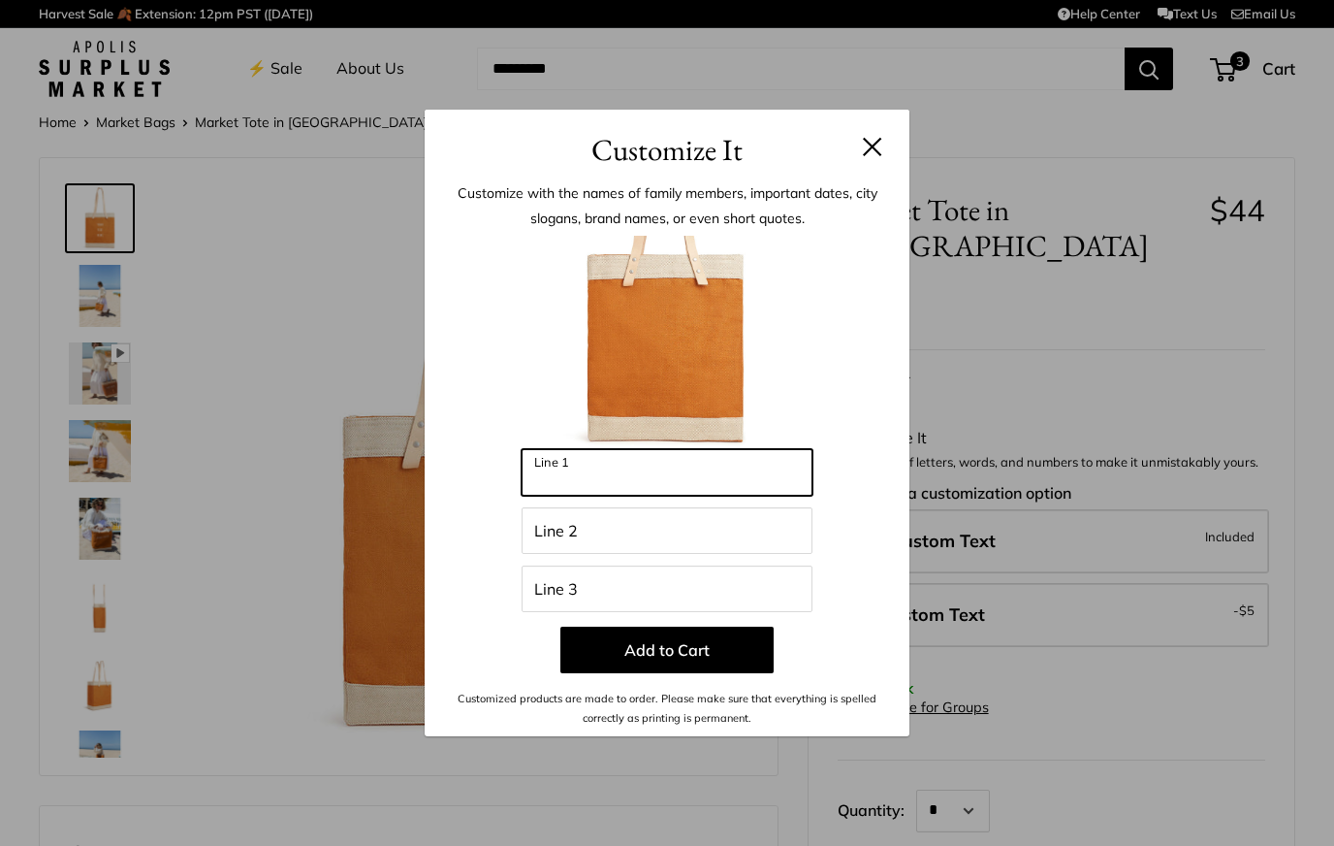
click at [669, 471] on input "Line 1" at bounding box center [667, 472] width 291 height 47
type input "*********"
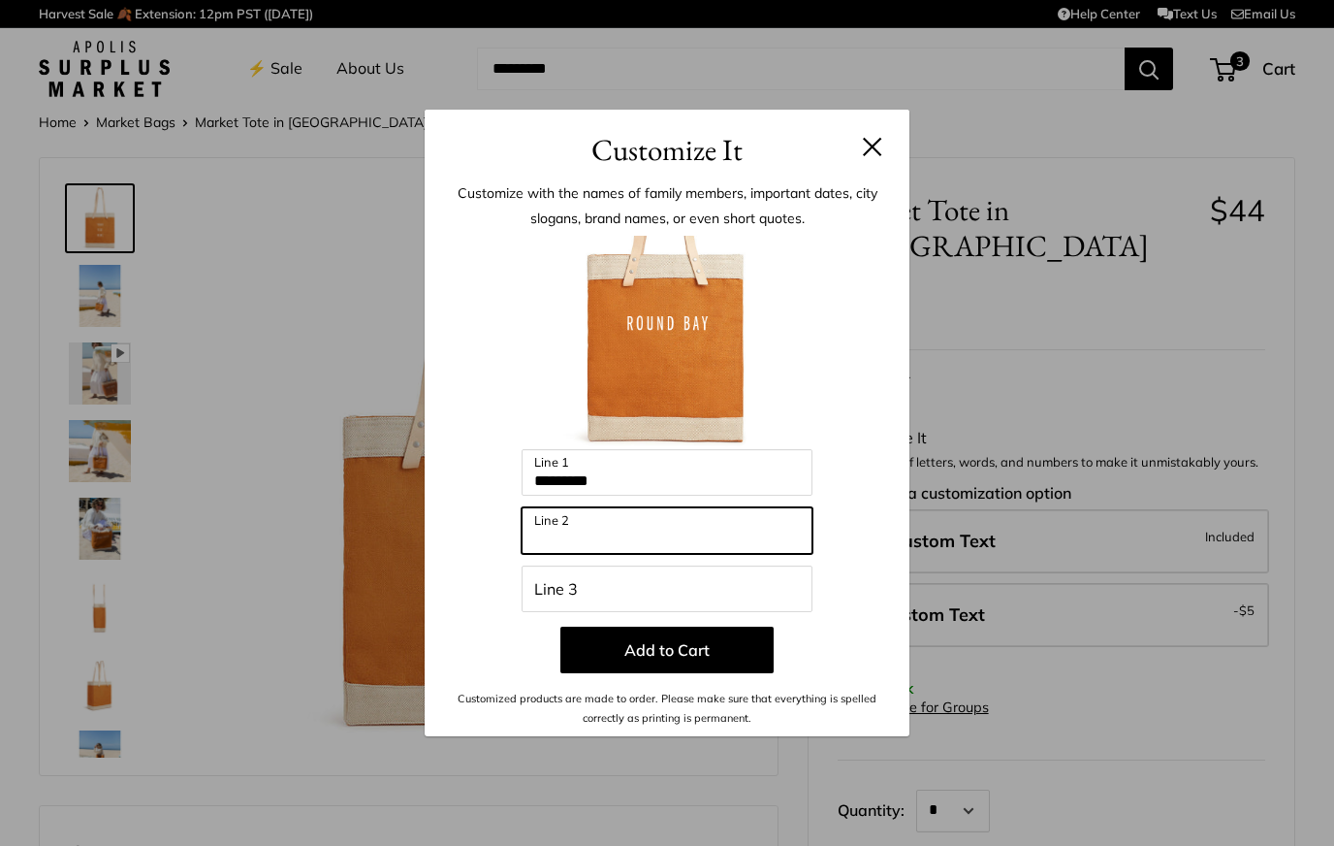
click at [657, 540] on input "Line 2" at bounding box center [667, 530] width 291 height 47
type input "*******"
click at [108, 516] on div "Customize It Customize with the names of family members, important dates, city …" at bounding box center [667, 423] width 1334 height 846
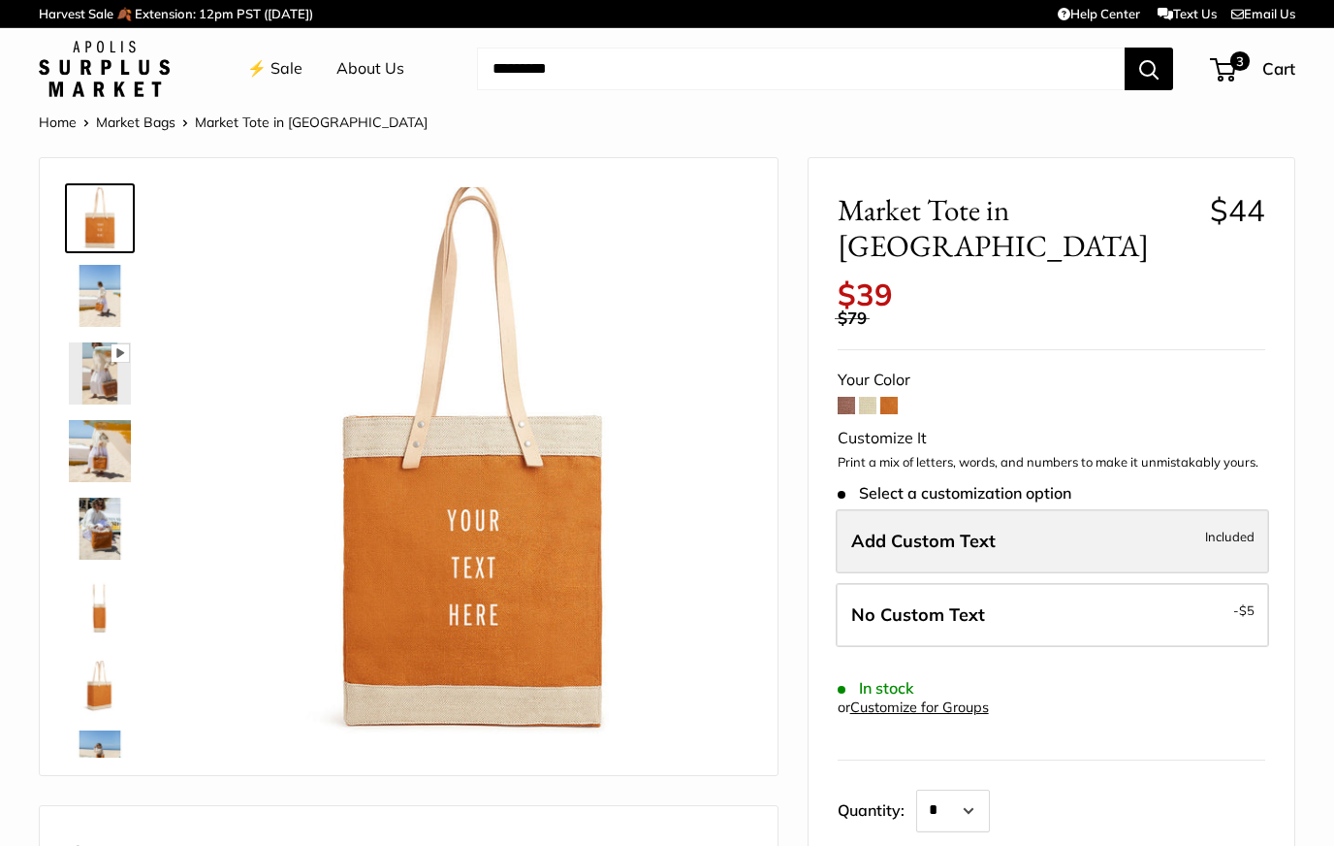
click at [1011, 509] on label "Add Custom Text Included" at bounding box center [1052, 541] width 433 height 64
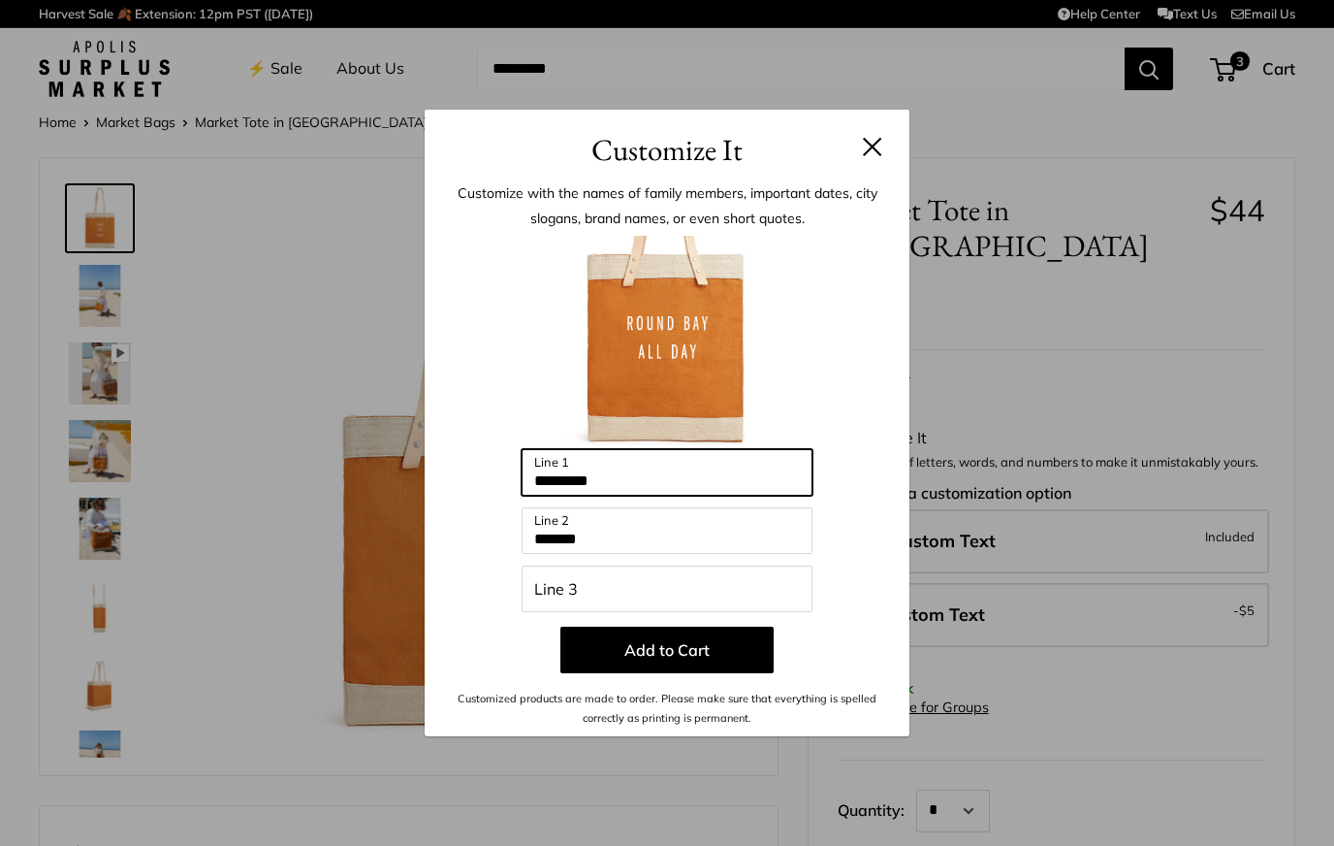
click at [599, 481] on input "*********" at bounding box center [667, 472] width 291 height 47
click at [598, 481] on input "*********" at bounding box center [667, 472] width 291 height 47
type input "**"
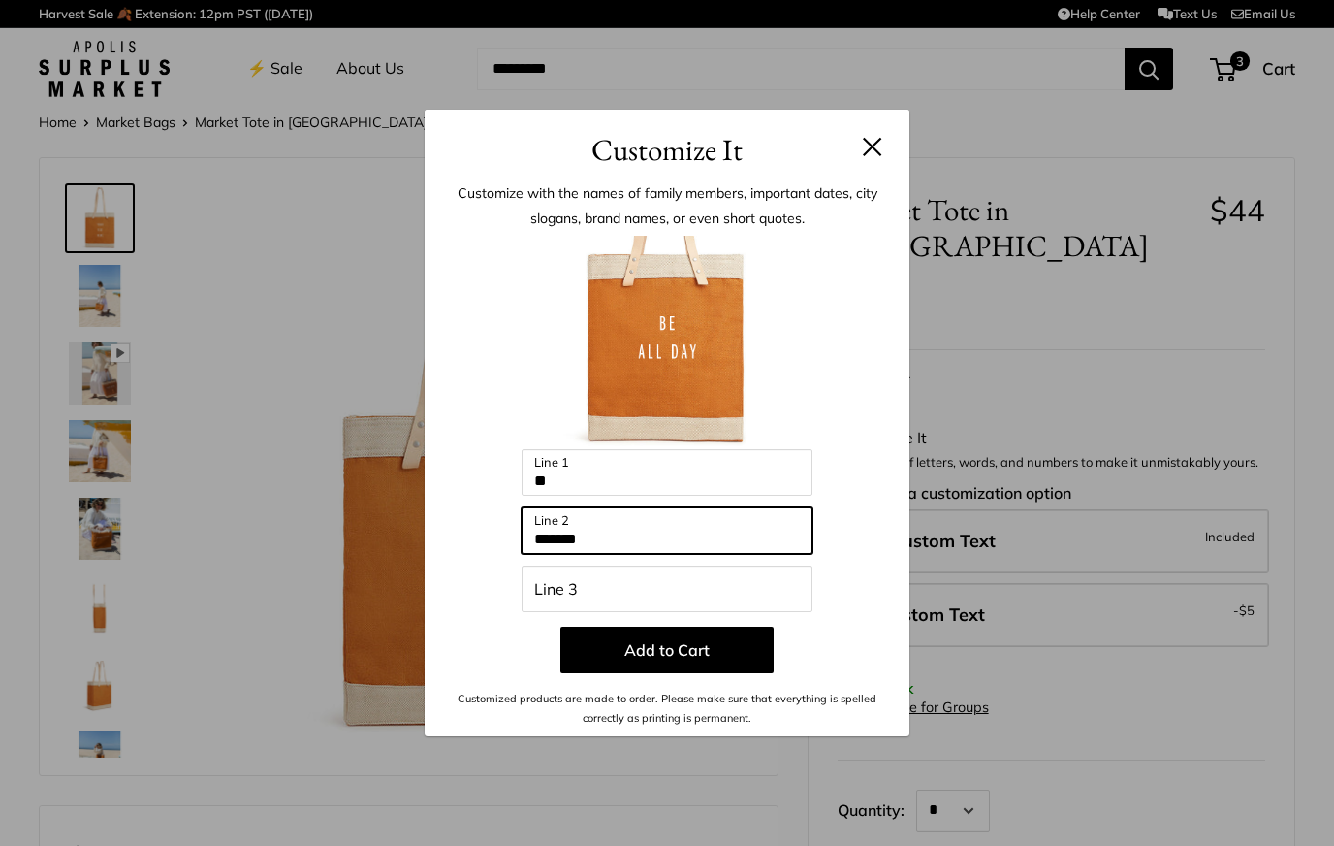
click at [561, 535] on input "*******" at bounding box center [667, 530] width 291 height 47
type input "***"
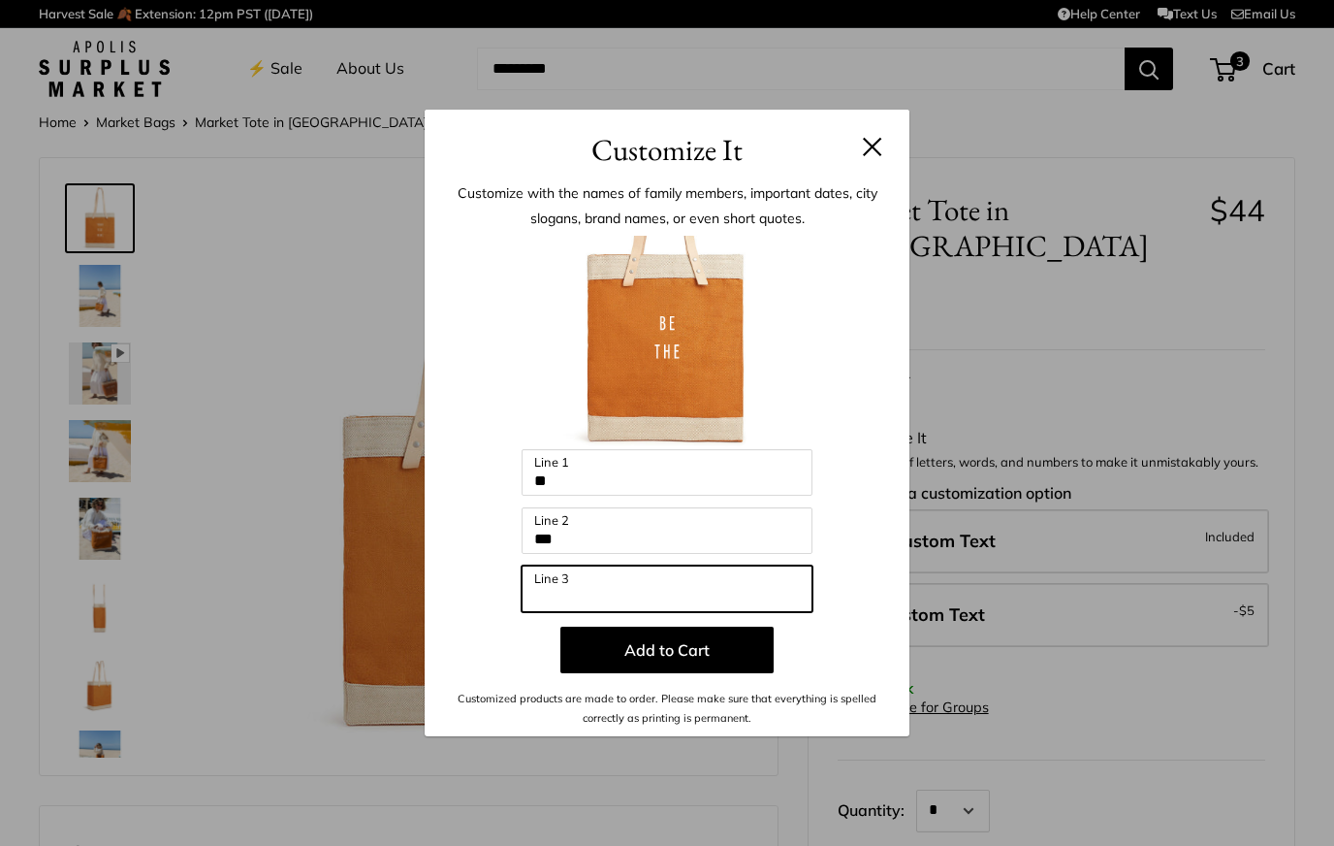
click at [588, 599] on input "Line 3" at bounding box center [667, 588] width 291 height 47
type input "*"
type input "*****"
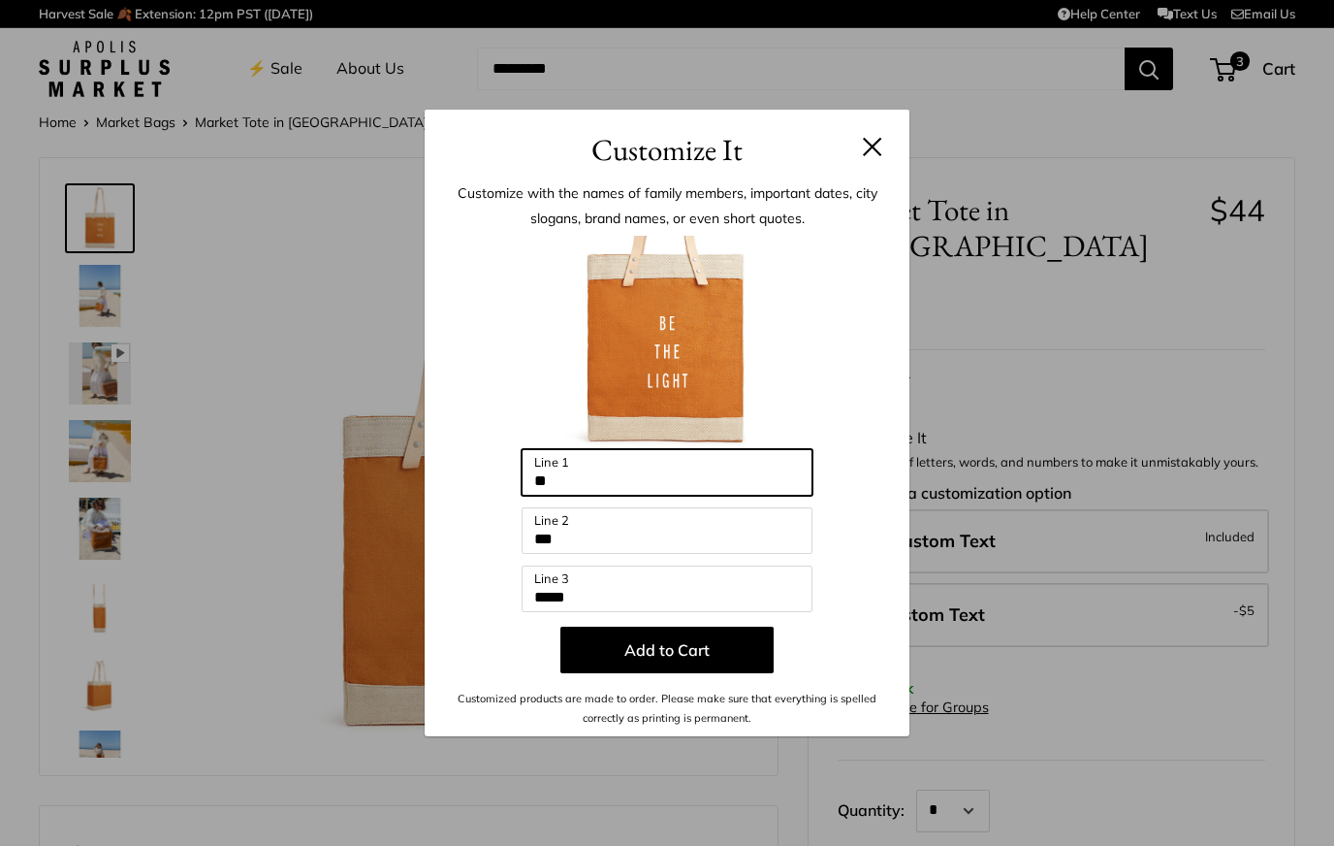
click at [558, 480] on input "**" at bounding box center [667, 472] width 291 height 47
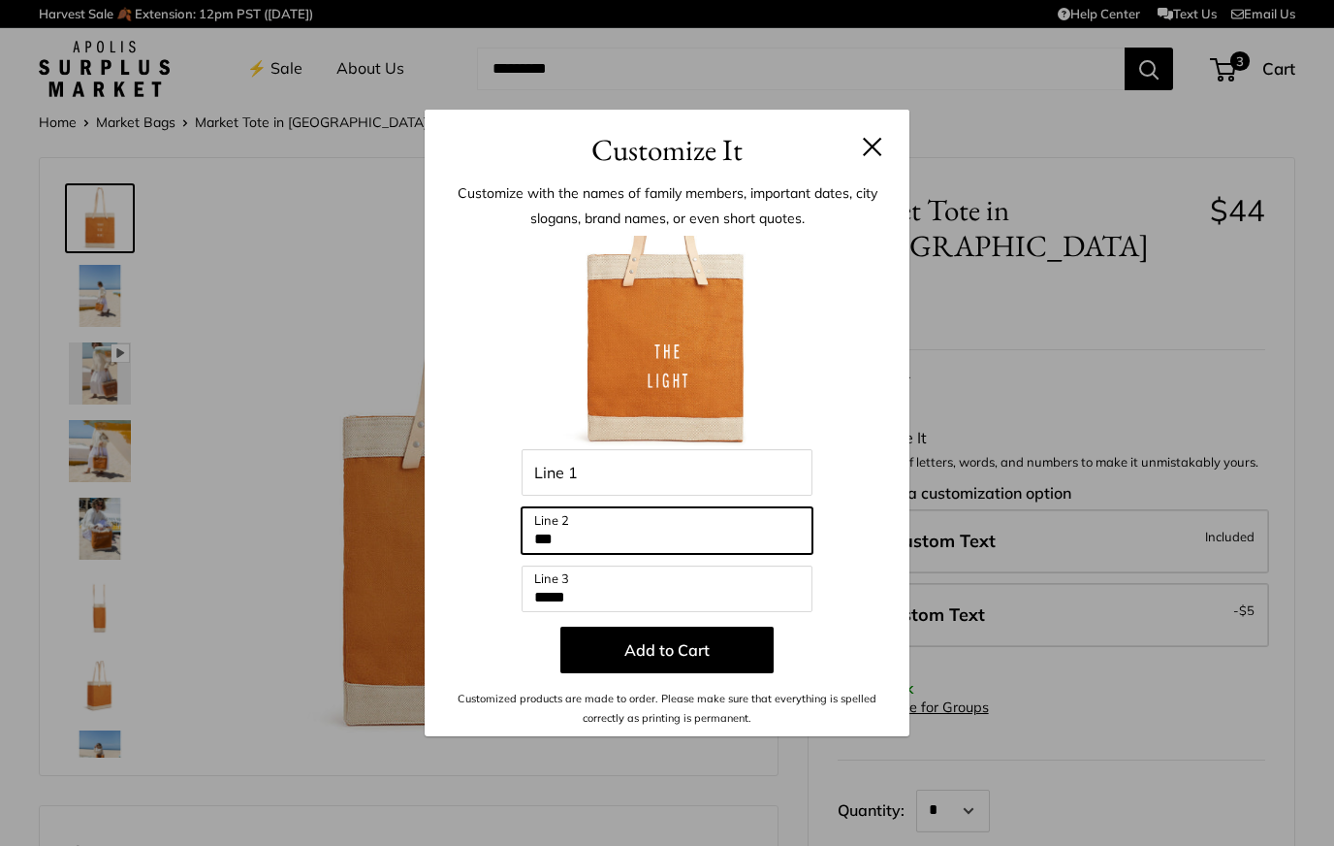
click at [549, 540] on input "***" at bounding box center [667, 530] width 291 height 47
click at [569, 545] on input "***" at bounding box center [667, 530] width 291 height 47
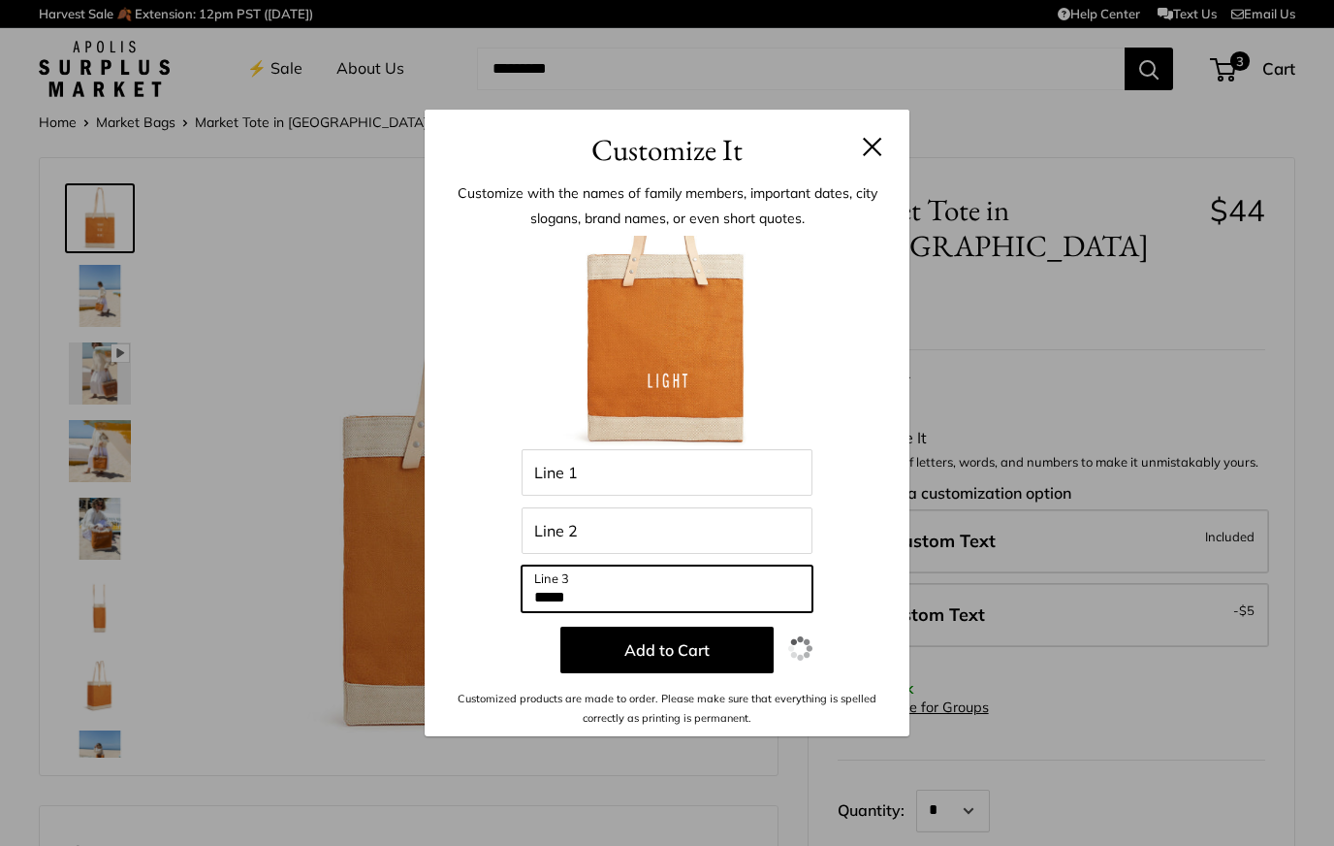
click at [572, 593] on input "*****" at bounding box center [667, 588] width 291 height 47
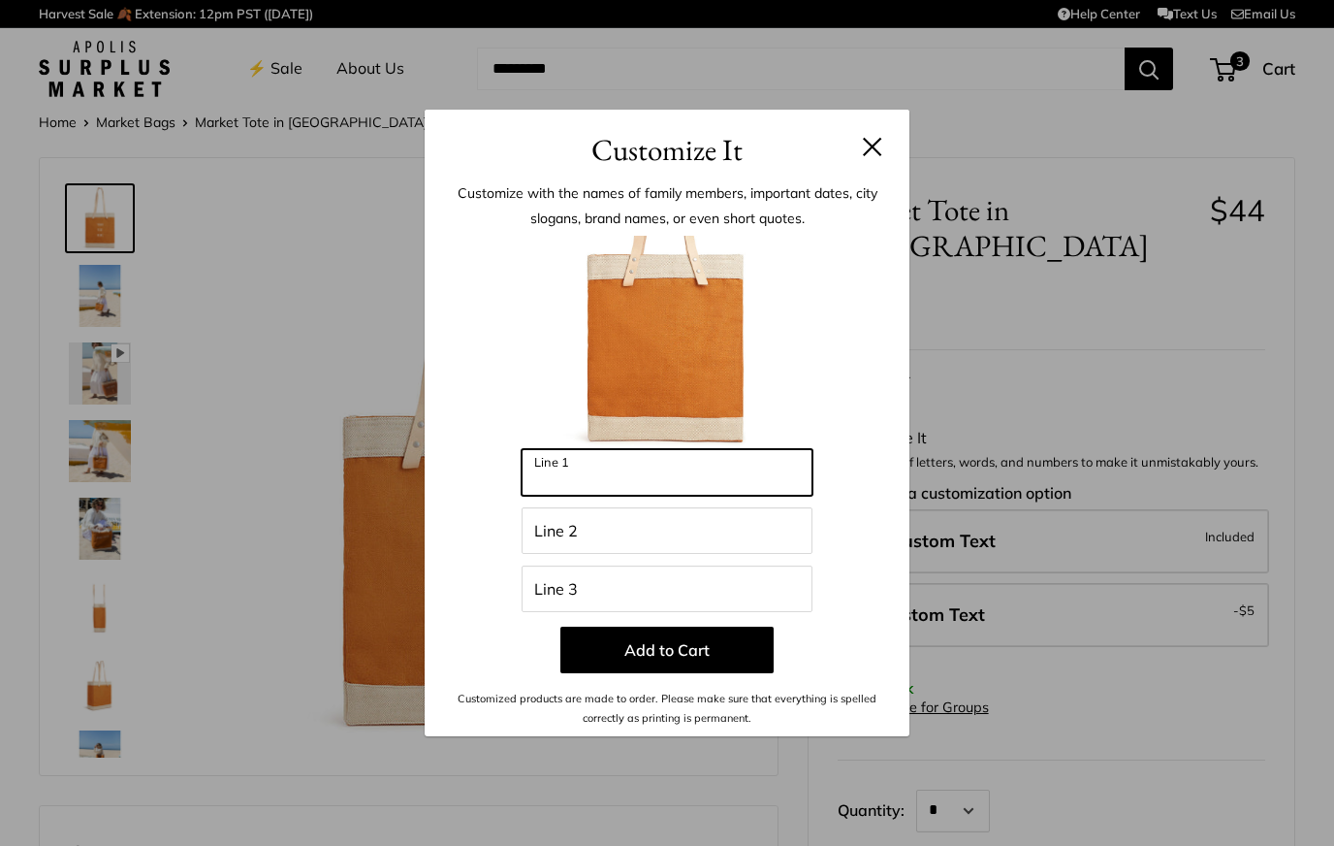
click at [634, 464] on input "Line 1" at bounding box center [667, 472] width 291 height 47
type input "******"
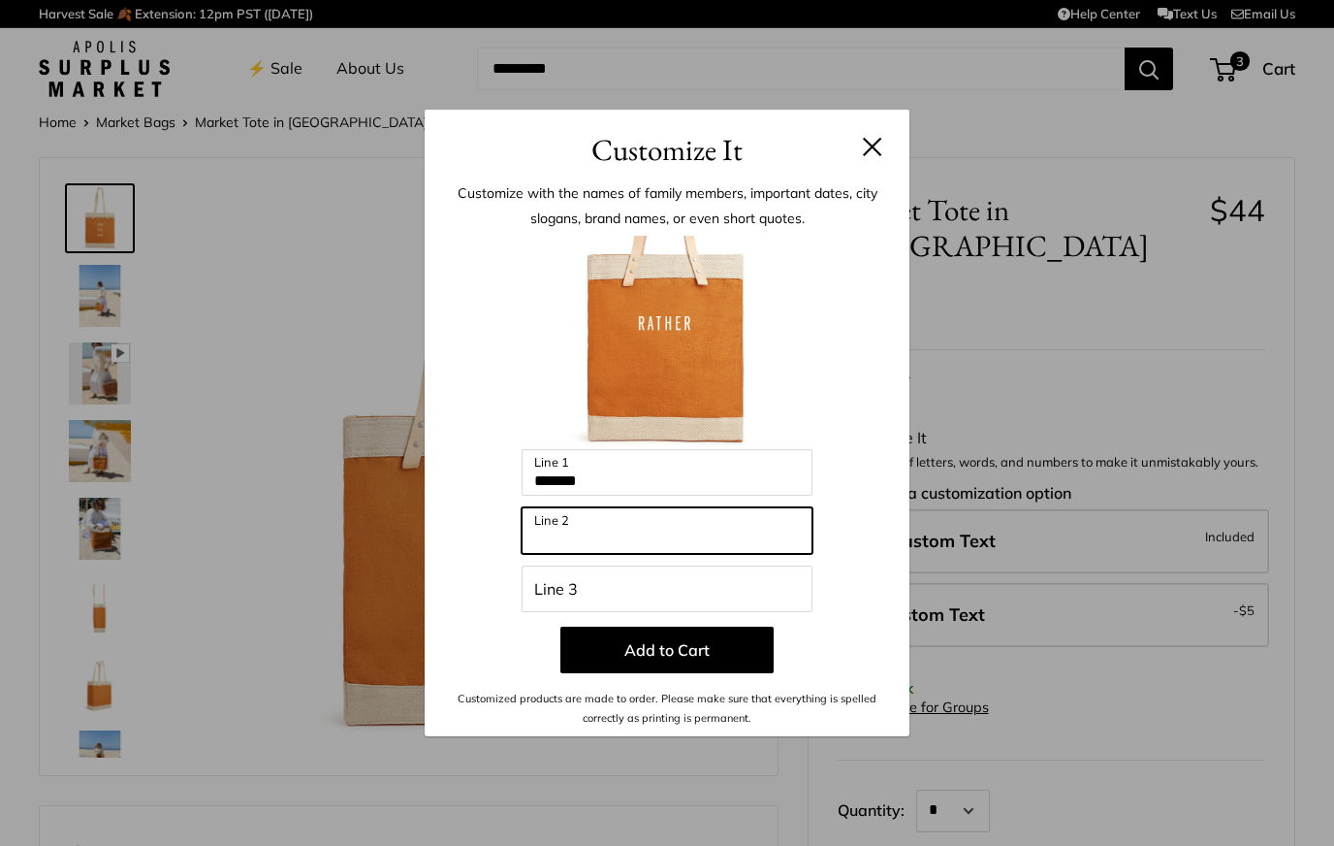
click at [632, 534] on input "Line 2" at bounding box center [667, 530] width 291 height 47
type input "*****"
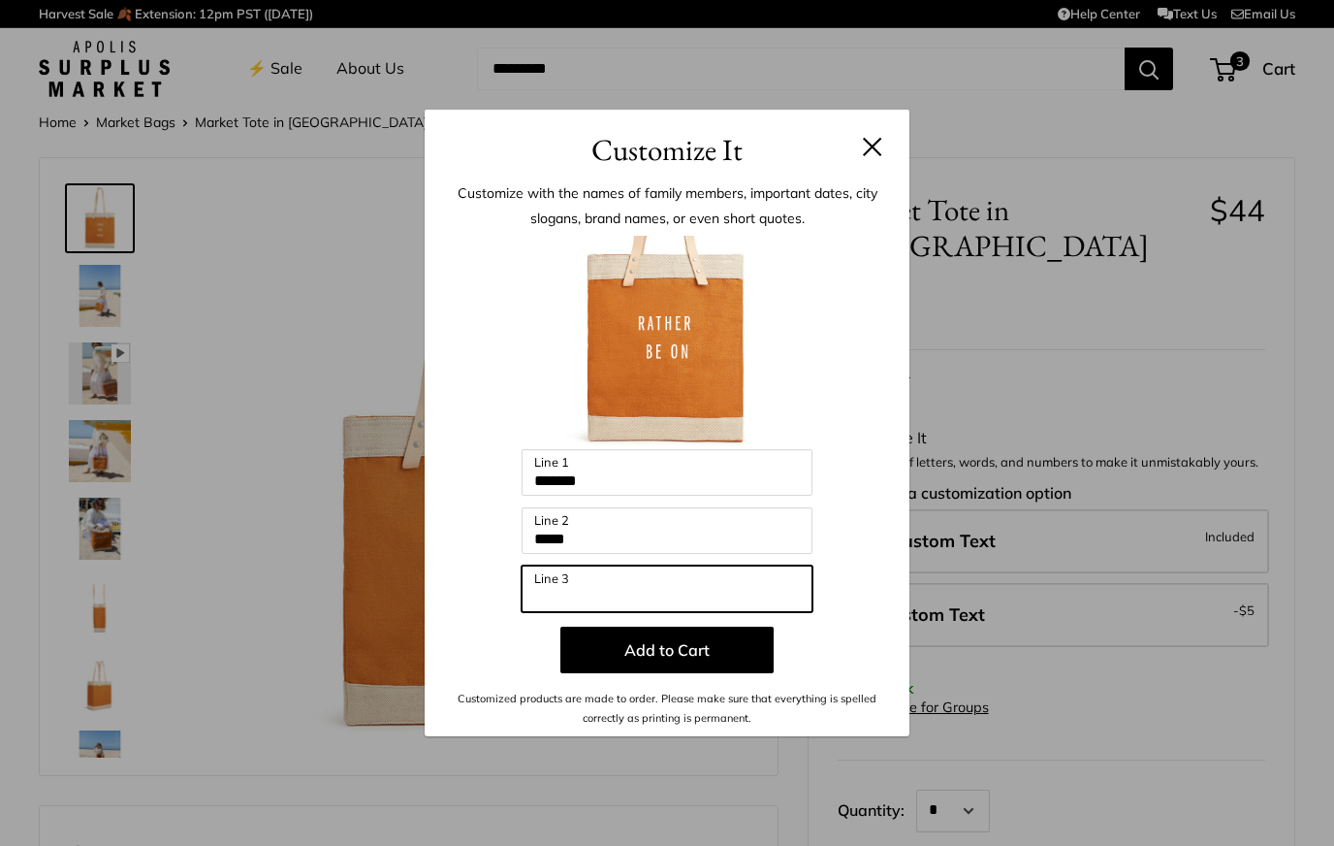
click at [635, 585] on input "Line 3" at bounding box center [667, 588] width 291 height 47
type input "**********"
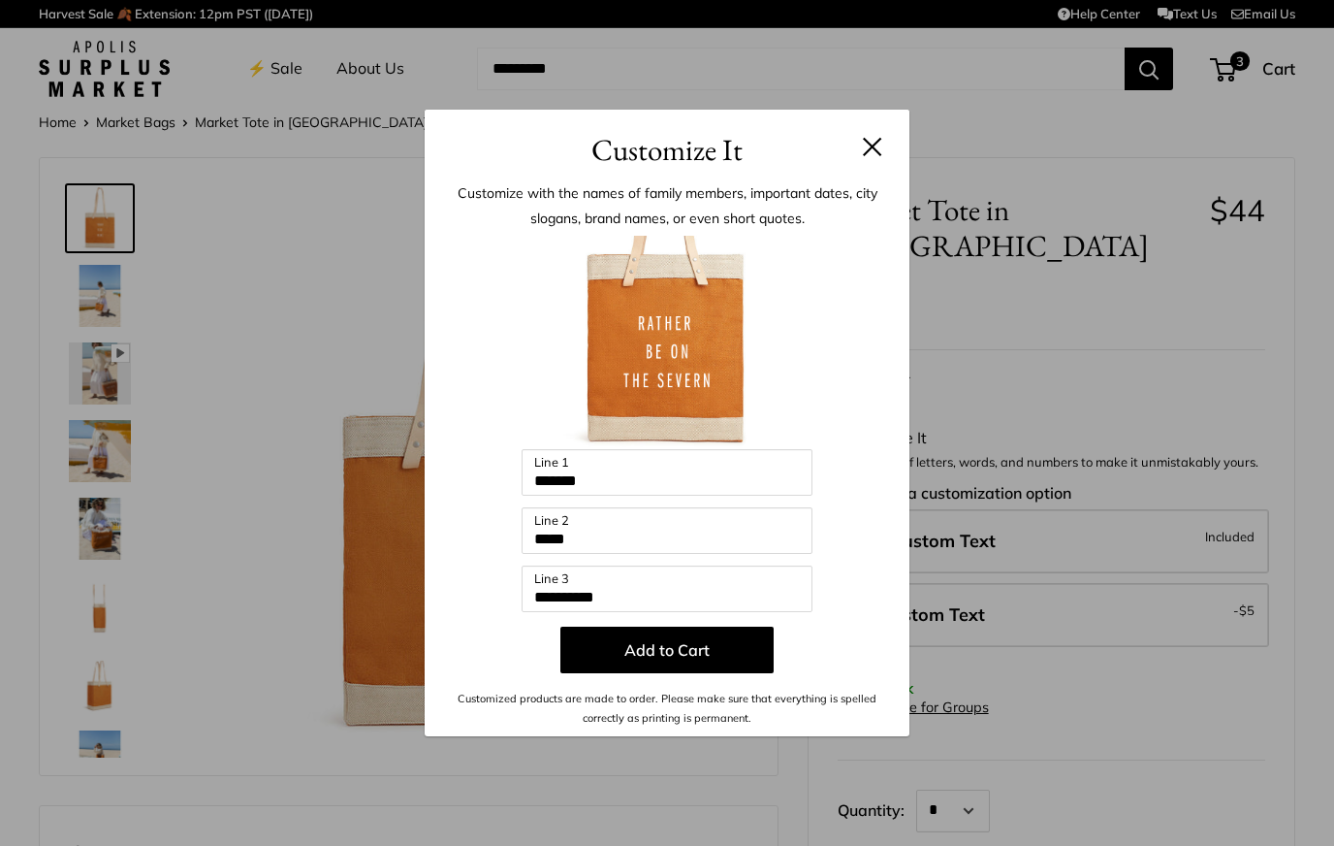
click at [880, 146] on button at bounding box center [872, 146] width 19 height 19
